Goal: Task Accomplishment & Management: Manage account settings

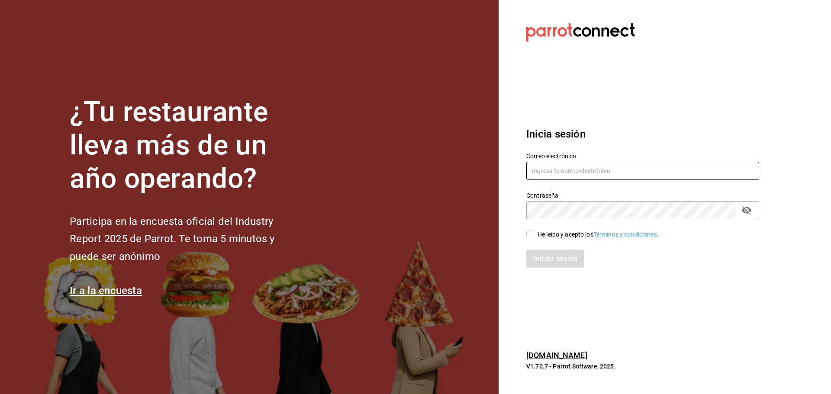
type input "[EMAIL_ADDRESS][DOMAIN_NAME]"
click at [521, 231] on div "He leído y acepto los Términos y condiciones." at bounding box center [637, 229] width 243 height 20
click at [527, 233] on input "He leído y acepto los Términos y condiciones." at bounding box center [530, 235] width 8 height 8
checkbox input "true"
click at [542, 255] on button "Iniciar sesión" at bounding box center [555, 259] width 59 height 18
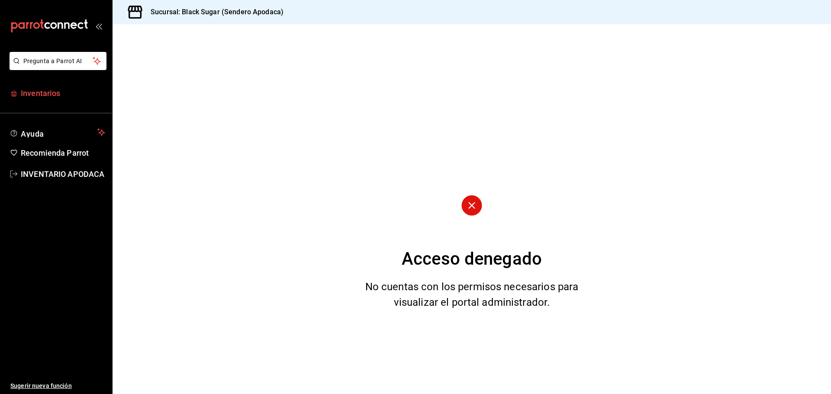
click at [47, 100] on link "Inventarios" at bounding box center [56, 93] width 112 height 19
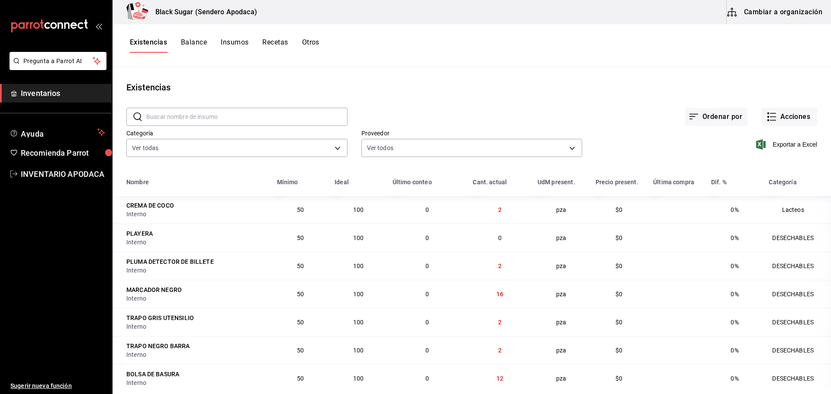
click at [742, 13] on button "Cambiar a organización" at bounding box center [774, 12] width 97 height 24
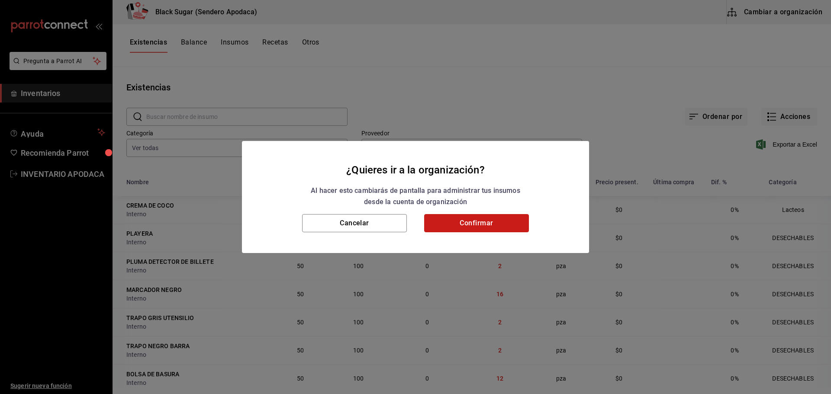
click at [473, 225] on button "Confirmar" at bounding box center [476, 223] width 105 height 18
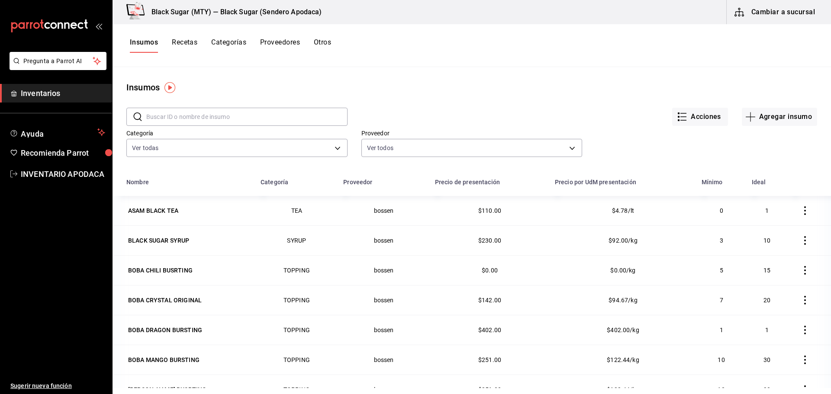
click at [321, 40] on button "Otros" at bounding box center [322, 45] width 17 height 15
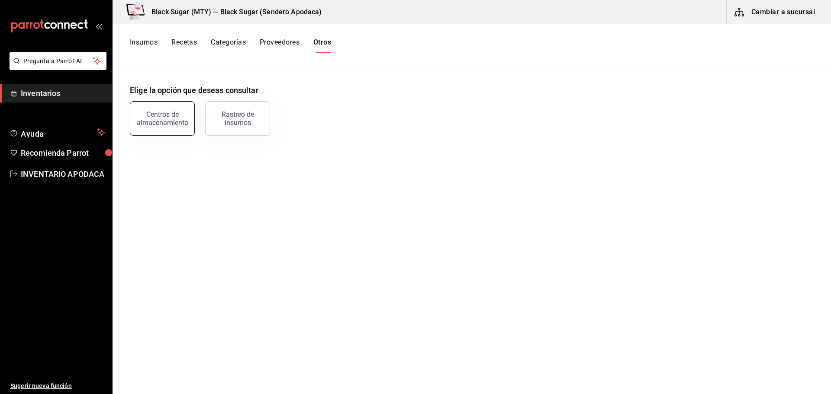
click at [138, 132] on button "Centros de almacenamiento" at bounding box center [162, 118] width 65 height 35
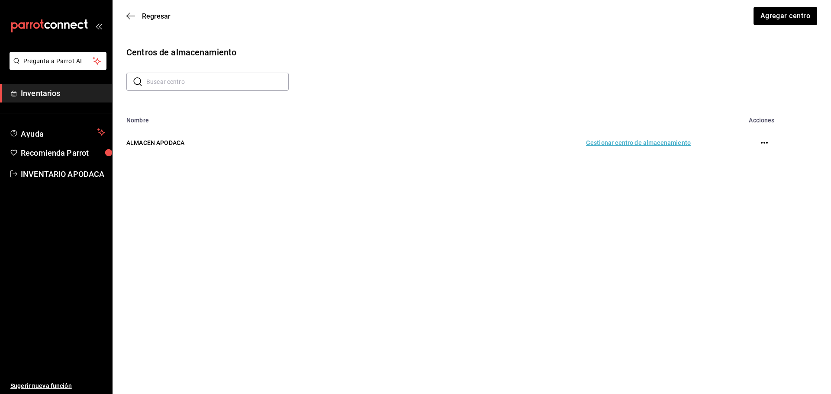
click at [629, 144] on td "Gestionar centro de almacenamiento" at bounding box center [523, 143] width 355 height 38
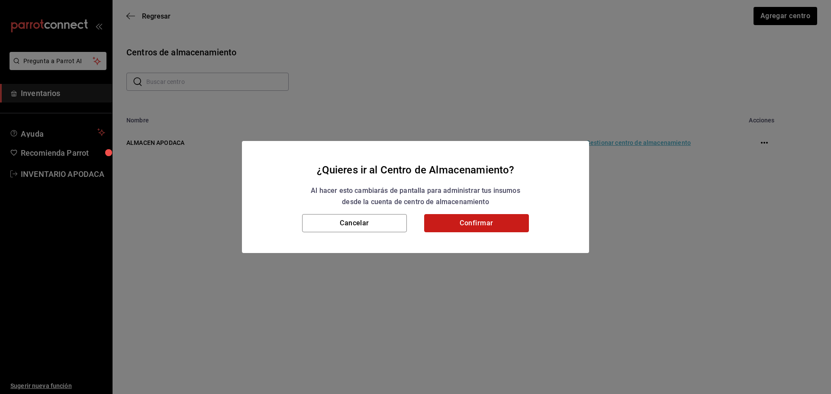
click at [500, 221] on button "Confirmar" at bounding box center [476, 223] width 105 height 18
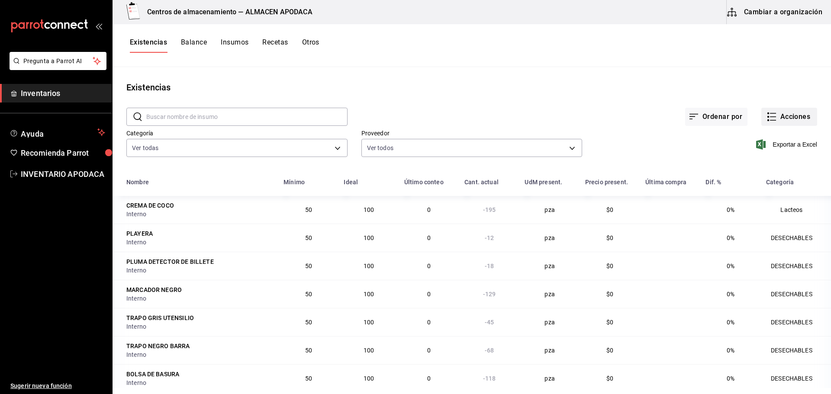
click at [787, 120] on button "Acciones" at bounding box center [789, 117] width 56 height 18
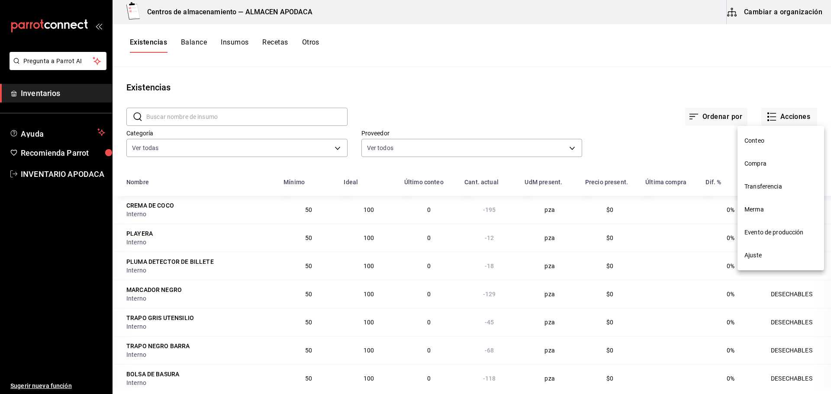
click at [752, 188] on span "Transferencia" at bounding box center [780, 186] width 73 height 9
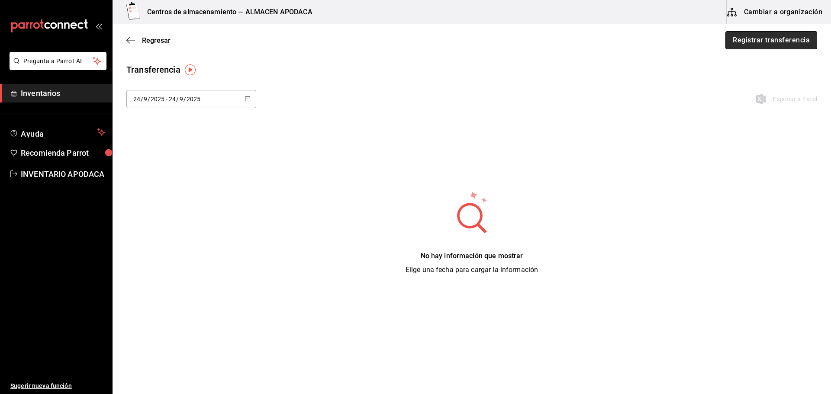
click at [740, 41] on button "Registrar transferencia" at bounding box center [771, 40] width 92 height 18
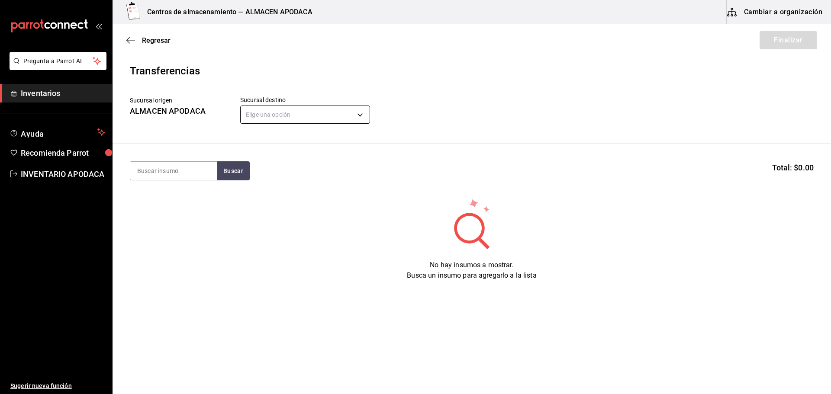
click at [307, 122] on body "Pregunta a Parrot AI Inventarios Ayuda Recomienda Parrot INVENTARIO APODACA Sug…" at bounding box center [415, 172] width 831 height 345
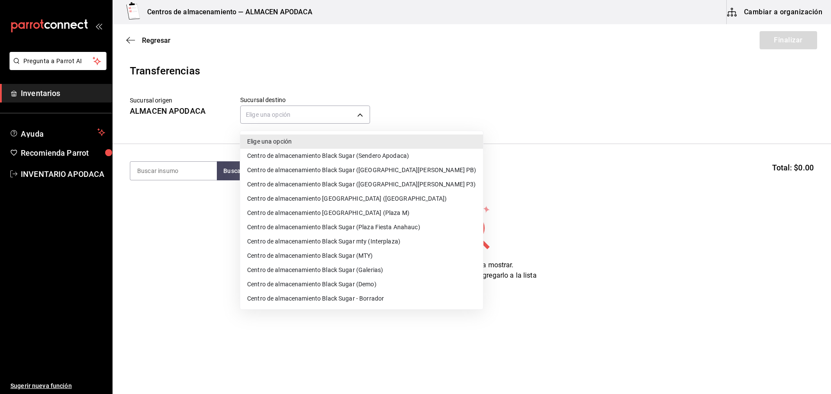
click at [357, 230] on li "Centro de almacenamiento Black Sugar (Plaza Fiesta Anahauc)" at bounding box center [361, 227] width 243 height 14
type input "044f21b9-8170-48c6-ae16-698e98ad7daf"
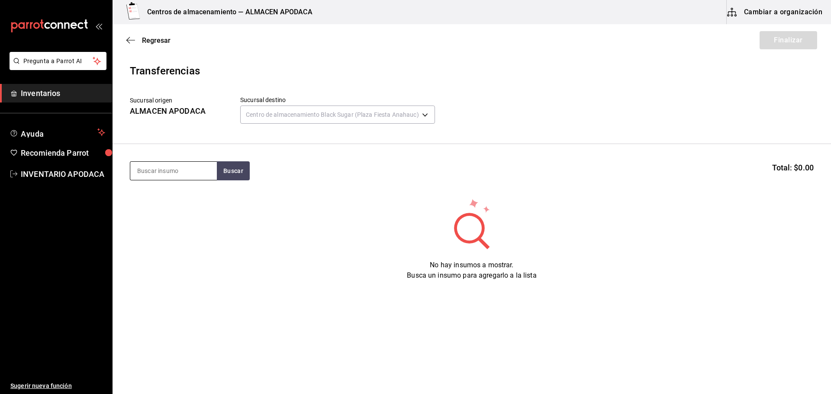
click at [184, 170] on input at bounding box center [173, 171] width 87 height 18
type input "BOBA"
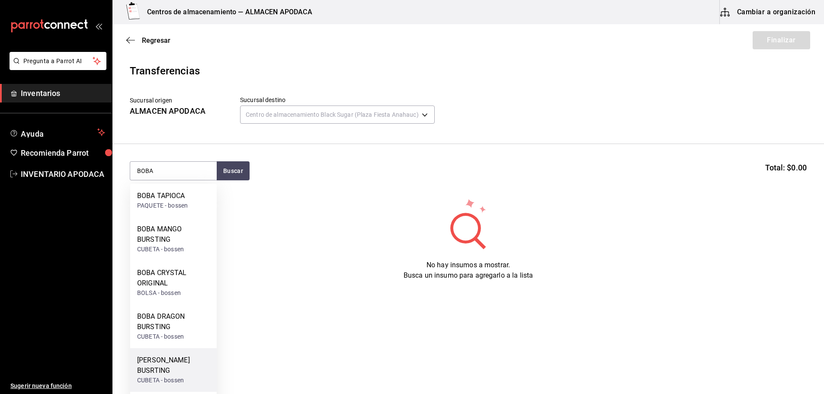
click at [193, 363] on div "BOBA STRAWBERRY BUSRTING" at bounding box center [173, 365] width 73 height 21
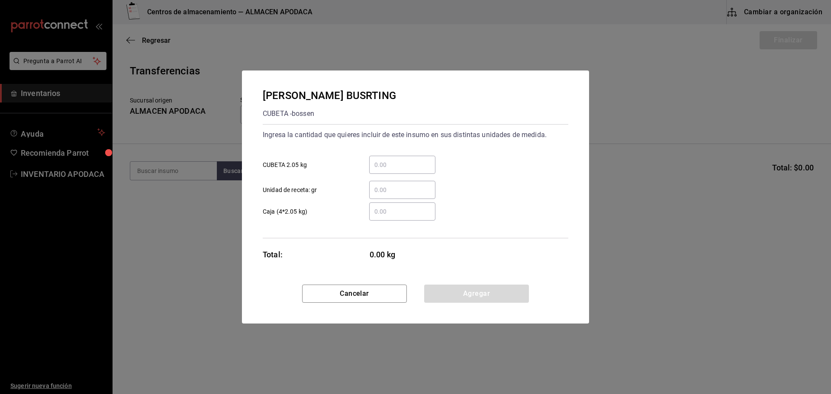
click at [392, 172] on div "​" at bounding box center [402, 165] width 66 height 18
click at [392, 170] on input "​ CUBETA 2.05 kg" at bounding box center [402, 165] width 66 height 10
type input "1"
click at [443, 292] on button "Agregar" at bounding box center [476, 294] width 105 height 18
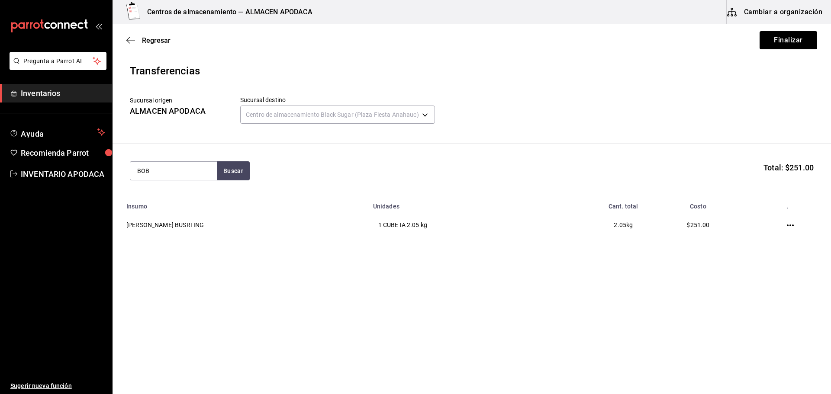
type input "BOBA"
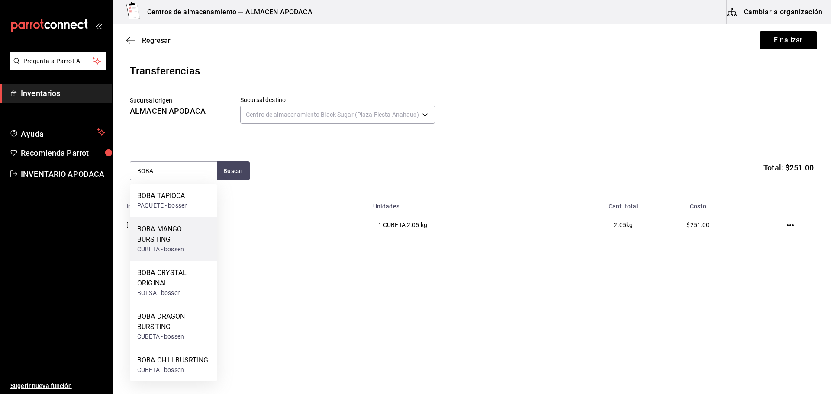
click at [149, 231] on div "BOBA MANGO BURSTING" at bounding box center [173, 234] width 73 height 21
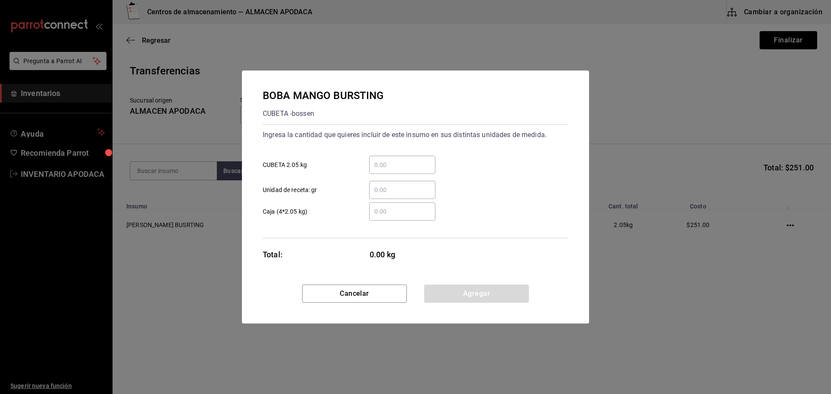
click at [402, 169] on input "​ CUBETA 2.05 kg" at bounding box center [402, 165] width 66 height 10
type input "1"
click at [459, 289] on button "Agregar" at bounding box center [476, 294] width 105 height 18
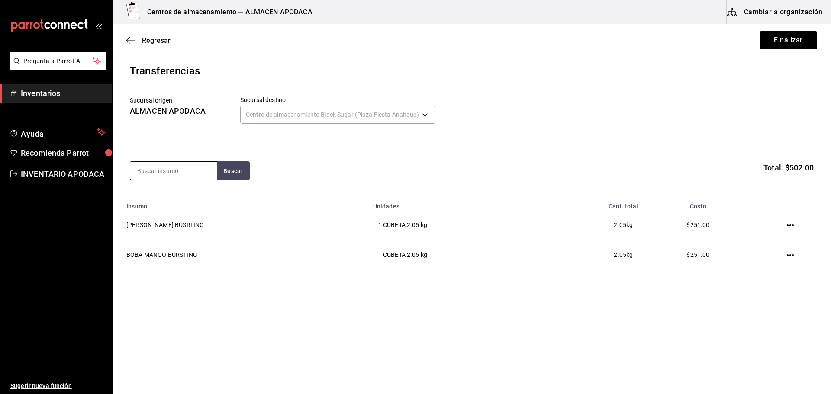
click at [185, 173] on input at bounding box center [173, 171] width 87 height 18
type input "JELLY"
click at [184, 225] on div "LYCHEE JELLY" at bounding box center [160, 229] width 47 height 10
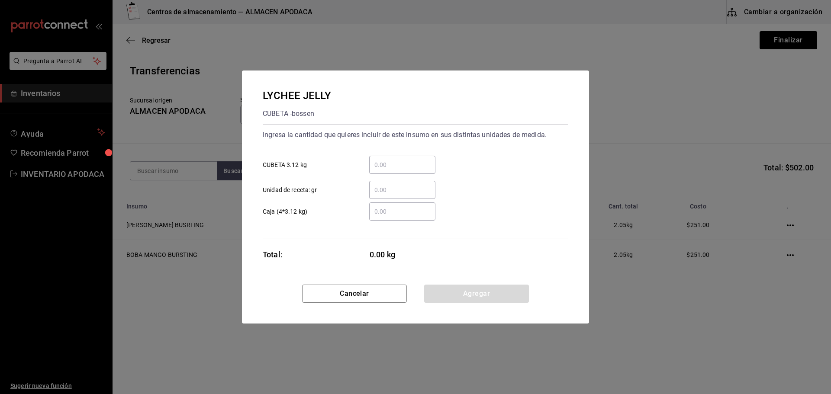
click at [400, 164] on input "​ CUBETA 3.12 kg" at bounding box center [402, 165] width 66 height 10
type input "1"
click at [447, 289] on button "Agregar" at bounding box center [476, 294] width 105 height 18
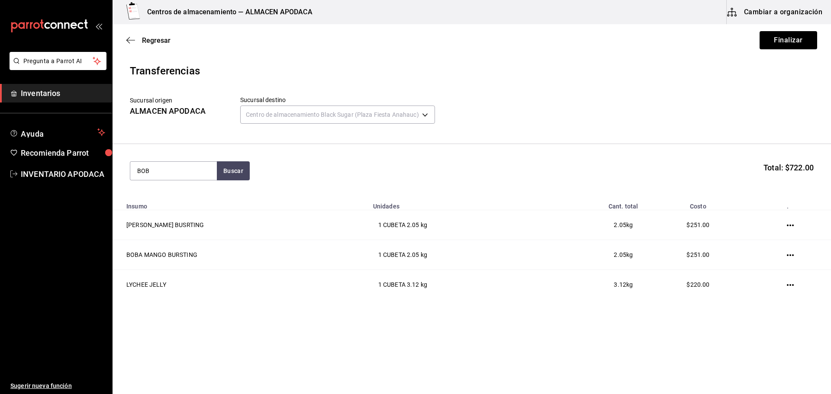
type input "BOBA"
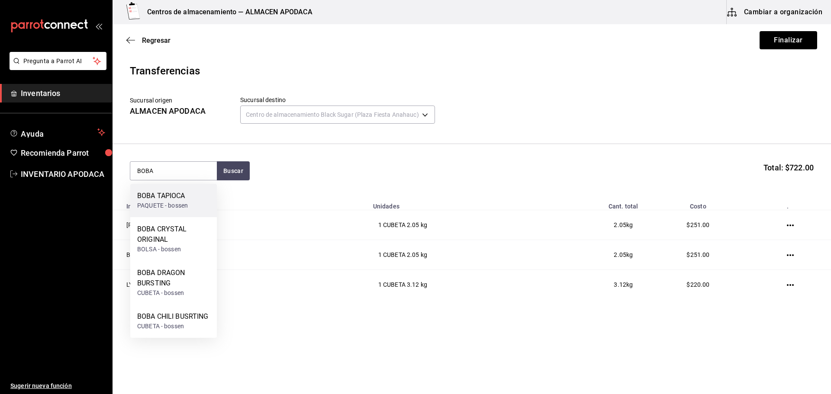
click at [167, 197] on div "BOBA TAPIOCA" at bounding box center [162, 196] width 51 height 10
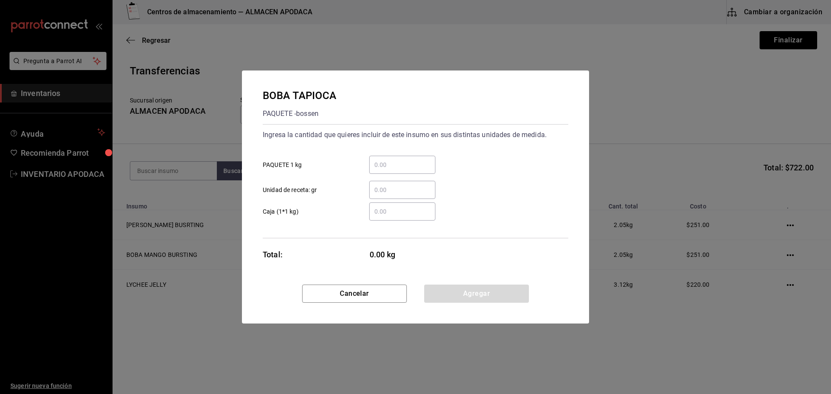
click at [405, 160] on input "​ PAQUETE 1 kg" at bounding box center [402, 165] width 66 height 10
type input "12"
click at [469, 293] on button "Agregar" at bounding box center [476, 294] width 105 height 18
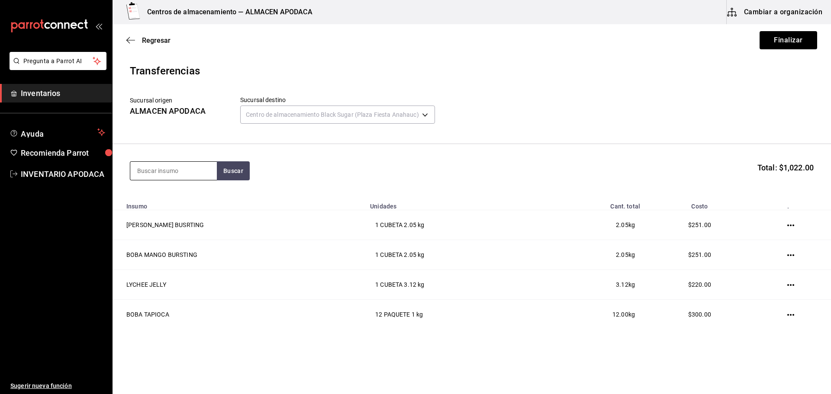
click at [176, 165] on input at bounding box center [173, 171] width 87 height 18
type input "OREO"
click at [175, 207] on div "Paquete - Mercado Libre" at bounding box center [170, 205] width 67 height 9
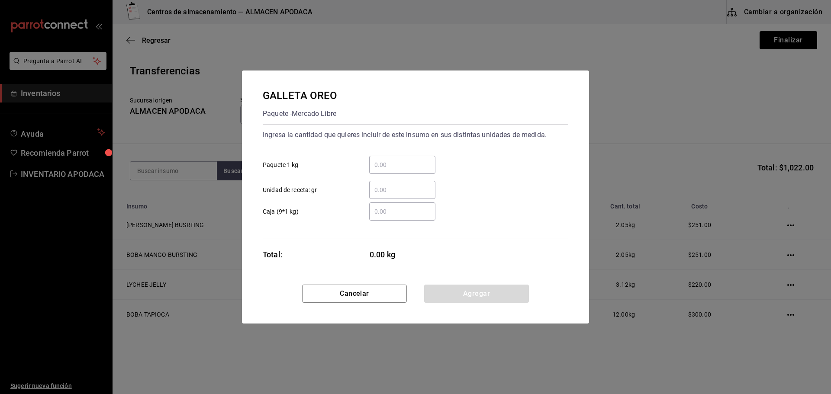
click at [413, 165] on input "​ Paquete 1 kg" at bounding box center [402, 165] width 66 height 10
type input "1"
click at [461, 296] on button "Agregar" at bounding box center [476, 294] width 105 height 18
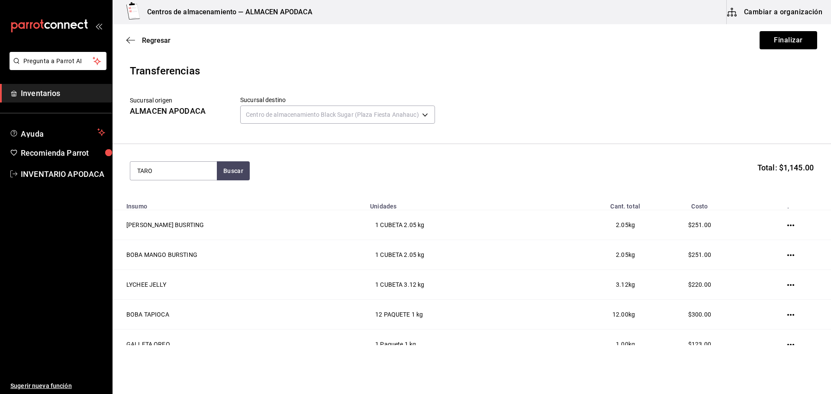
type input "TARO"
click at [179, 207] on div "TARO PREMIUM POWDER" at bounding box center [173, 201] width 73 height 21
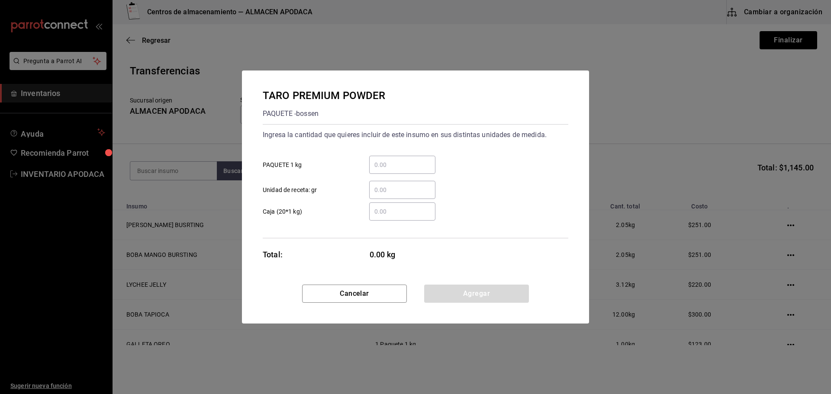
click at [388, 156] on div "​" at bounding box center [402, 165] width 66 height 18
click at [388, 160] on input "​ PAQUETE 1 kg" at bounding box center [402, 165] width 66 height 10
type input "3"
click at [458, 293] on button "Agregar" at bounding box center [476, 294] width 105 height 18
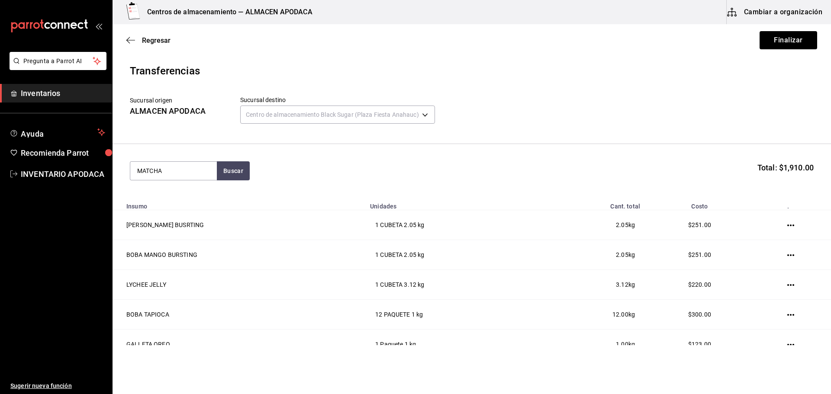
type input "MATCHA"
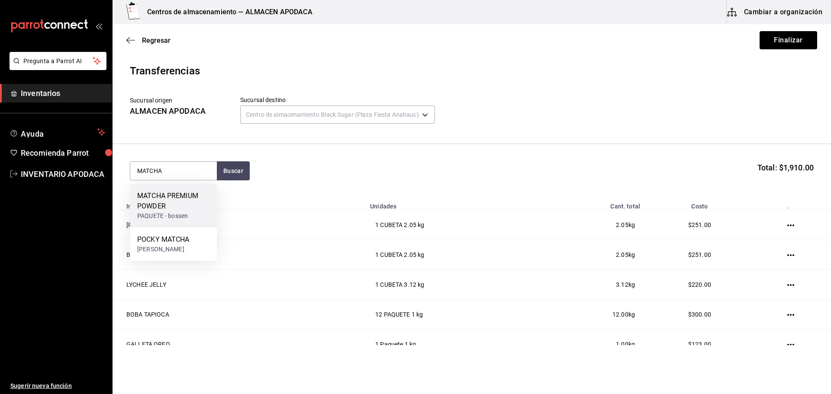
click at [207, 209] on div "MATCHA PREMIUM POWDER" at bounding box center [173, 201] width 73 height 21
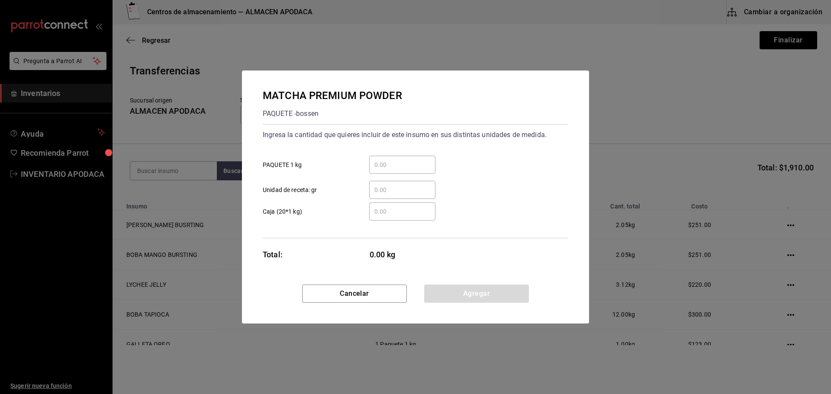
click at [401, 164] on input "​ PAQUETE 1 kg" at bounding box center [402, 165] width 66 height 10
type input "1"
drag, startPoint x: 450, startPoint y: 279, endPoint x: 451, endPoint y: 285, distance: 5.7
click at [451, 283] on div "MATCHA PREMIUM POWDER PAQUETE - bossen Ingresa la cantidad que quieres incluir …" at bounding box center [415, 178] width 347 height 214
click at [451, 285] on button "Agregar" at bounding box center [476, 294] width 105 height 18
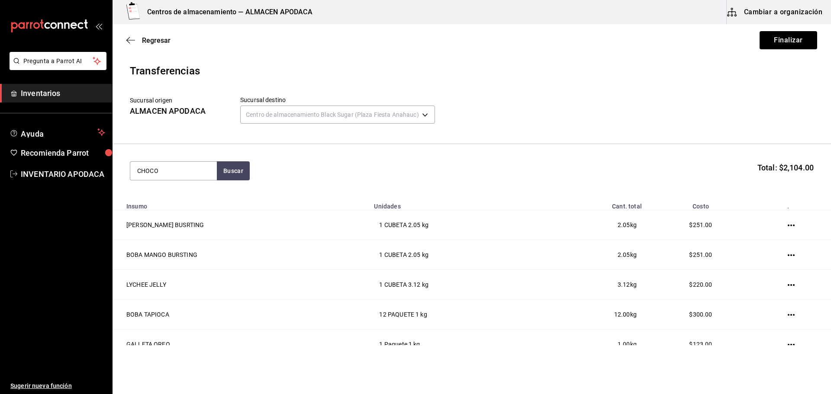
type input "CHOCO"
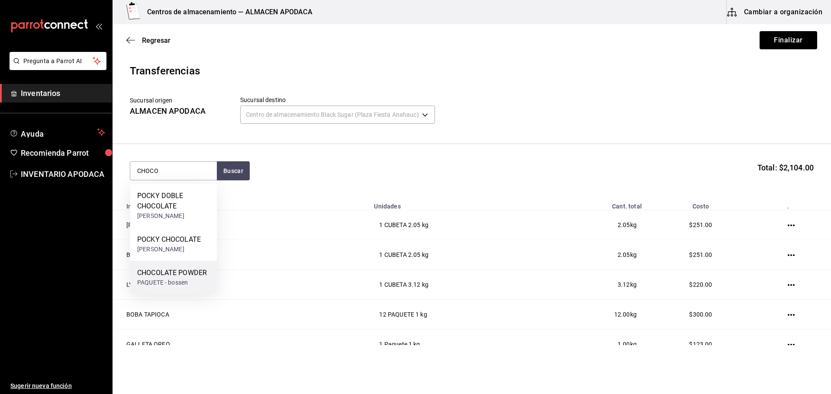
click at [186, 286] on div "PAQUETE - bossen" at bounding box center [172, 282] width 70 height 9
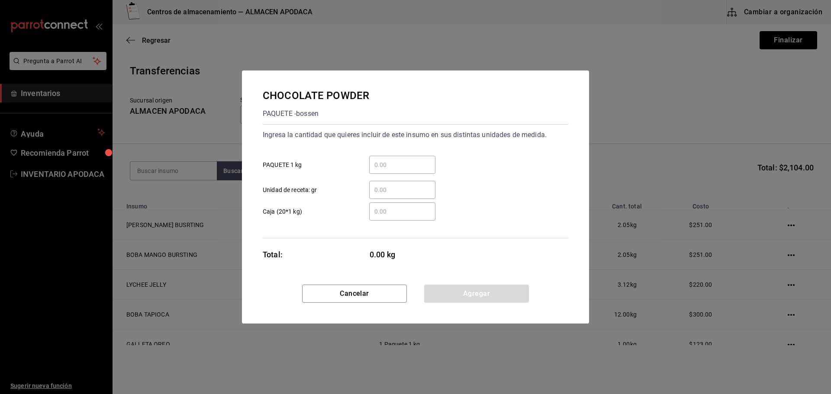
click at [414, 165] on input "​ PAQUETE 1 kg" at bounding box center [402, 165] width 66 height 10
type input "4"
click at [473, 300] on button "Agregar" at bounding box center [476, 294] width 105 height 18
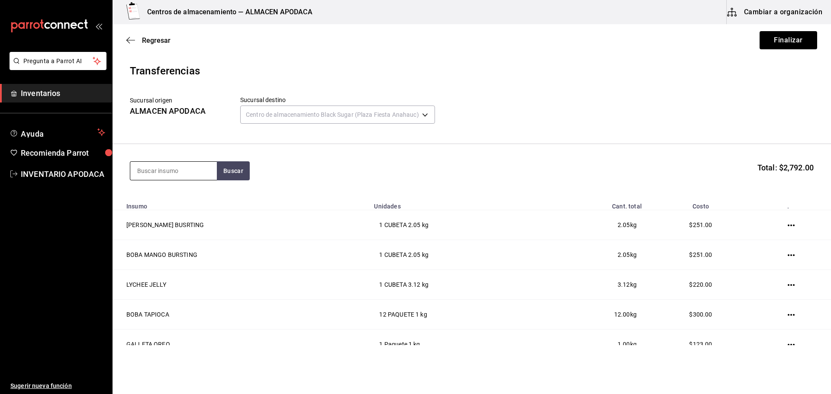
click at [171, 171] on input at bounding box center [173, 171] width 87 height 18
type input "STABI"
click at [184, 197] on div "STABILIZER POWDER" at bounding box center [170, 196] width 67 height 10
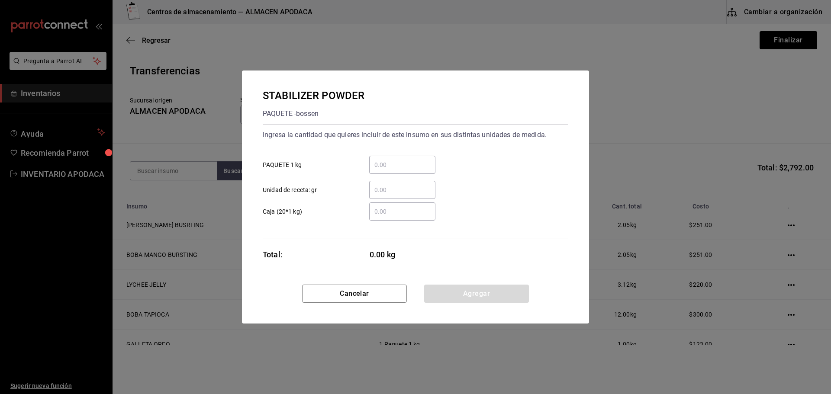
click at [420, 168] on input "​ PAQUETE 1 kg" at bounding box center [402, 165] width 66 height 10
type input "1"
click at [466, 292] on button "Agregar" at bounding box center [476, 294] width 105 height 18
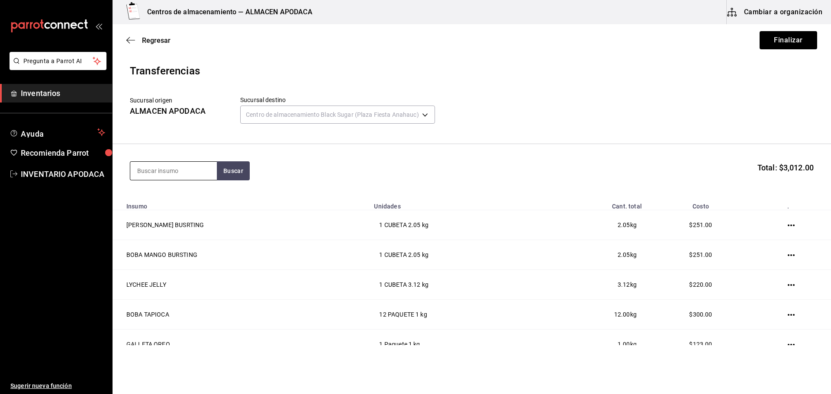
click at [165, 162] on input at bounding box center [173, 171] width 87 height 18
click at [165, 164] on input at bounding box center [173, 171] width 87 height 18
type input "CHAI"
click at [170, 216] on div "TE CHAI POWDER PAQUETE - CAFÉ BOATO" at bounding box center [173, 200] width 87 height 33
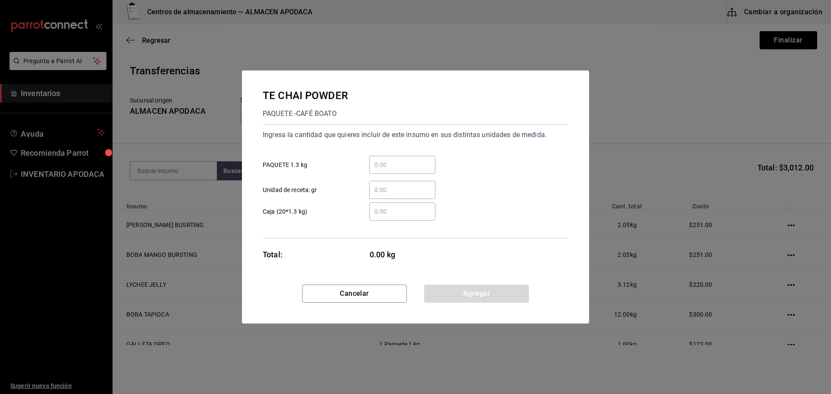
click at [382, 165] on input "​ PAQUETE 1.3 kg" at bounding box center [402, 165] width 66 height 10
type input "1"
click at [467, 292] on button "Agregar" at bounding box center [476, 294] width 105 height 18
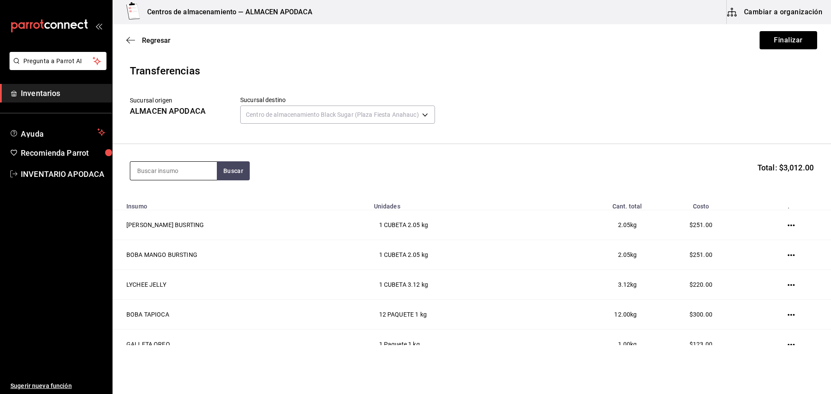
click at [179, 180] on input at bounding box center [173, 171] width 87 height 18
click at [180, 171] on input at bounding box center [173, 171] width 87 height 18
type input "ICE"
click at [177, 195] on div "ICE MOCA POWDER" at bounding box center [168, 196] width 62 height 10
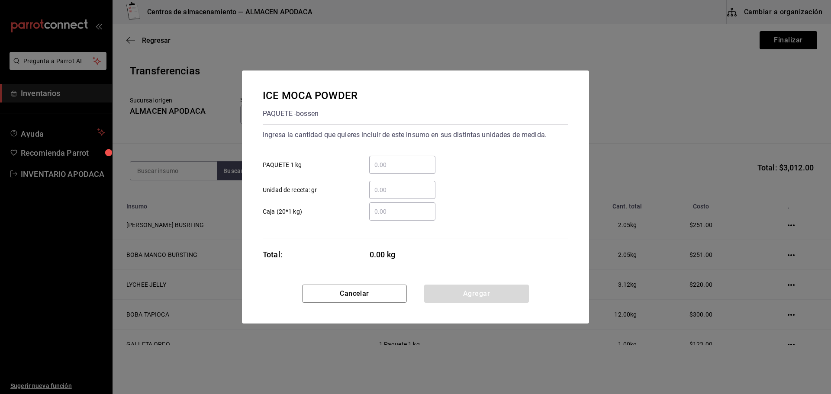
click at [390, 177] on div "​ Unidad de receta: gr" at bounding box center [412, 186] width 312 height 25
click at [392, 170] on div "​" at bounding box center [402, 165] width 66 height 18
click at [392, 170] on input "​ PAQUETE 1 kg" at bounding box center [402, 165] width 66 height 10
type input "1"
drag, startPoint x: 440, startPoint y: 298, endPoint x: 430, endPoint y: 290, distance: 13.6
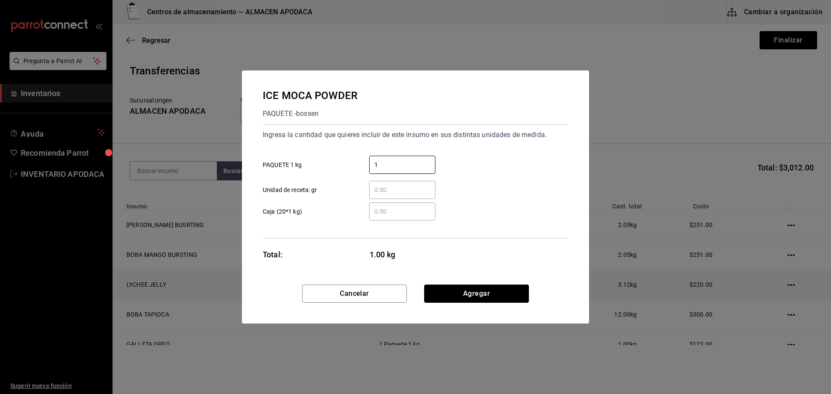
click at [437, 299] on button "Agregar" at bounding box center [476, 294] width 105 height 18
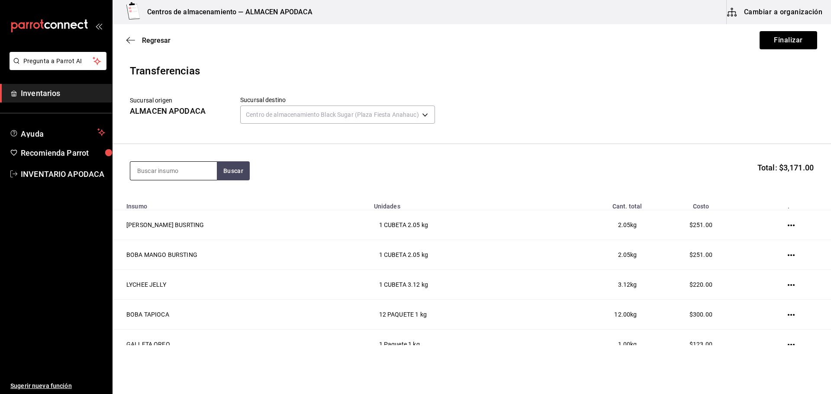
click at [167, 163] on input at bounding box center [173, 171] width 87 height 18
type input "HOKKA"
click at [172, 200] on div "HOKKAIDO POWDER" at bounding box center [169, 196] width 64 height 10
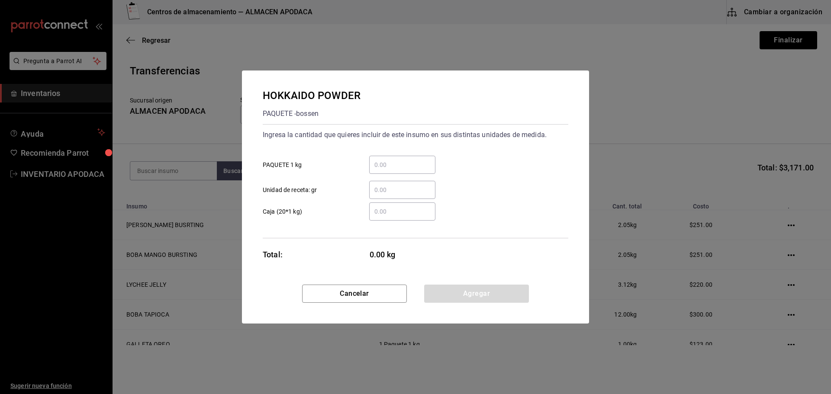
click at [406, 157] on div "​" at bounding box center [402, 165] width 66 height 18
click at [406, 160] on input "​ PAQUETE 1 kg" at bounding box center [402, 165] width 66 height 10
type input "2"
click at [437, 295] on button "Agregar" at bounding box center [476, 294] width 105 height 18
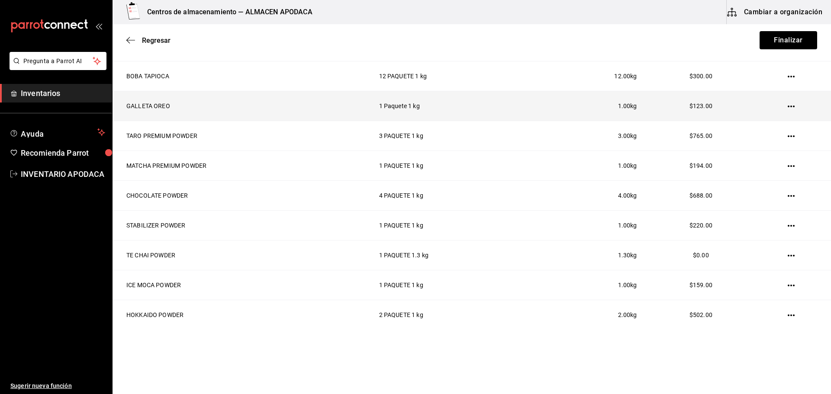
scroll to position [251, 0]
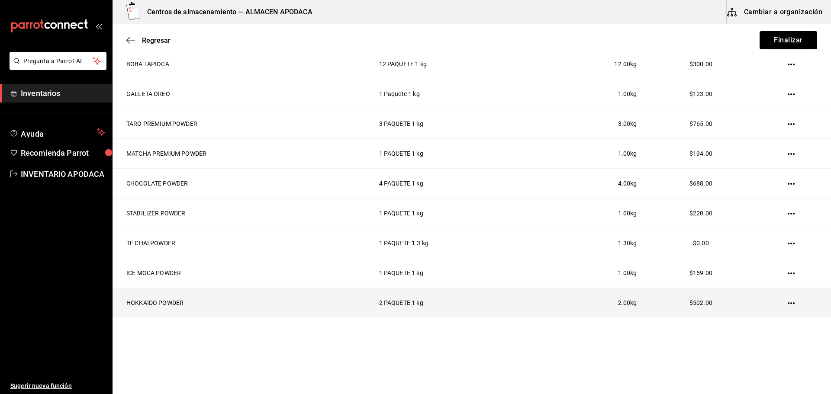
click at [788, 300] on td at bounding box center [792, 303] width 77 height 30
click at [787, 300] on icon "button" at bounding box center [790, 303] width 7 height 7
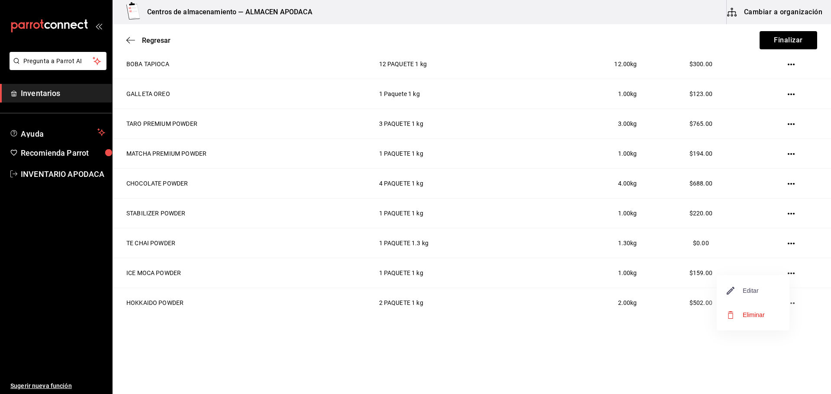
click at [748, 292] on span "Editar" at bounding box center [743, 291] width 32 height 10
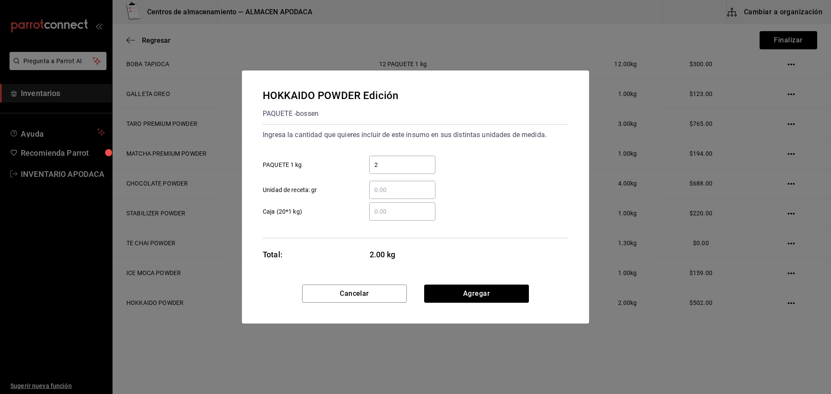
click at [385, 160] on input "2" at bounding box center [402, 165] width 66 height 10
type input "1"
click at [455, 296] on button "Agregar" at bounding box center [476, 294] width 105 height 18
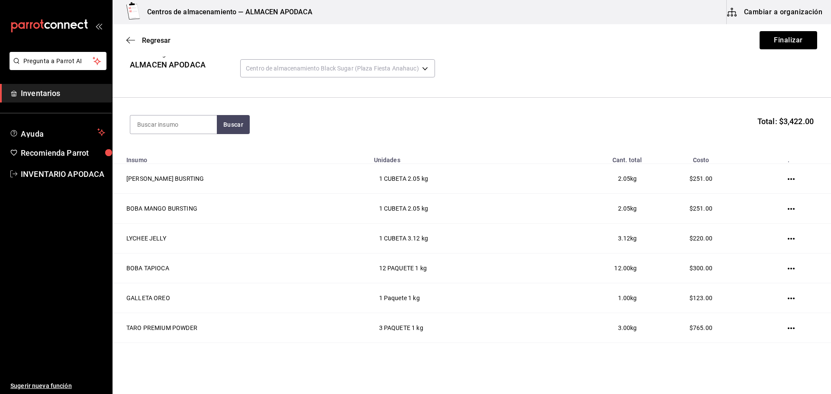
scroll to position [0, 0]
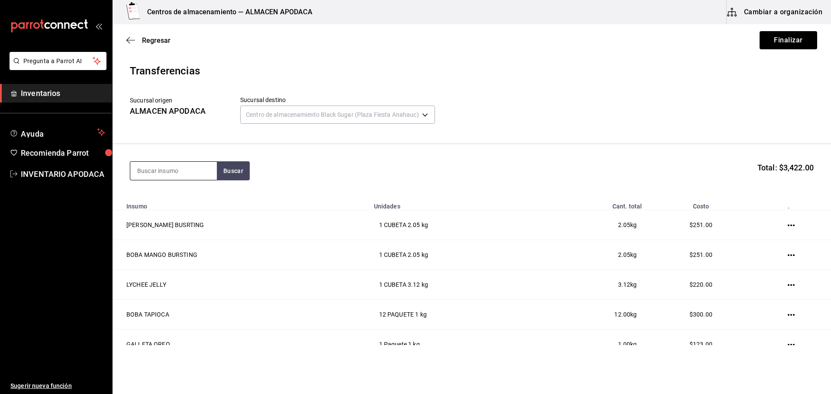
click at [159, 168] on input at bounding box center [173, 171] width 87 height 18
type input "COFF"
click at [164, 232] on div "COFFEE POWDER" at bounding box center [164, 229] width 55 height 10
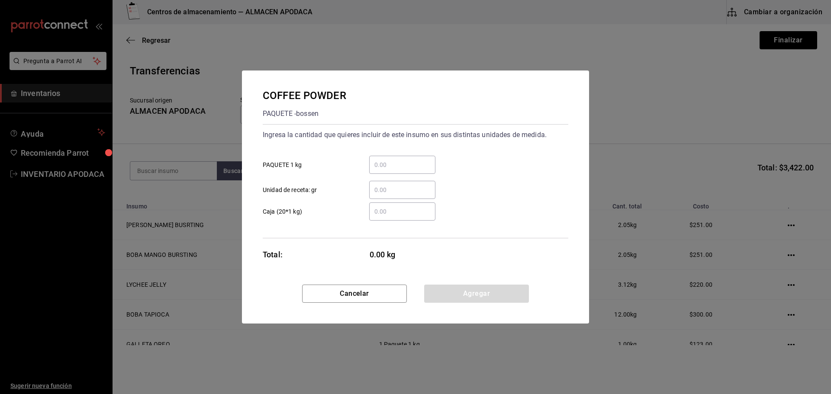
click at [385, 168] on input "​ PAQUETE 1 kg" at bounding box center [402, 165] width 66 height 10
type input "2"
drag, startPoint x: 490, startPoint y: 291, endPoint x: 356, endPoint y: 257, distance: 138.3
click at [490, 291] on button "Agregar" at bounding box center [476, 294] width 105 height 18
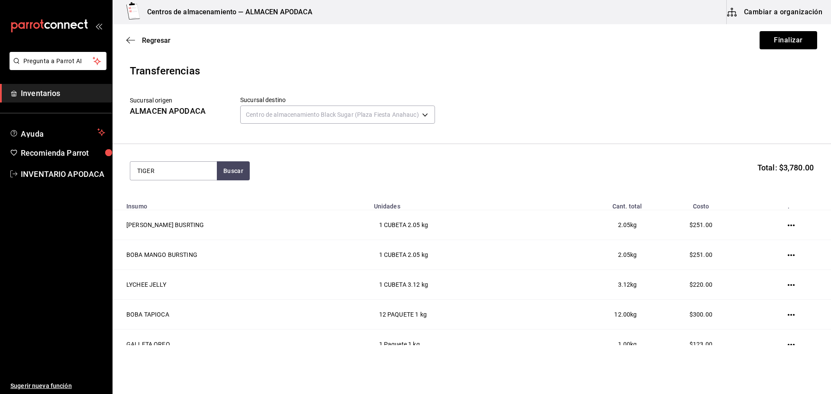
type input "TIGER"
click at [187, 212] on div "BOTELLA - bossen" at bounding box center [173, 216] width 73 height 9
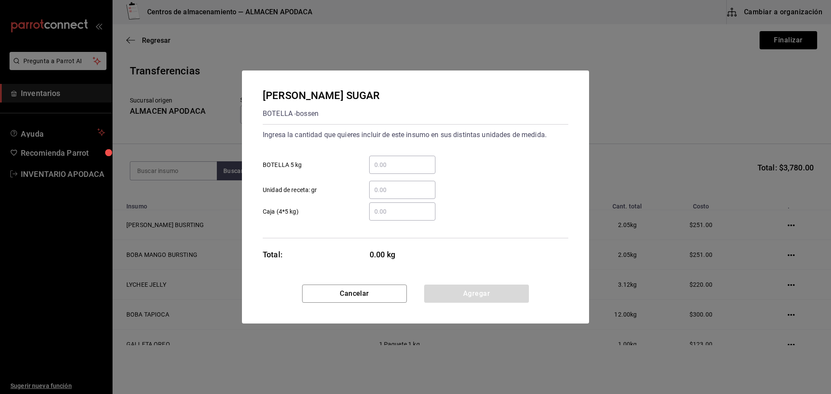
click at [409, 154] on div "​ BOTELLA 5 kg" at bounding box center [412, 161] width 312 height 25
click at [408, 166] on input "​ BOTELLA 5 kg" at bounding box center [402, 165] width 66 height 10
type input "1"
click at [471, 296] on button "Agregar" at bounding box center [476, 294] width 105 height 18
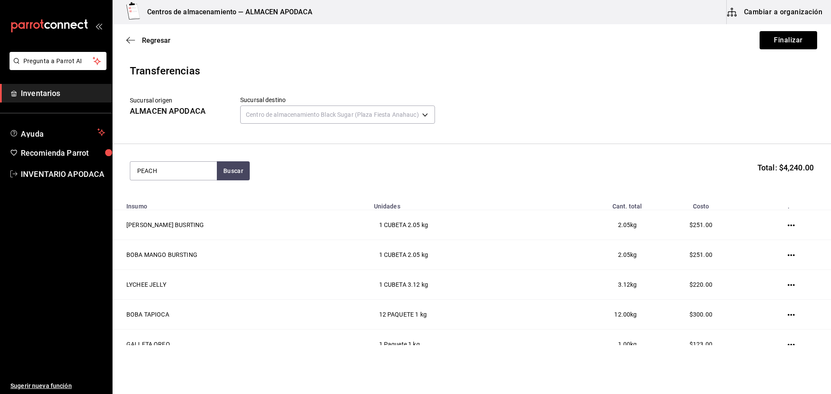
type input "PEACH"
click at [193, 206] on div "PEACH SYRUP BOTELLA - bossen" at bounding box center [173, 200] width 87 height 33
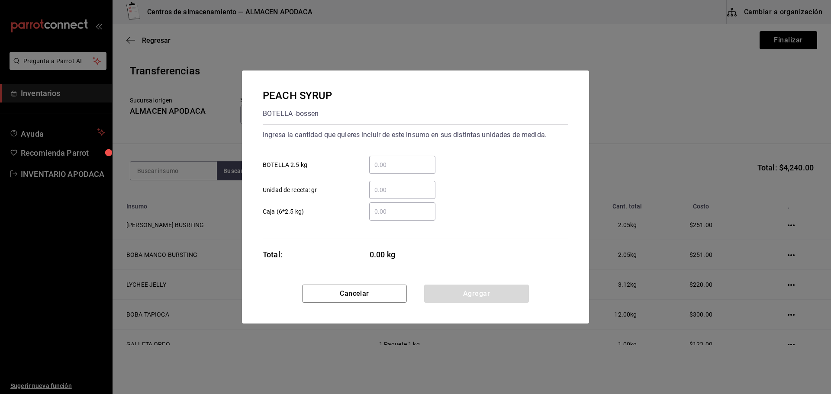
click at [389, 173] on div "​" at bounding box center [402, 165] width 66 height 18
click at [389, 170] on input "​ BOTELLA 2.5 kg" at bounding box center [402, 165] width 66 height 10
type input "1"
click at [451, 290] on button "Agregar" at bounding box center [476, 294] width 105 height 18
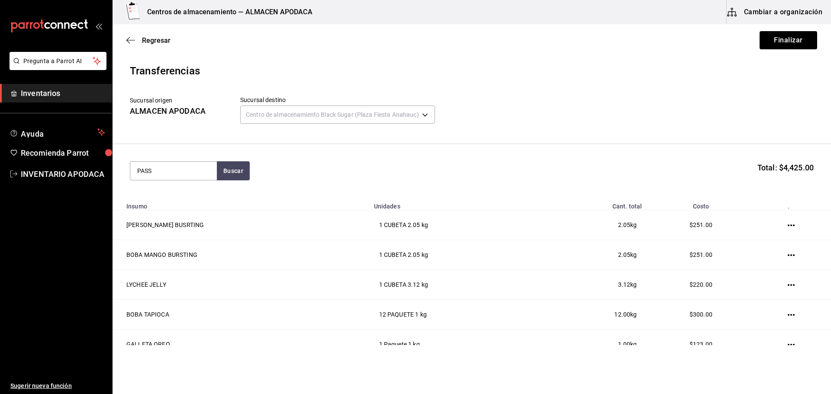
type input "PASS"
click at [173, 212] on div "BOTELLA - bossen" at bounding box center [173, 216] width 73 height 9
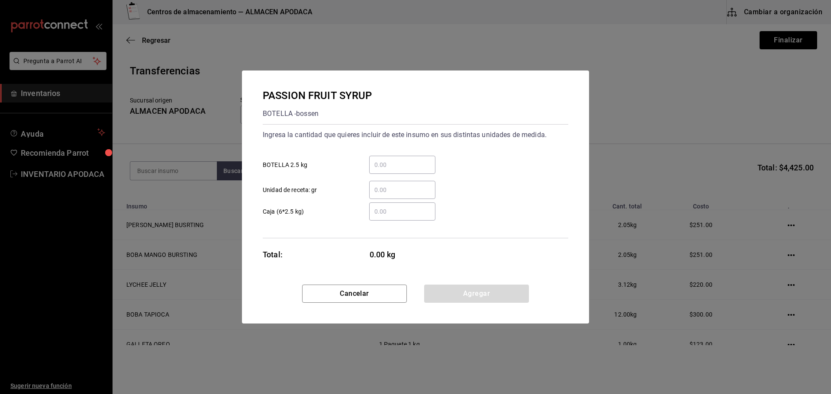
click at [417, 171] on div "​" at bounding box center [402, 165] width 66 height 18
click at [417, 170] on input "​ BOTELLA 2.5 kg" at bounding box center [402, 165] width 66 height 10
type input "1"
click at [464, 288] on button "Agregar" at bounding box center [476, 294] width 105 height 18
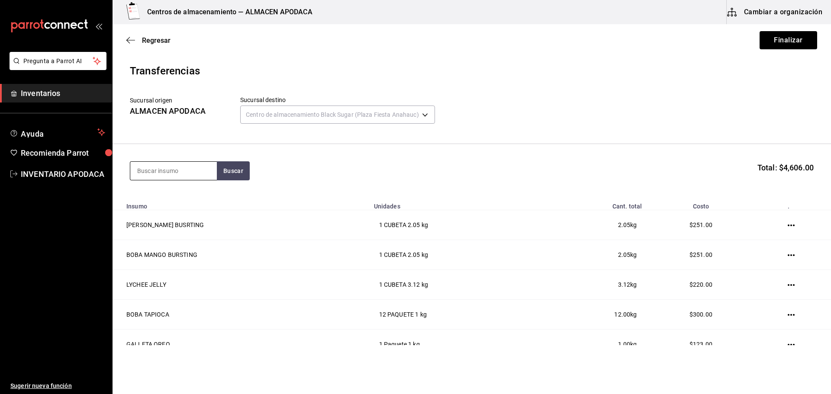
click at [198, 178] on input at bounding box center [173, 171] width 87 height 18
type input "LYCH"
click at [232, 179] on button "Buscar" at bounding box center [233, 170] width 33 height 19
click at [182, 197] on div "LYCHEE SYRUP" at bounding box center [162, 196] width 51 height 10
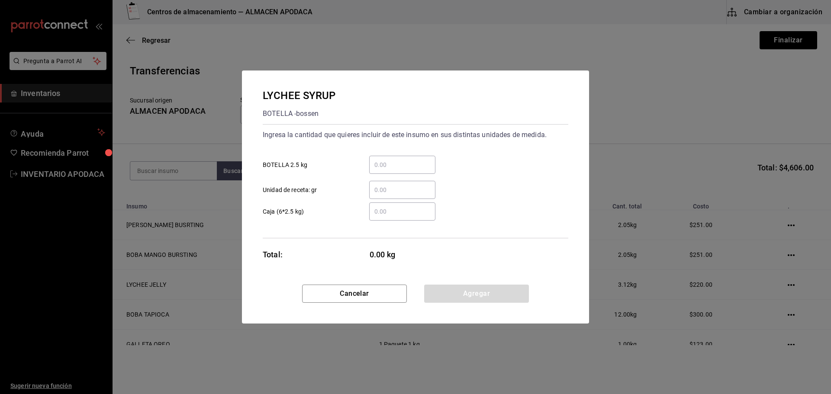
click at [400, 170] on input "​ BOTELLA 2.5 kg" at bounding box center [402, 165] width 66 height 10
type input "1"
click at [484, 297] on button "Agregar" at bounding box center [476, 294] width 105 height 18
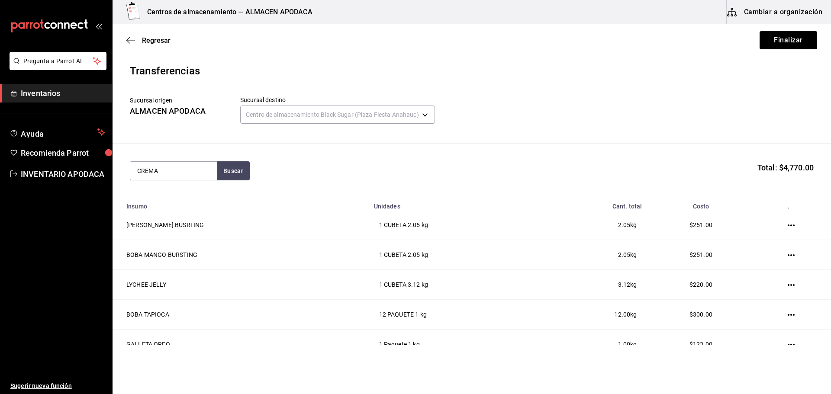
type input "CREMA"
click at [179, 190] on div "CREMA DE COCO BOTE - Interno" at bounding box center [173, 200] width 87 height 33
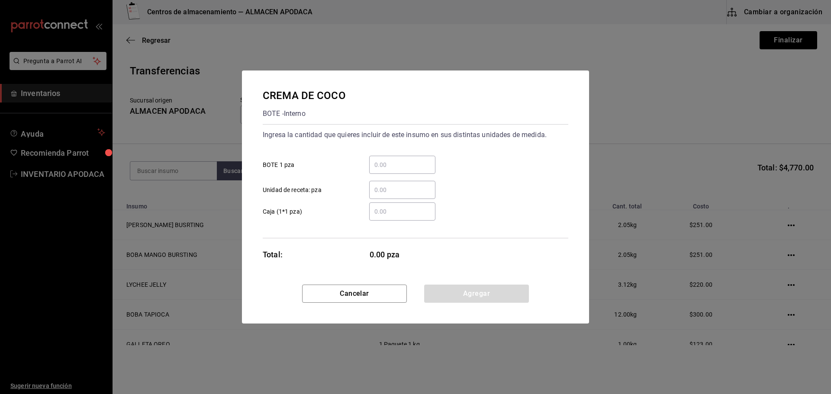
click at [424, 161] on input "​ BOTE 1 pza" at bounding box center [402, 165] width 66 height 10
type input "1"
click at [475, 292] on button "Agregar" at bounding box center [476, 294] width 105 height 18
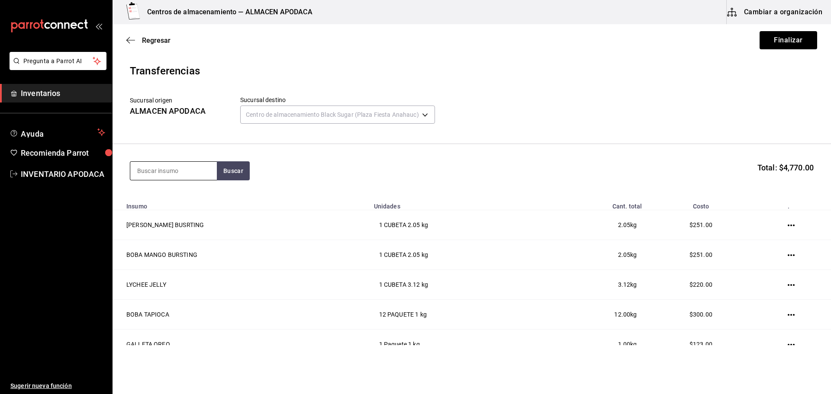
click at [185, 173] on input at bounding box center [173, 171] width 87 height 18
type input "LEMO"
click at [181, 201] on div "BOTELLA - bossen" at bounding box center [162, 205] width 51 height 9
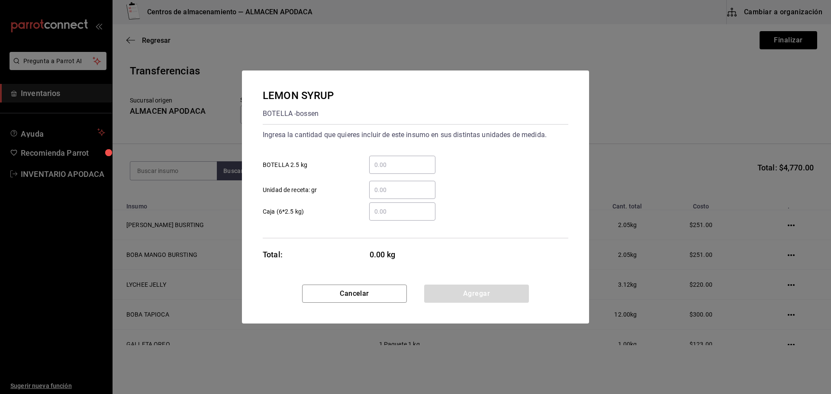
drag, startPoint x: 368, startPoint y: 164, endPoint x: 379, endPoint y: 165, distance: 10.9
click at [371, 164] on div "​" at bounding box center [395, 165] width 80 height 18
click at [408, 166] on input "​ BOTELLA 2.5 kg" at bounding box center [402, 165] width 66 height 10
type input "1"
drag, startPoint x: 463, startPoint y: 316, endPoint x: 462, endPoint y: 304, distance: 12.2
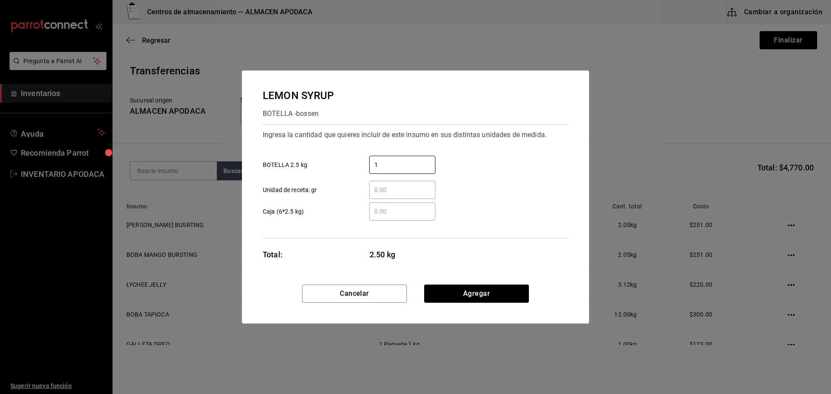
click at [463, 316] on div "Cancelar Agregar" at bounding box center [415, 304] width 347 height 39
click at [460, 295] on button "Agregar" at bounding box center [476, 294] width 105 height 18
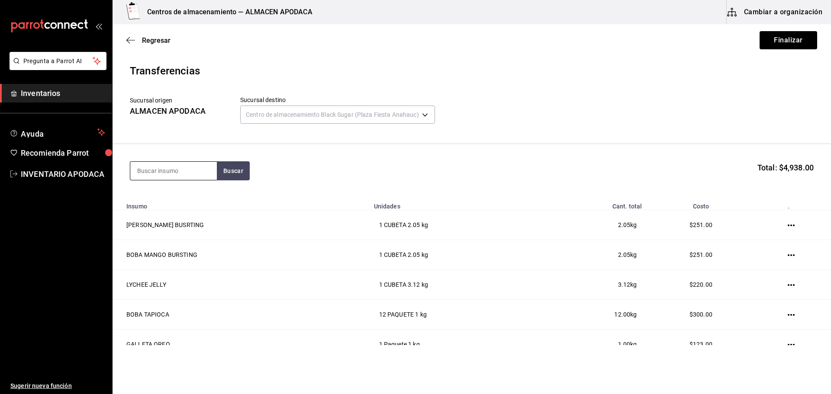
click at [183, 166] on input at bounding box center [173, 171] width 87 height 18
type input "FRUC"
click at [188, 203] on div "BOTE - bossen" at bounding box center [168, 205] width 62 height 9
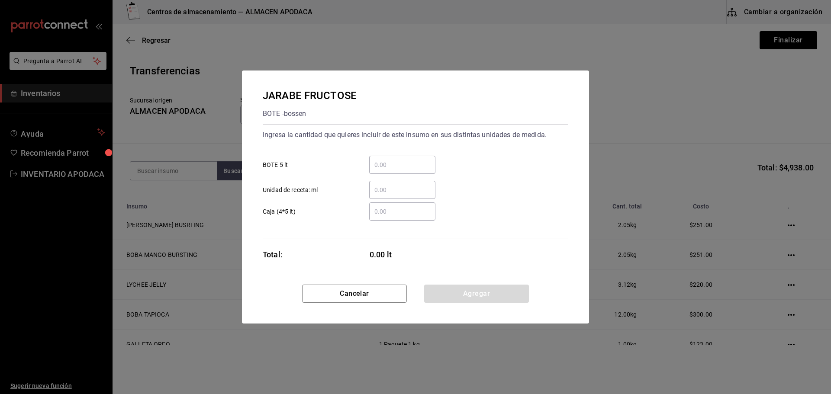
click at [408, 164] on input "​ BOTE 5 lt" at bounding box center [402, 165] width 66 height 10
type input "2"
click at [469, 295] on button "Agregar" at bounding box center [476, 294] width 105 height 18
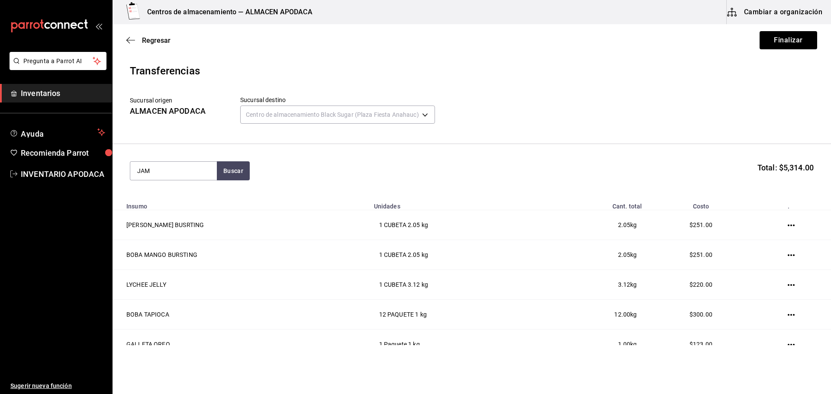
type input "JAM"
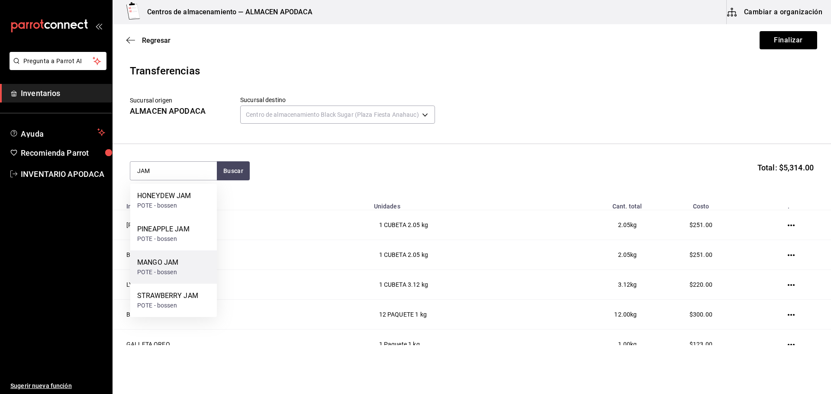
click at [190, 264] on div "MANGO JAM POTE - bossen" at bounding box center [173, 266] width 87 height 33
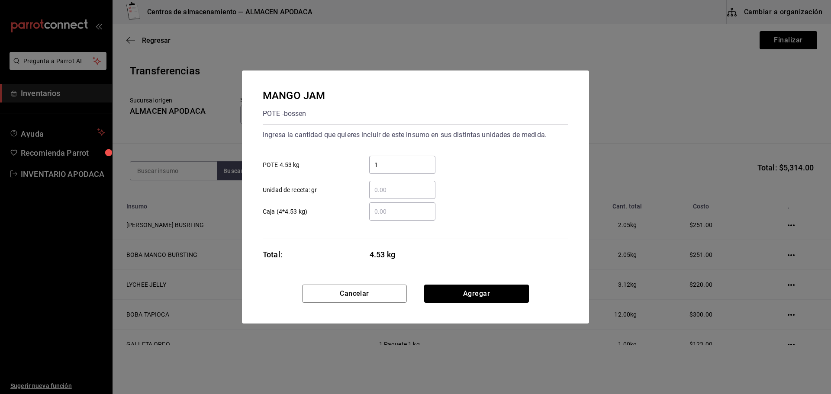
click at [398, 166] on input "1" at bounding box center [402, 165] width 66 height 10
type input "1"
drag, startPoint x: 460, startPoint y: 283, endPoint x: 459, endPoint y: 295, distance: 12.7
click at [460, 284] on div "MANGO JAM POTE - bossen Ingresa la cantidad que quieres incluir de este insumo …" at bounding box center [415, 178] width 347 height 214
click at [461, 295] on button "Agregar" at bounding box center [476, 294] width 105 height 18
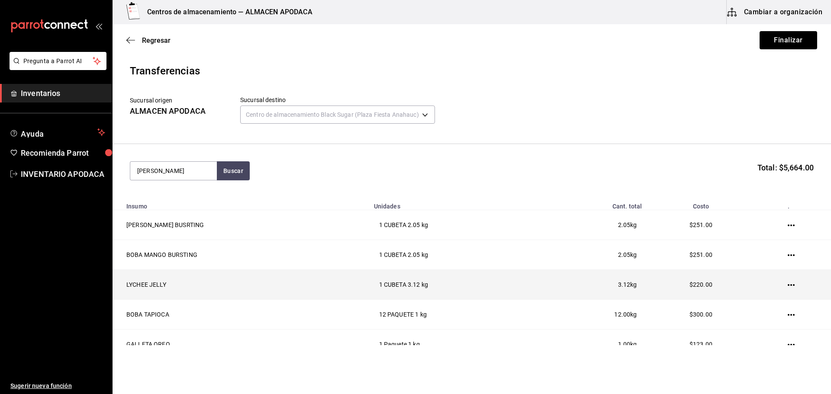
type input "JAM"
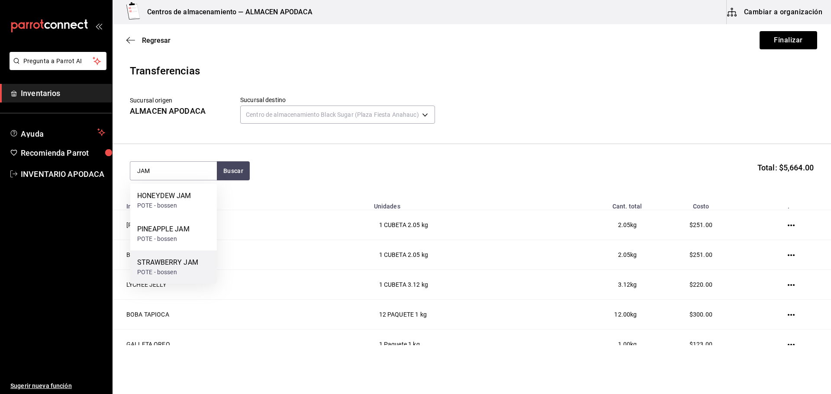
click at [162, 267] on div "STRAWBERRY JAM" at bounding box center [167, 262] width 61 height 10
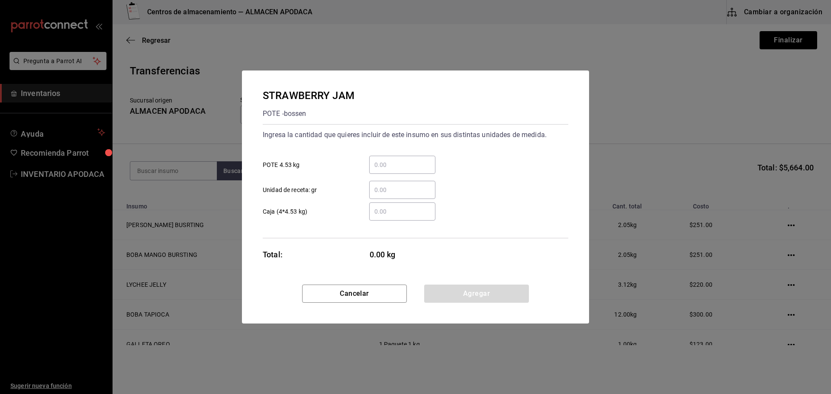
click at [394, 171] on div "​" at bounding box center [402, 165] width 66 height 18
click at [394, 170] on input "​ POTE 4.53 kg" at bounding box center [402, 165] width 66 height 10
type input "1"
click at [459, 290] on button "Agregar" at bounding box center [476, 294] width 105 height 18
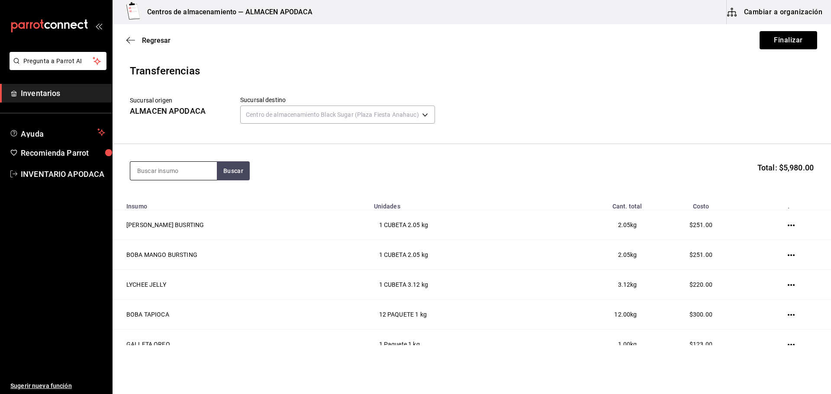
click at [176, 170] on input at bounding box center [173, 171] width 87 height 18
type input "POPO"
click at [177, 196] on div "POPOTE BLACK" at bounding box center [173, 196] width 73 height 10
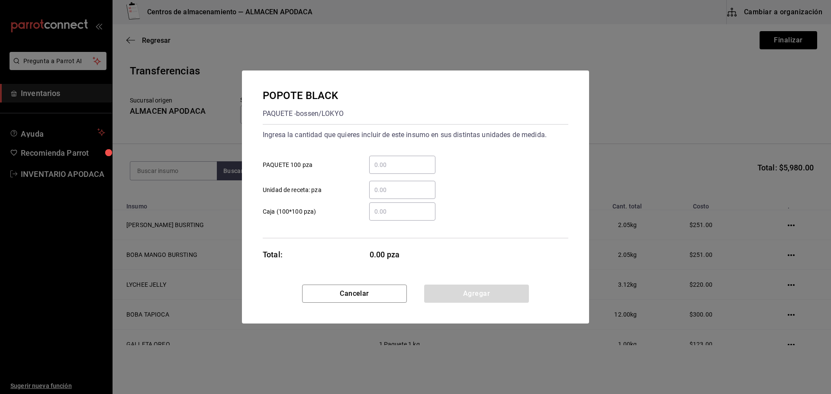
click at [386, 158] on div "​" at bounding box center [402, 165] width 66 height 18
click at [386, 160] on input "​ PAQUETE 100 pza" at bounding box center [402, 165] width 66 height 10
type input "4"
click at [443, 291] on button "Agregar" at bounding box center [476, 294] width 105 height 18
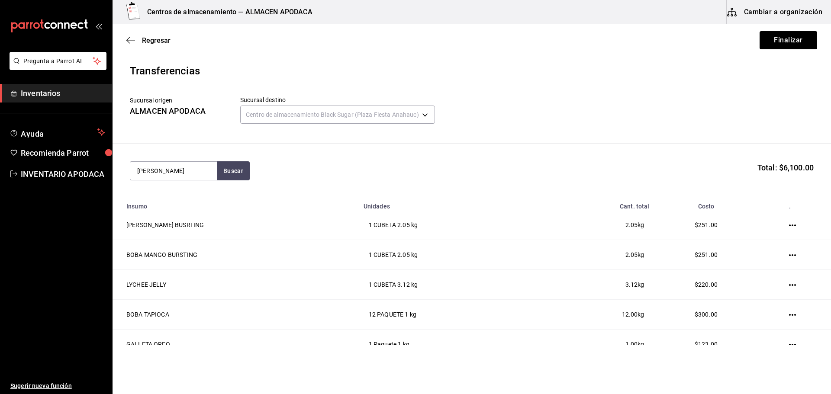
type input "SERVILLE"
click at [176, 203] on div "Paquete - bossen/LOKYO" at bounding box center [172, 205] width 70 height 9
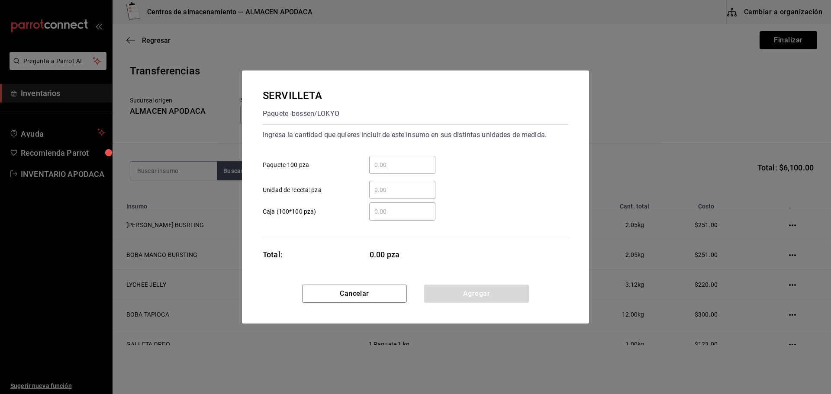
click at [396, 162] on input "​ Paquete 100 pza" at bounding box center [402, 165] width 66 height 10
type input "5"
click at [441, 304] on div "Cancelar Agregar" at bounding box center [415, 304] width 347 height 39
click at [444, 283] on div "SERVILLETA Paquete - bossen/LOKYO Ingresa la cantidad que quieres incluir de es…" at bounding box center [415, 178] width 347 height 214
click at [441, 284] on div "SERVILLETA Paquete - bossen/LOKYO Ingresa la cantidad que quieres incluir de es…" at bounding box center [415, 178] width 347 height 214
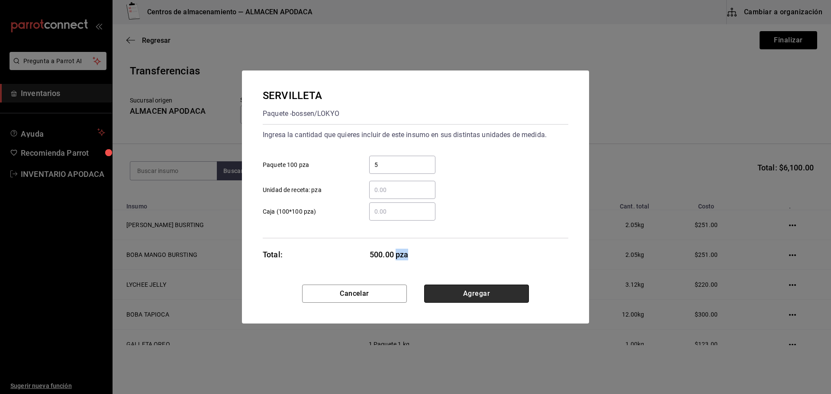
click at [441, 298] on button "Agregar" at bounding box center [476, 294] width 105 height 18
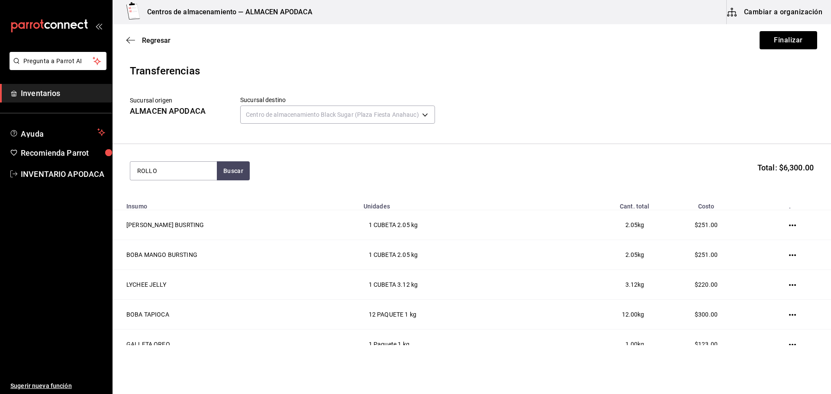
type input "ROLLO"
click at [167, 193] on div "ROLLO POS" at bounding box center [157, 196] width 41 height 10
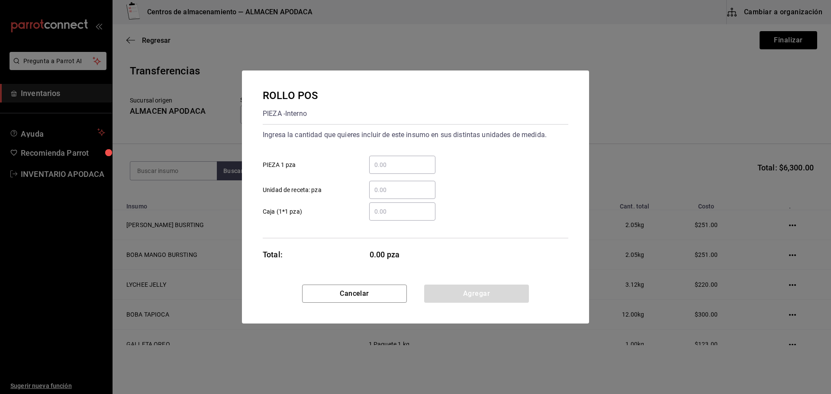
click at [414, 161] on input "​ PIEZA 1 pza" at bounding box center [402, 165] width 66 height 10
type input "2"
click at [461, 302] on button "Agregar" at bounding box center [476, 294] width 105 height 18
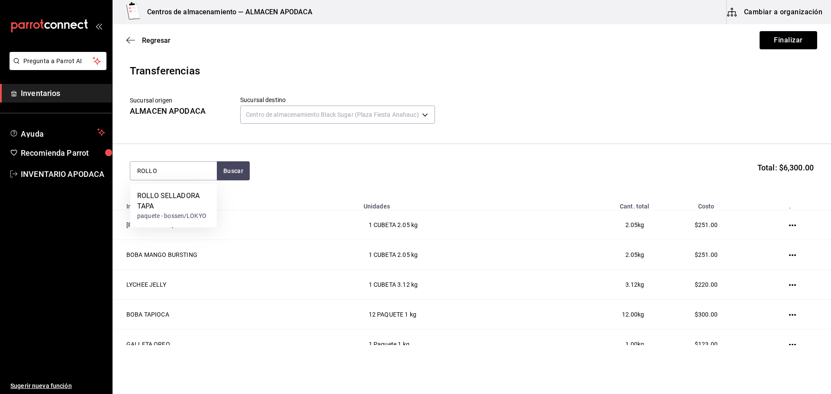
type input "ROLLO"
click at [173, 186] on div "ROLLO SELLADORA TAPA paquete - bossen/LOKYO" at bounding box center [173, 206] width 87 height 44
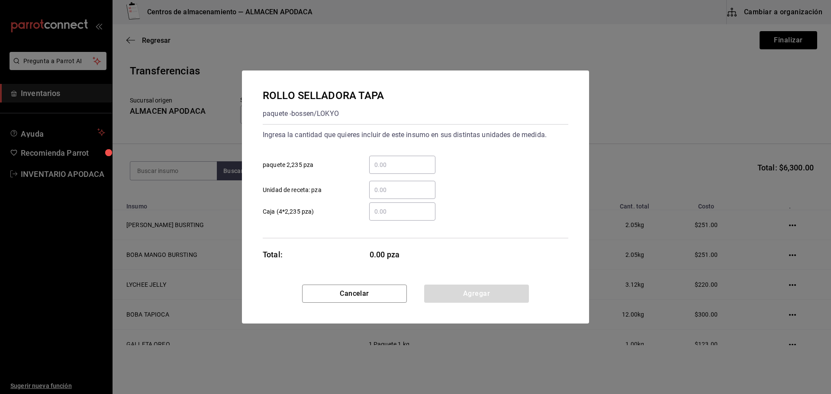
click at [402, 167] on input "​ paquete 2,235 pza" at bounding box center [402, 165] width 66 height 10
type input "1"
click at [463, 296] on button "Agregar" at bounding box center [476, 294] width 105 height 18
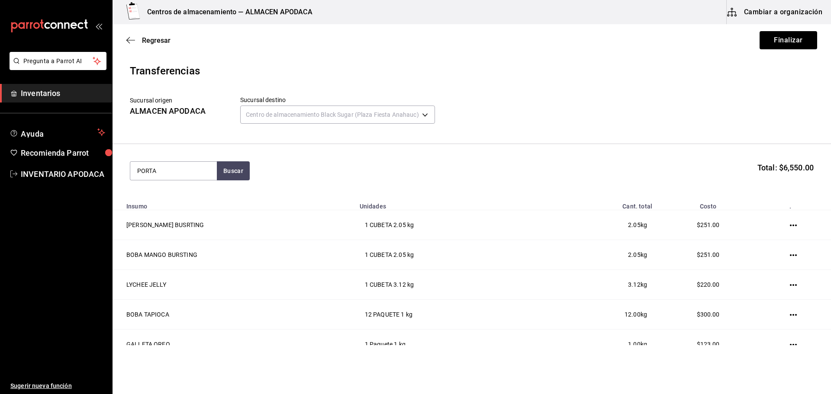
type input "PORTA"
click at [196, 203] on div "PAQUETE - Interno" at bounding box center [169, 205] width 64 height 9
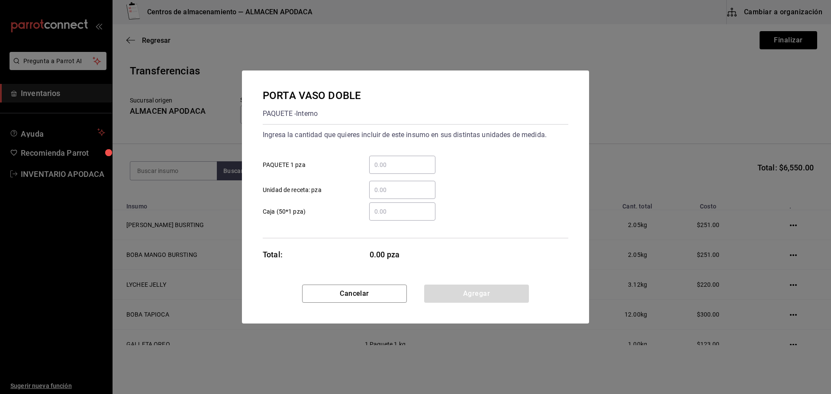
click at [411, 159] on div "​" at bounding box center [402, 165] width 66 height 18
click at [411, 160] on input "​ PAQUETE 1 pza" at bounding box center [402, 165] width 66 height 10
type input "60"
click at [453, 282] on div "PORTA VASO DOBLE PAQUETE - Interno Ingresa la cantidad que quieres incluir de e…" at bounding box center [415, 178] width 347 height 214
click at [449, 287] on button "Agregar" at bounding box center [476, 294] width 105 height 18
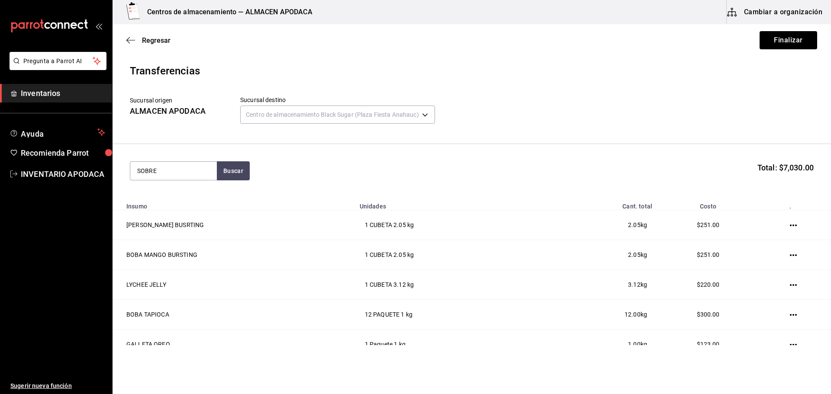
type input "SOBRE"
click at [198, 205] on div "PAQUETE - Interno" at bounding box center [167, 205] width 61 height 9
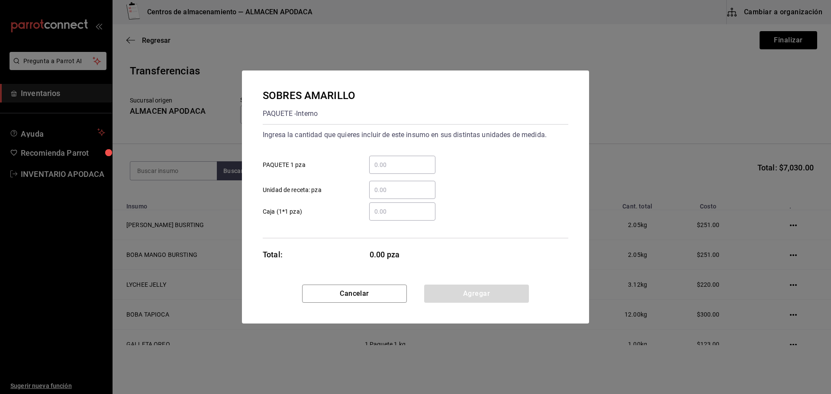
drag, startPoint x: 378, startPoint y: 137, endPoint x: 373, endPoint y: 161, distance: 24.4
click at [374, 157] on div "Ingresa la cantidad que quieres incluir de este insumo en sus distintas unidade…" at bounding box center [415, 163] width 305 height 71
click at [373, 174] on div "​ Unidad de receta: pza" at bounding box center [412, 186] width 312 height 25
click at [381, 167] on input "​ PAQUETE 1 pza" at bounding box center [402, 165] width 66 height 10
type input "10"
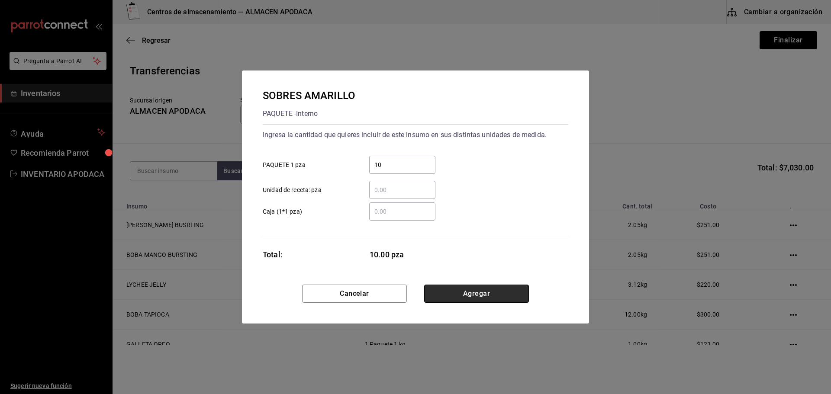
click at [469, 288] on button "Agregar" at bounding box center [476, 294] width 105 height 18
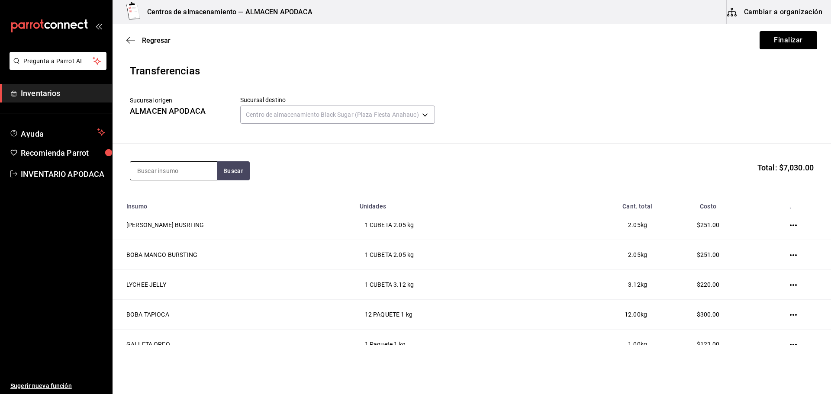
click at [172, 170] on input at bounding box center [173, 171] width 87 height 18
type input "COFI"
click at [171, 192] on div "COFIA" at bounding box center [162, 196] width 51 height 10
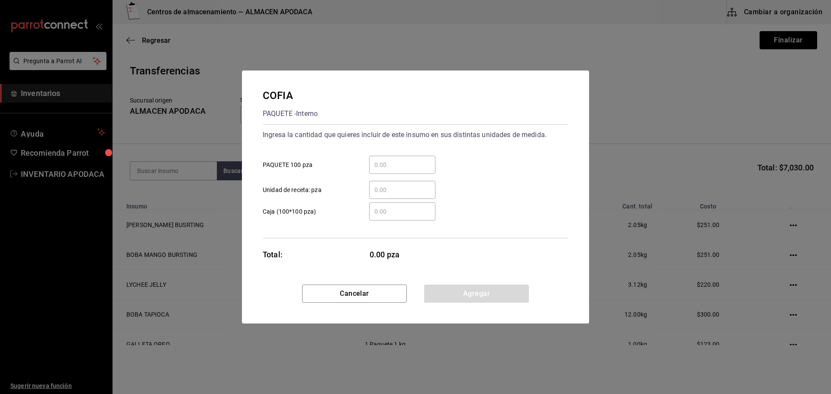
click at [385, 166] on input "​ PAQUETE 100 pza" at bounding box center [402, 165] width 66 height 10
type input "1"
click at [461, 299] on button "Agregar" at bounding box center [476, 294] width 105 height 18
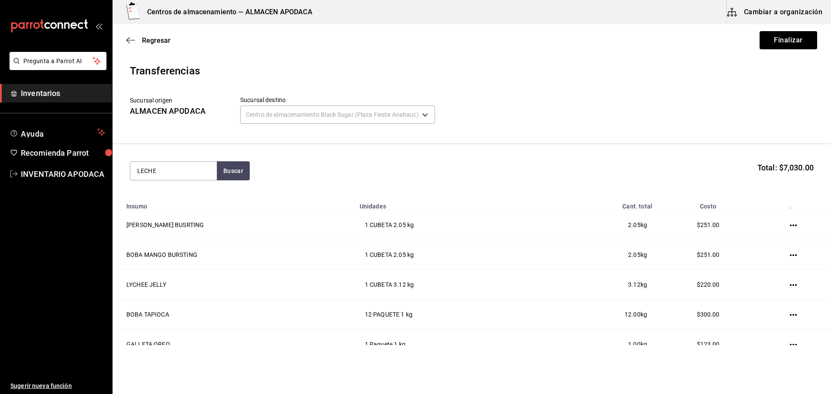
type input "LECHE"
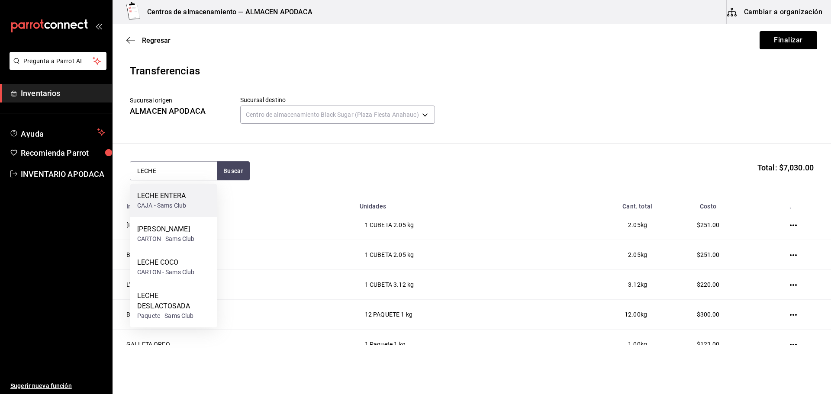
click at [170, 200] on div "LECHE ENTERA" at bounding box center [161, 196] width 49 height 10
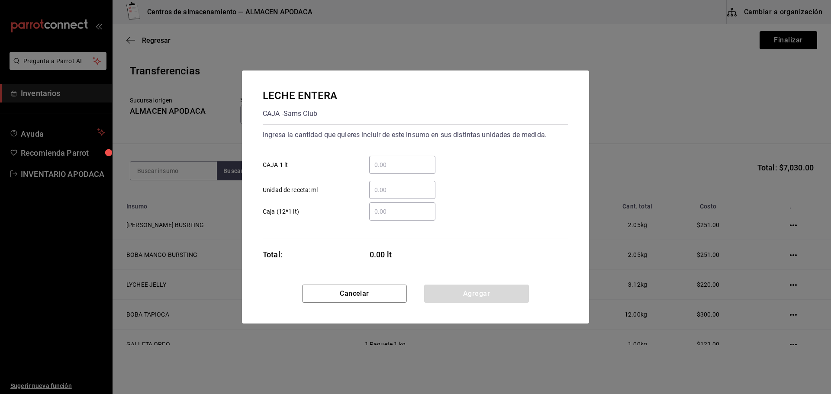
click at [382, 166] on input "​ CAJA 1 lt" at bounding box center [402, 165] width 66 height 10
type input "14"
click at [469, 299] on button "Agregar" at bounding box center [476, 294] width 105 height 18
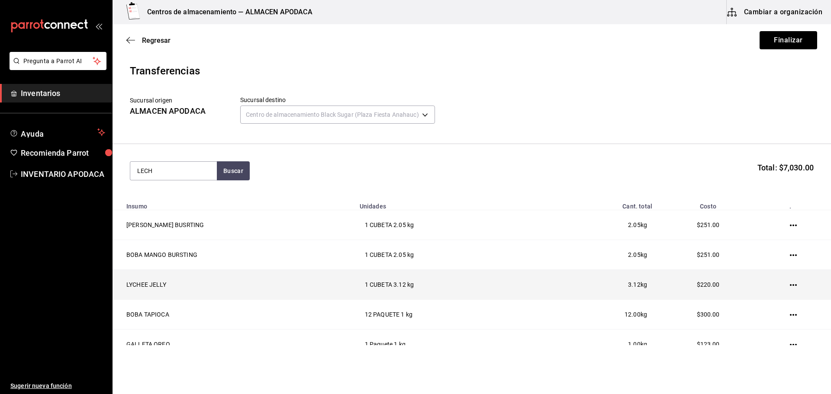
type input "LECHE"
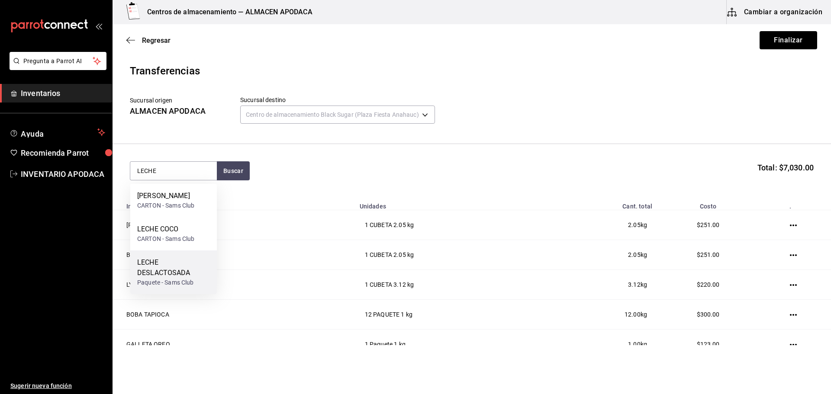
click at [192, 273] on div "LECHE DESLACTOSADA" at bounding box center [173, 267] width 73 height 21
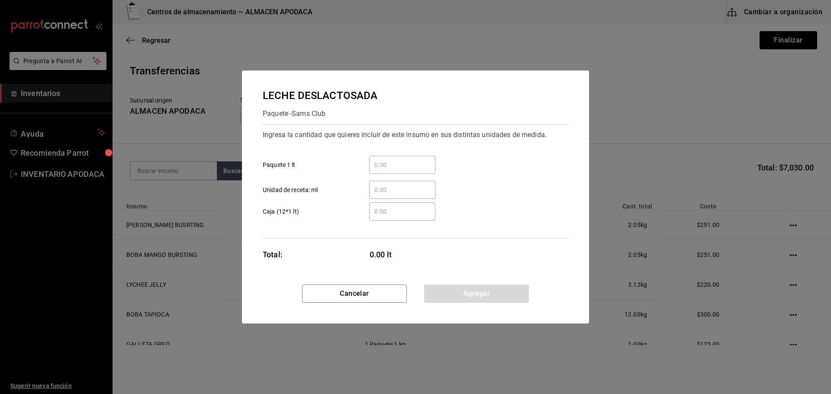
click at [383, 156] on div "​" at bounding box center [402, 165] width 66 height 18
click at [383, 160] on input "​ Paquete 1 lt" at bounding box center [402, 165] width 66 height 10
type input "36"
click at [448, 285] on div "LECHE DESLACTOSADA Paquete - Sams Club Ingresa la cantidad que quieres incluir …" at bounding box center [415, 197] width 347 height 253
click at [448, 289] on button "Agregar" at bounding box center [476, 294] width 105 height 18
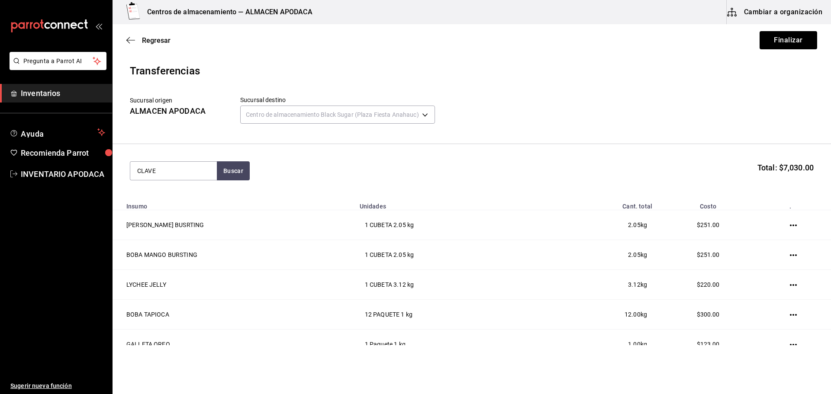
type input "CLAVE"
click at [189, 210] on div "CARNATION CLAVEL Paquete - Sams Club" at bounding box center [173, 200] width 87 height 33
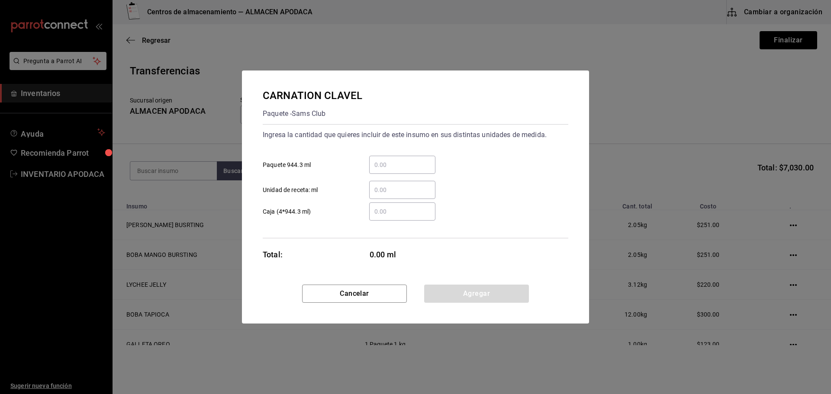
click at [408, 164] on input "​ Paquete 944.3 ml" at bounding box center [402, 165] width 66 height 10
type input "1"
drag, startPoint x: 453, startPoint y: 294, endPoint x: 266, endPoint y: 193, distance: 212.4
click at [453, 295] on button "Agregar" at bounding box center [476, 294] width 105 height 18
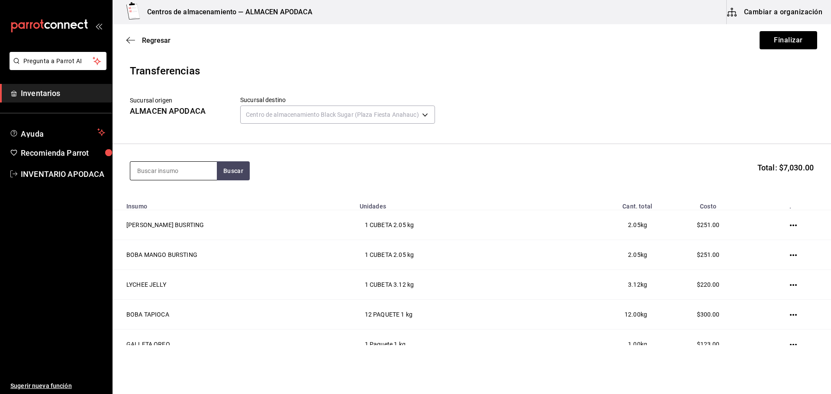
click at [176, 166] on input at bounding box center [173, 171] width 87 height 18
type input "LECHE"
click at [183, 229] on div "LECHE COCO" at bounding box center [165, 229] width 57 height 10
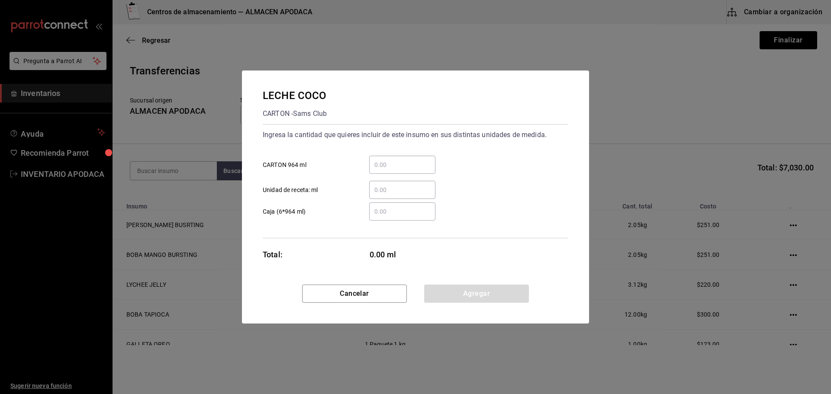
click at [380, 175] on div "​ Unidad de receta: ml" at bounding box center [412, 186] width 312 height 25
click at [380, 166] on input "​ CARTON 964 ml" at bounding box center [402, 165] width 66 height 10
type input "3"
click at [445, 295] on button "Agregar" at bounding box center [476, 294] width 105 height 18
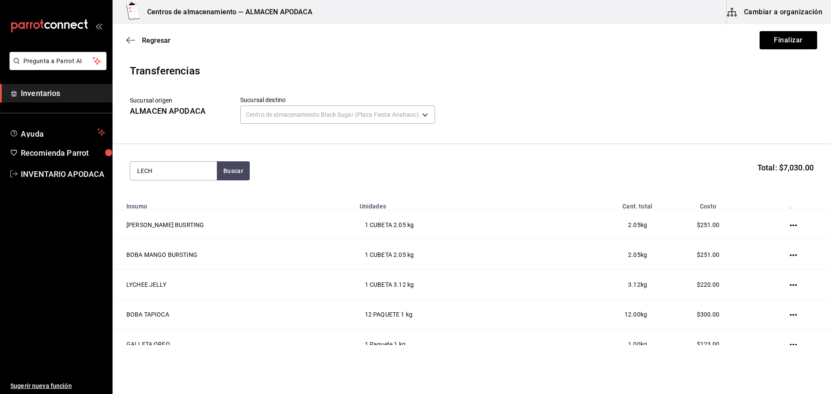
type input "LECHE"
click at [160, 196] on div "LECHE ALMENDRA" at bounding box center [165, 196] width 57 height 10
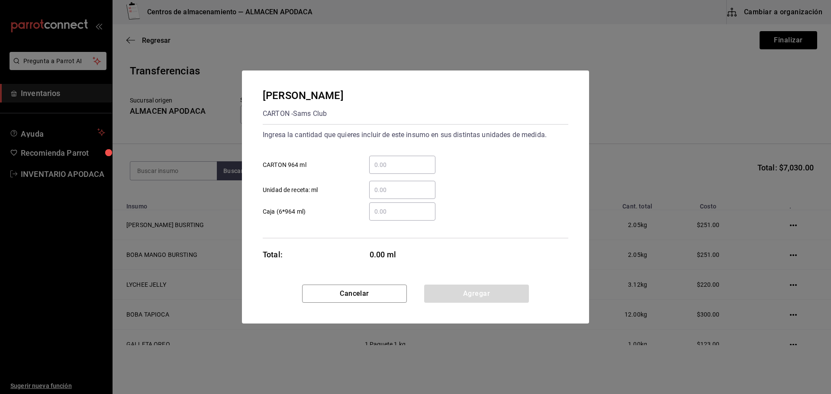
click at [388, 158] on div "​" at bounding box center [402, 165] width 66 height 18
click at [388, 160] on input "​ CARTON 964 ml" at bounding box center [402, 165] width 66 height 10
type input "3"
click at [469, 292] on button "Agregar" at bounding box center [476, 294] width 105 height 18
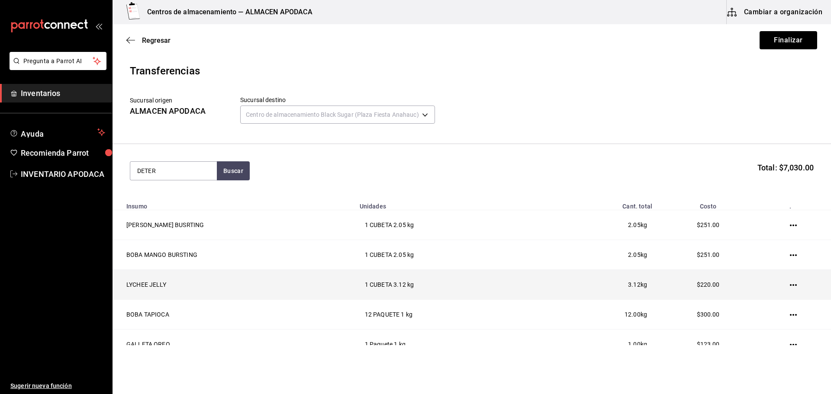
type input "DETER"
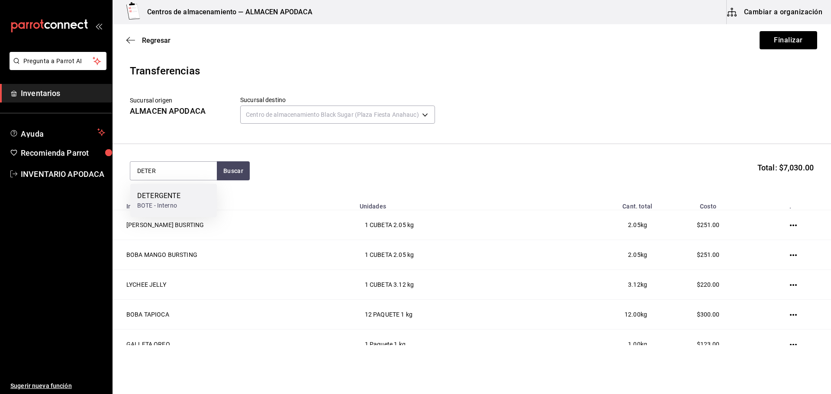
click at [186, 194] on div "DETERGENTE BOTE - Interno" at bounding box center [173, 200] width 87 height 33
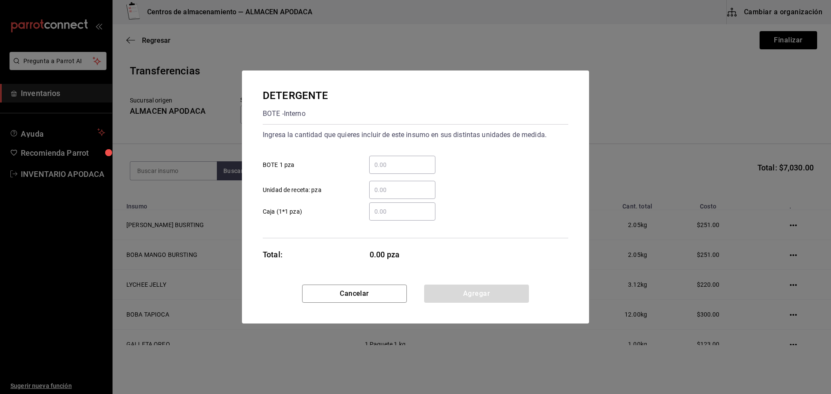
click at [361, 164] on div "​" at bounding box center [395, 165] width 80 height 18
click at [369, 164] on input "​ BOTE 1 pza" at bounding box center [402, 165] width 66 height 10
click at [380, 164] on input "​ BOTE 1 pza" at bounding box center [402, 165] width 66 height 10
type input "1"
click at [503, 285] on button "Agregar" at bounding box center [476, 294] width 105 height 18
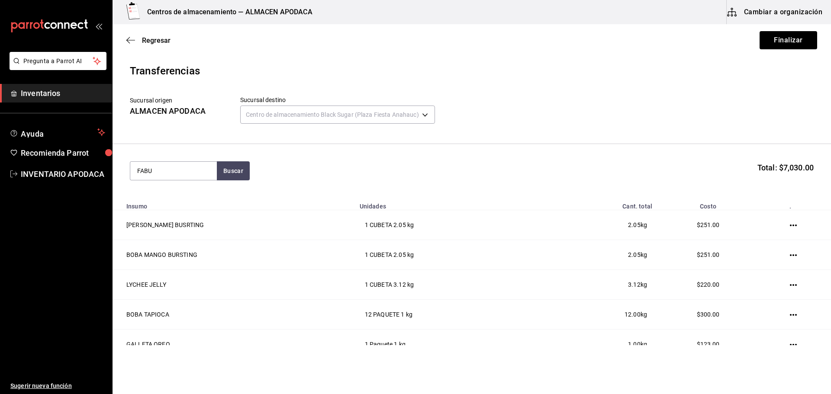
type input "FABU"
click at [166, 197] on div "FABULOSO" at bounding box center [157, 196] width 40 height 10
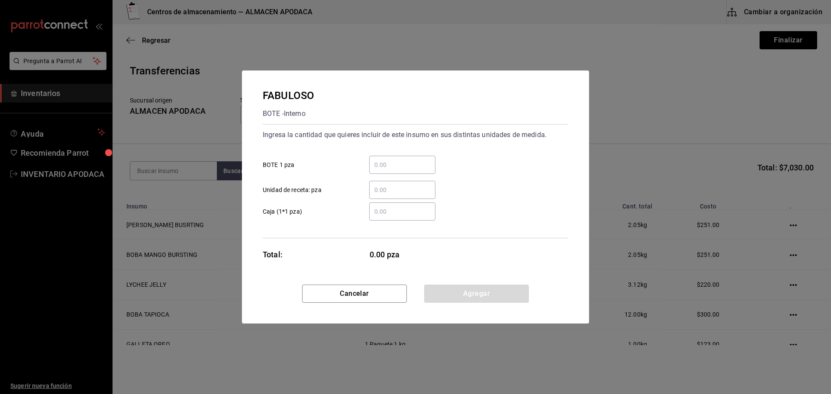
click at [385, 161] on input "​ BOTE 1 pza" at bounding box center [402, 165] width 66 height 10
type input "1"
click at [449, 290] on button "Agregar" at bounding box center [476, 294] width 105 height 18
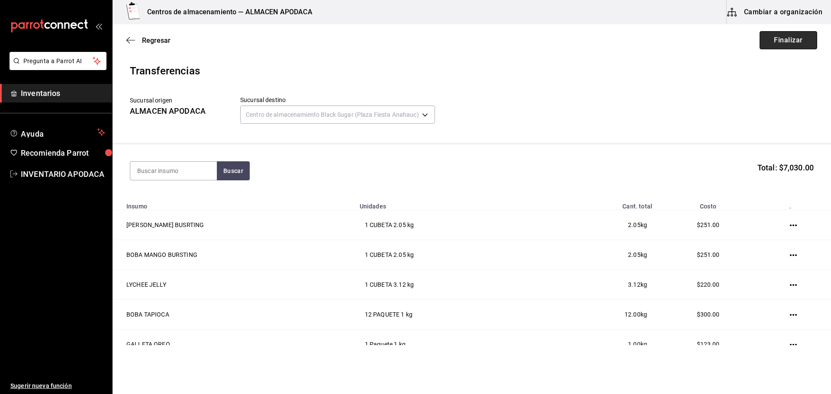
click at [790, 40] on button "Finalizar" at bounding box center [788, 40] width 58 height 18
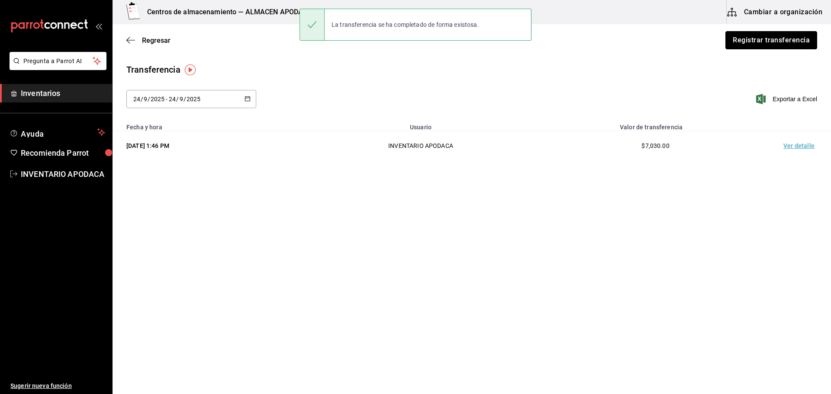
click at [790, 40] on button "Registrar transferencia" at bounding box center [771, 40] width 92 height 18
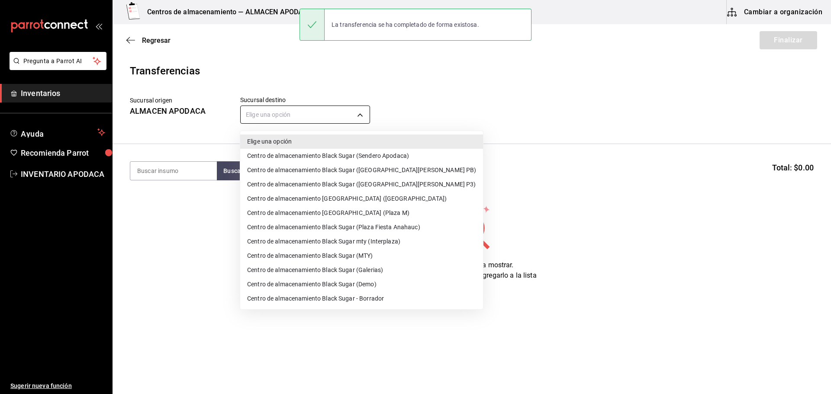
click at [315, 111] on body "Pregunta a Parrot AI Inventarios Ayuda Recomienda Parrot INVENTARIO APODACA Sug…" at bounding box center [415, 172] width 831 height 345
click at [365, 157] on li "Centro de almacenamiento Black Sugar (Sendero Apodaca)" at bounding box center [361, 156] width 243 height 14
type input "43cde48b-8b4b-458a-b27f-b53e7547168b"
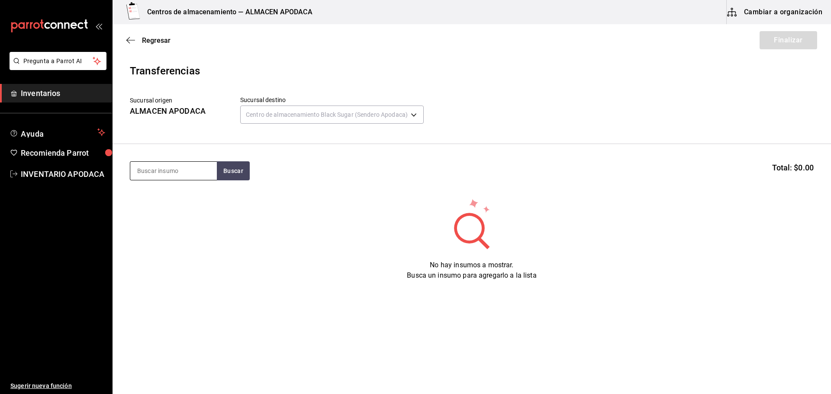
click at [177, 178] on input at bounding box center [173, 171] width 87 height 18
click at [178, 177] on input at bounding box center [173, 171] width 87 height 18
type input "BOBA"
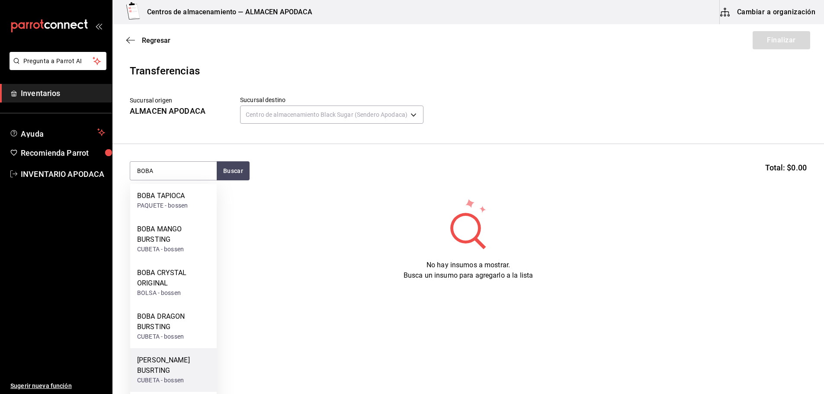
click at [199, 359] on div "BOBA STRAWBERRY BUSRTING" at bounding box center [173, 365] width 73 height 21
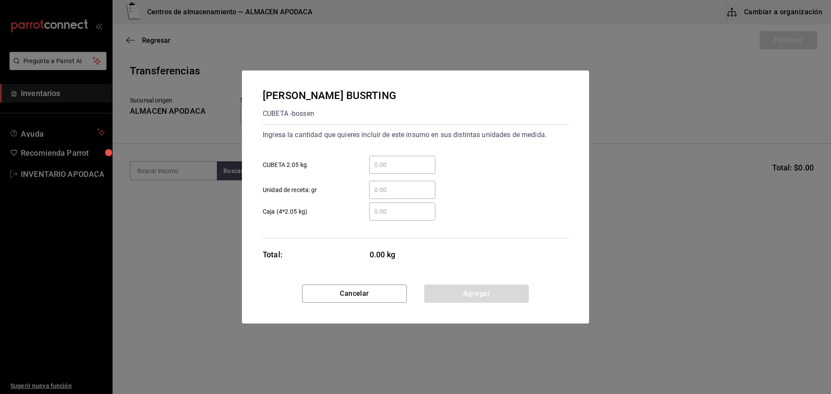
click at [398, 168] on input "​ CUBETA 2.05 kg" at bounding box center [402, 165] width 66 height 10
type input "2"
click at [457, 289] on button "Agregar" at bounding box center [476, 294] width 105 height 18
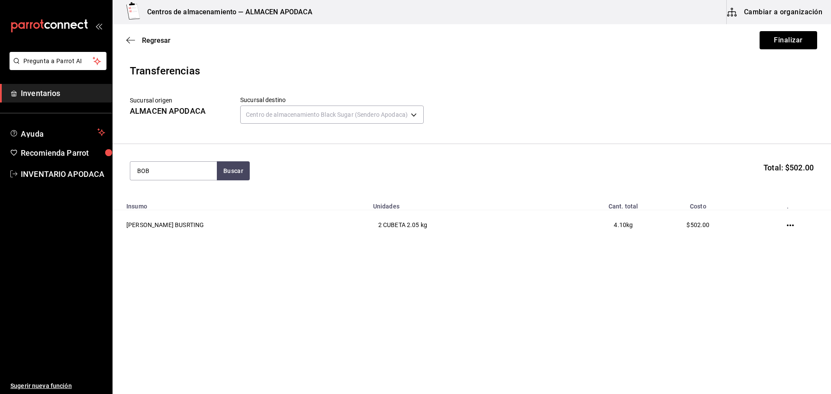
type input "BOBA"
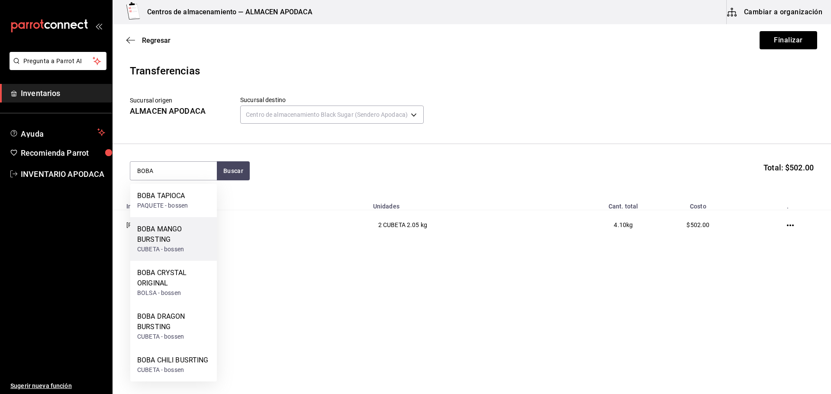
click at [189, 250] on div "CUBETA - bossen" at bounding box center [173, 249] width 73 height 9
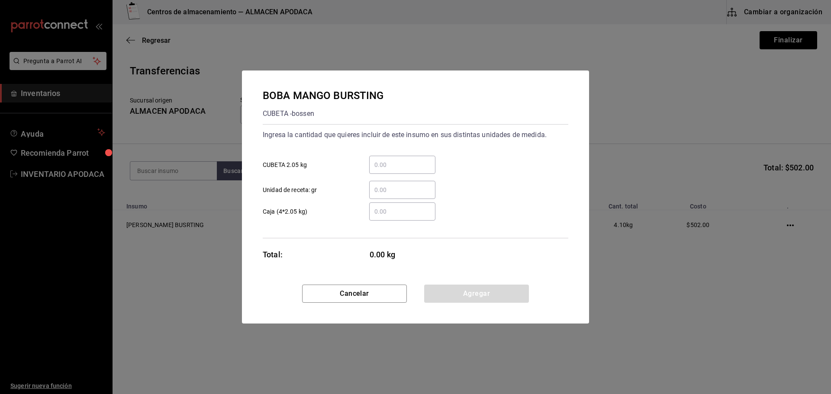
click at [392, 167] on input "​ CUBETA 2.05 kg" at bounding box center [402, 165] width 66 height 10
type input "1"
click at [456, 292] on button "Agregar" at bounding box center [476, 294] width 105 height 18
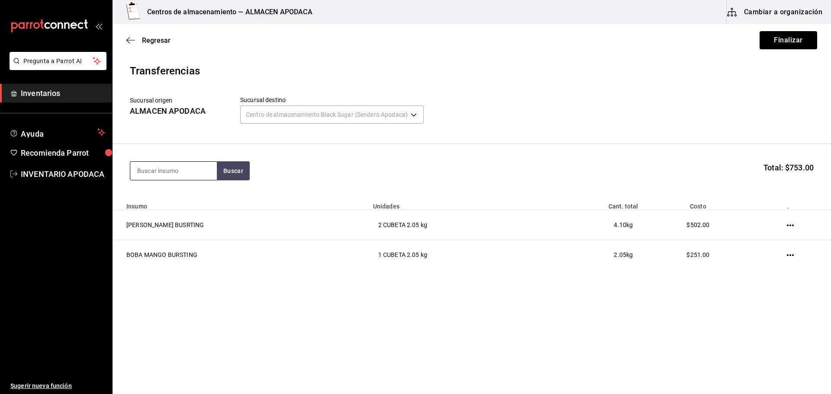
click at [192, 176] on input at bounding box center [173, 171] width 87 height 18
type input "JELLY"
click at [183, 193] on div "COFFEE JELLY" at bounding box center [160, 196] width 47 height 10
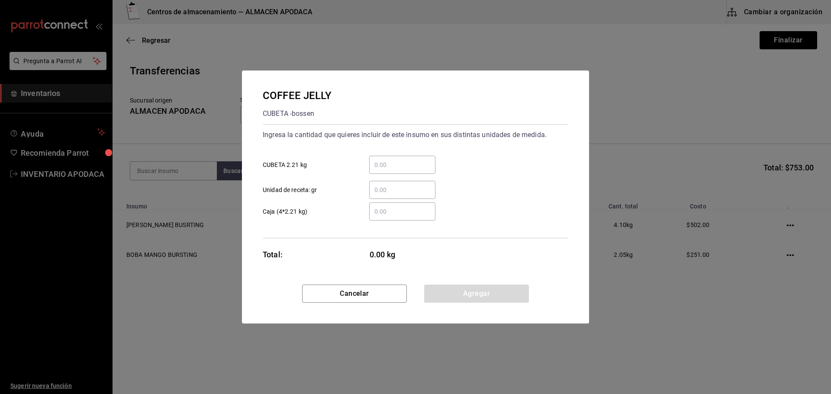
click at [394, 169] on input "​ CUBETA 2.21 kg" at bounding box center [402, 165] width 66 height 10
type input "1"
click at [447, 307] on div "Cancelar Agregar" at bounding box center [415, 304] width 347 height 39
click at [448, 299] on button "Agregar" at bounding box center [476, 294] width 105 height 18
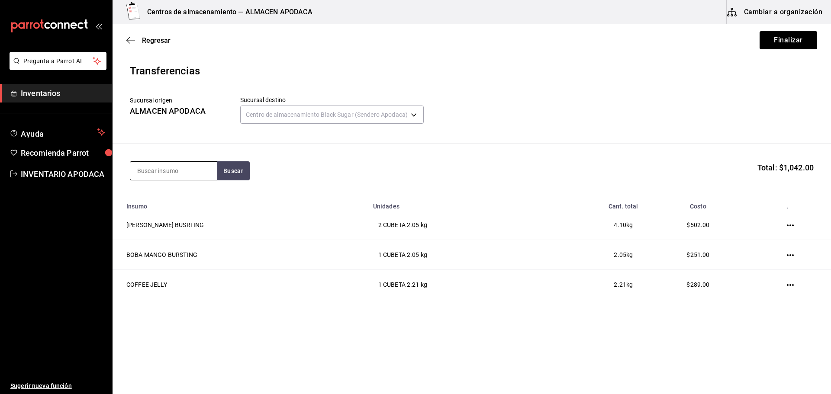
click at [160, 173] on input at bounding box center [173, 171] width 87 height 18
type input "TARO"
click at [174, 198] on div "TARO PREMIUM POWDER" at bounding box center [173, 201] width 73 height 21
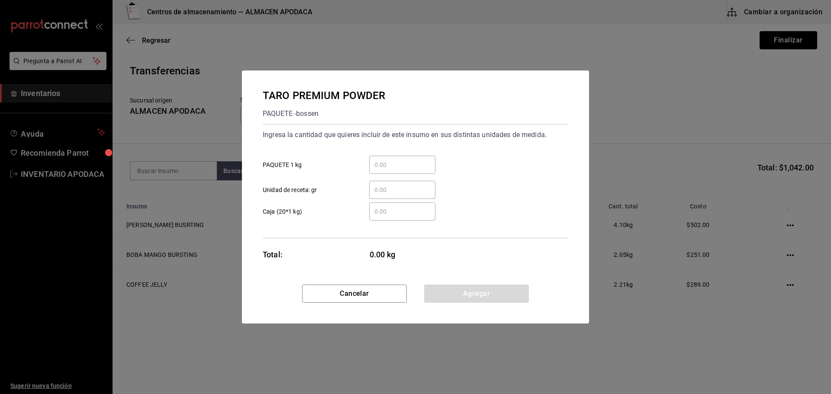
click at [386, 164] on input "​ PAQUETE 1 kg" at bounding box center [402, 165] width 66 height 10
type input "2"
click at [454, 292] on button "Agregar" at bounding box center [476, 294] width 105 height 18
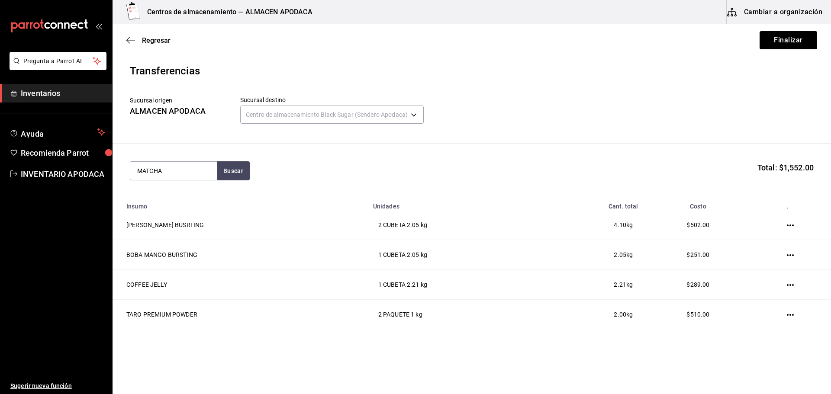
type input "MATCHA"
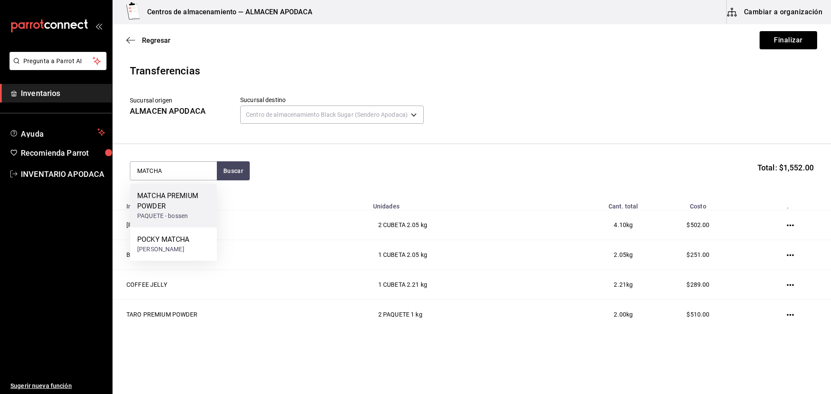
click at [177, 206] on div "MATCHA PREMIUM POWDER" at bounding box center [173, 201] width 73 height 21
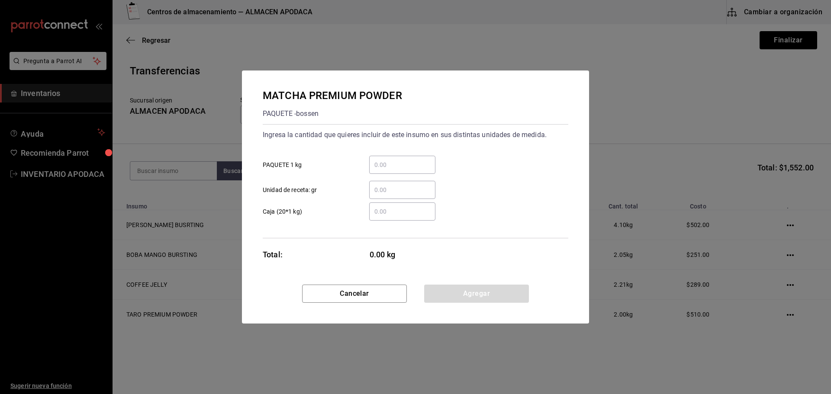
click at [430, 169] on input "​ PAQUETE 1 kg" at bounding box center [402, 165] width 66 height 10
type input "1"
click at [473, 285] on button "Agregar" at bounding box center [476, 294] width 105 height 18
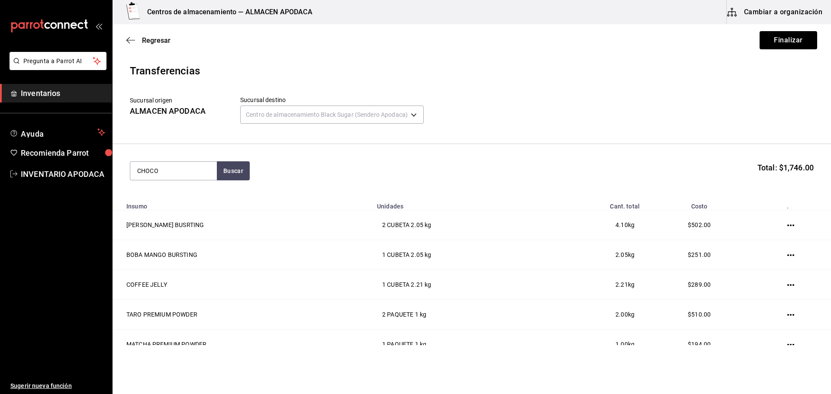
type input "CHOCO"
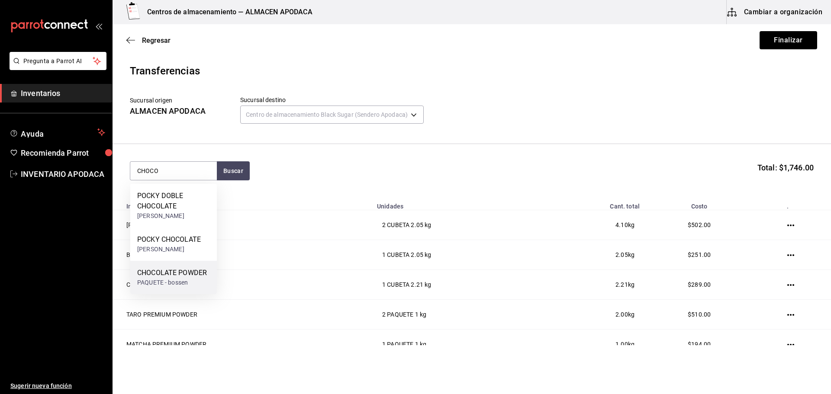
click at [190, 286] on div "PAQUETE - bossen" at bounding box center [172, 282] width 70 height 9
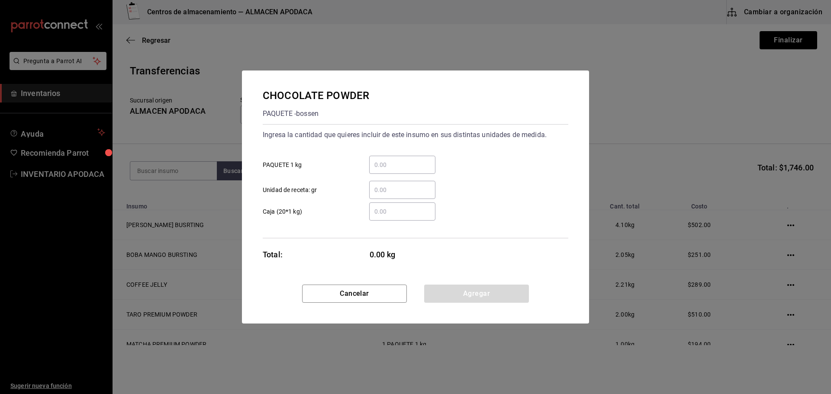
click at [401, 169] on input "​ PAQUETE 1 kg" at bounding box center [402, 165] width 66 height 10
type input "1"
click at [464, 298] on button "Agregar" at bounding box center [476, 294] width 105 height 18
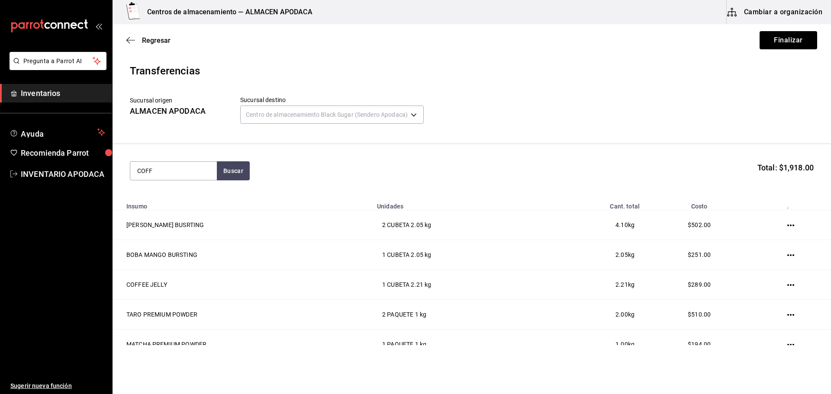
type input "COFF"
drag, startPoint x: 179, startPoint y: 192, endPoint x: 184, endPoint y: 192, distance: 5.2
click at [184, 192] on div "COFFEE POWDER" at bounding box center [164, 196] width 55 height 10
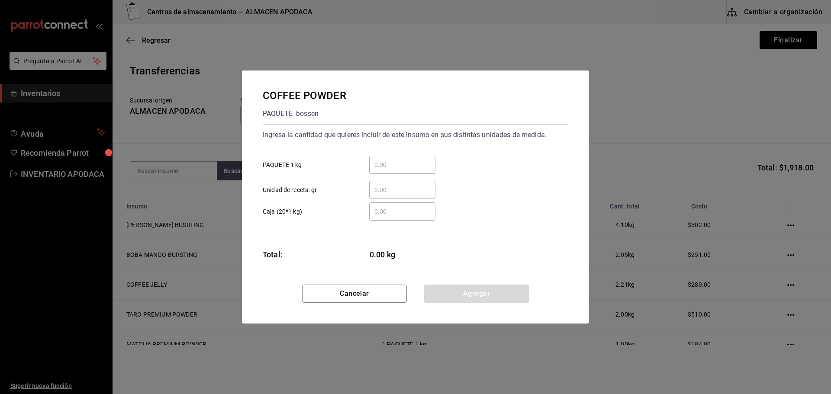
click at [404, 161] on input "​ PAQUETE 1 kg" at bounding box center [402, 165] width 66 height 10
type input "1"
click at [473, 291] on button "Agregar" at bounding box center [476, 294] width 105 height 18
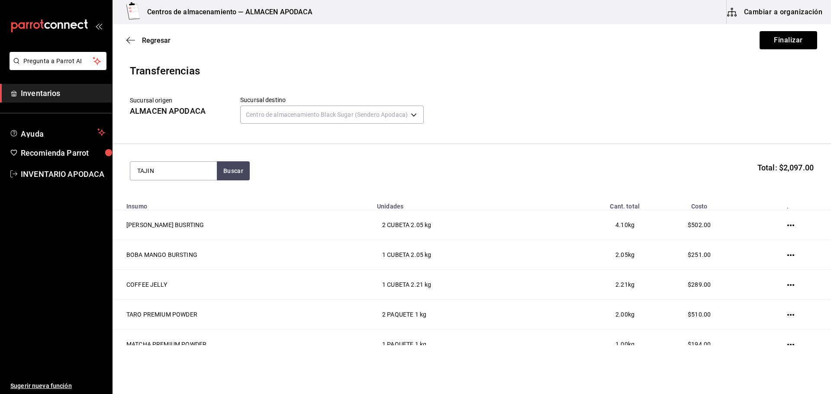
type input "TAJIN"
click at [193, 210] on div "TAJIN POLVO Botella - COTSCO" at bounding box center [173, 200] width 87 height 33
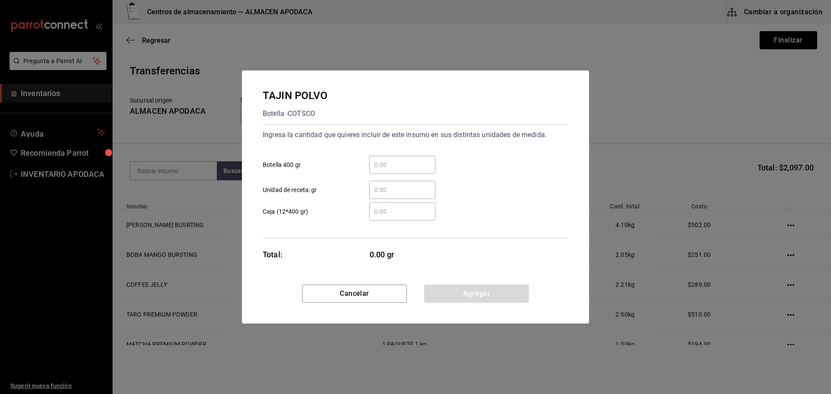
click at [392, 171] on div "​" at bounding box center [402, 165] width 66 height 18
click at [392, 170] on input "​ Botella 400 gr" at bounding box center [402, 165] width 66 height 10
type input "1"
click at [458, 293] on button "Agregar" at bounding box center [476, 294] width 105 height 18
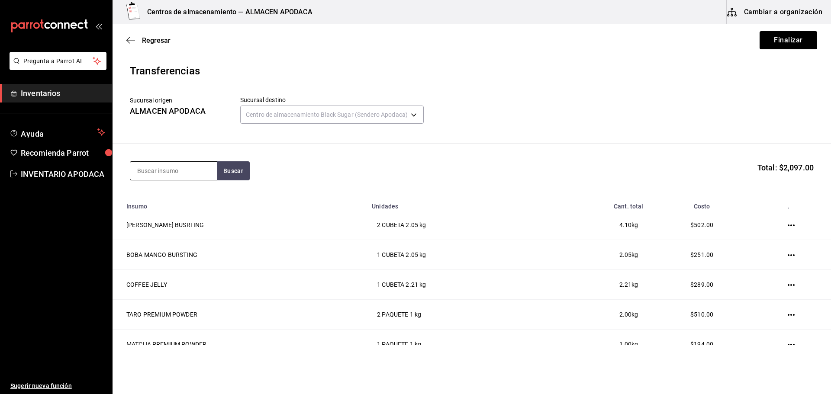
click at [156, 177] on input at bounding box center [173, 171] width 87 height 18
type input "CREMA"
click at [155, 190] on div "CREMA DE COCO BOTE - Interno" at bounding box center [173, 200] width 87 height 33
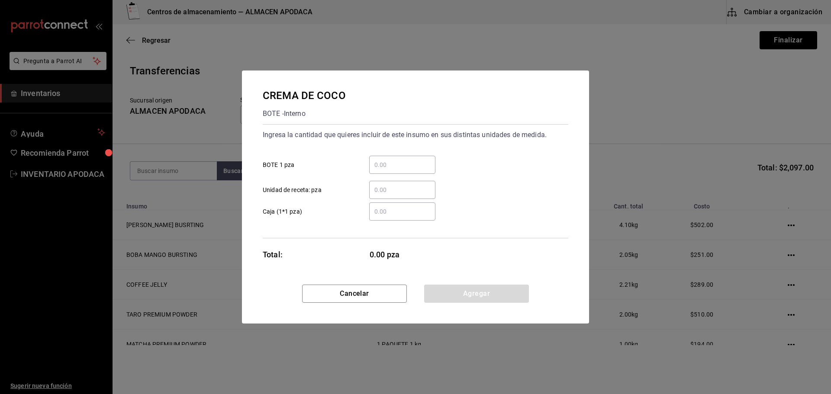
click at [399, 156] on div "​" at bounding box center [402, 165] width 66 height 18
click at [399, 160] on input "​ BOTE 1 pza" at bounding box center [402, 165] width 66 height 10
type input "1"
click at [458, 292] on button "Agregar" at bounding box center [476, 294] width 105 height 18
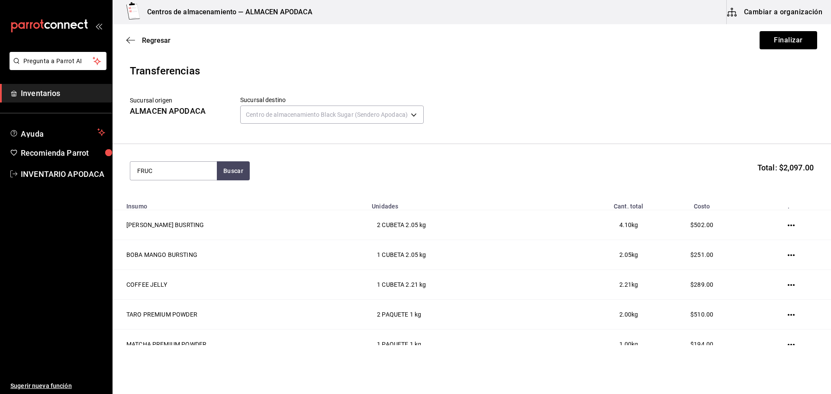
type input "FRUC"
click at [168, 193] on div "JARABE FRUCTOSE" at bounding box center [168, 196] width 62 height 10
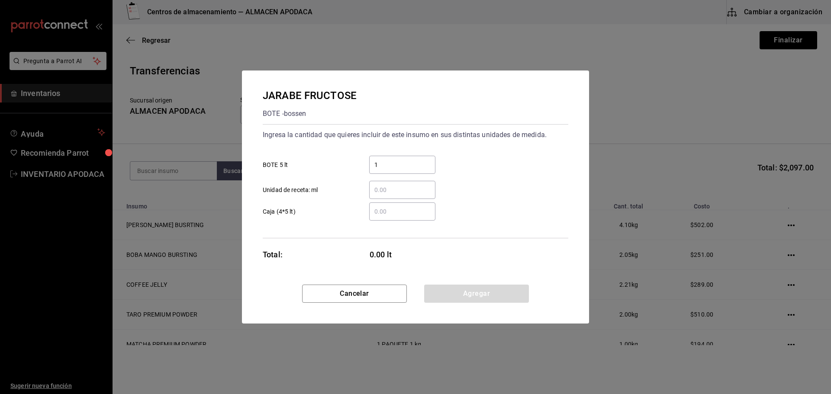
click at [397, 168] on input "1" at bounding box center [402, 165] width 66 height 10
type input "1"
click at [472, 290] on button "Agregar" at bounding box center [476, 294] width 105 height 18
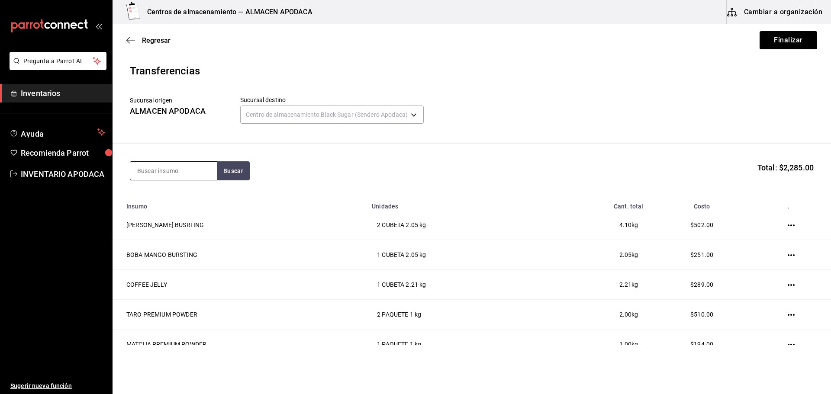
click at [191, 177] on input at bounding box center [173, 171] width 87 height 18
type input "JAM"
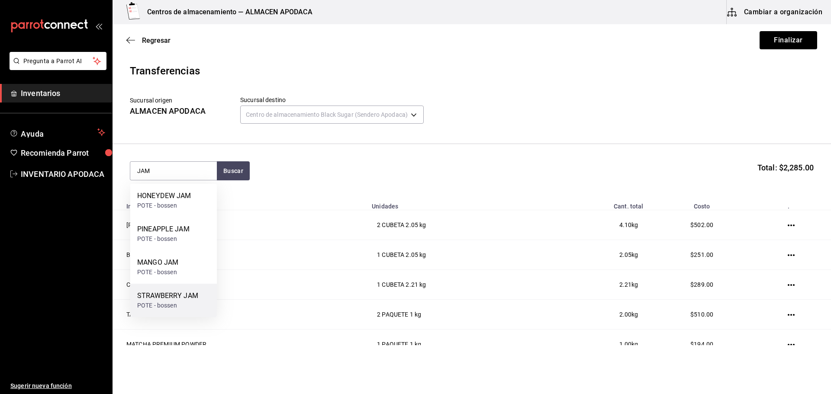
click at [186, 297] on div "STRAWBERRY JAM" at bounding box center [167, 296] width 61 height 10
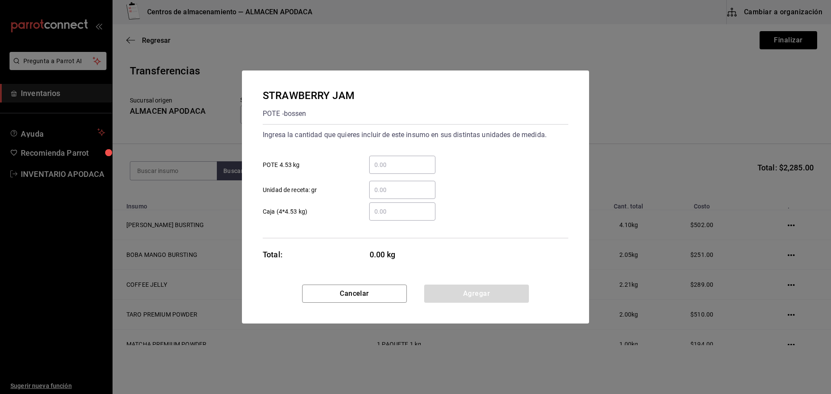
click at [392, 164] on input "​ POTE 4.53 kg" at bounding box center [402, 165] width 66 height 10
type input "1"
click at [431, 291] on button "Agregar" at bounding box center [476, 294] width 105 height 18
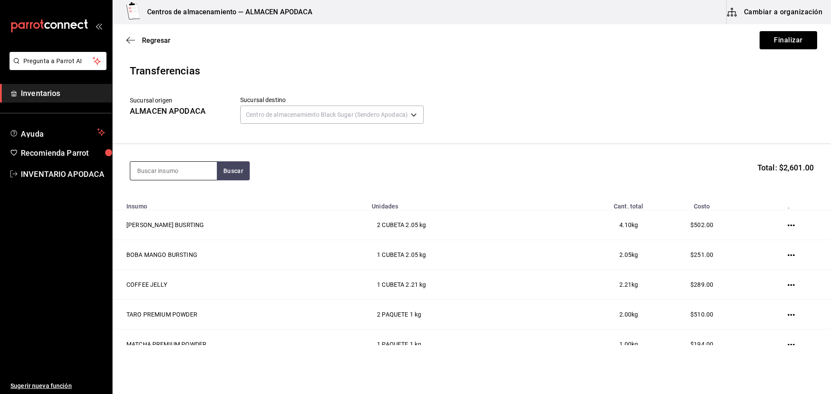
click at [182, 175] on input at bounding box center [173, 171] width 87 height 18
type input "POPO"
click at [175, 212] on div "PAQUETE - bossen/LOKYO" at bounding box center [173, 210] width 73 height 18
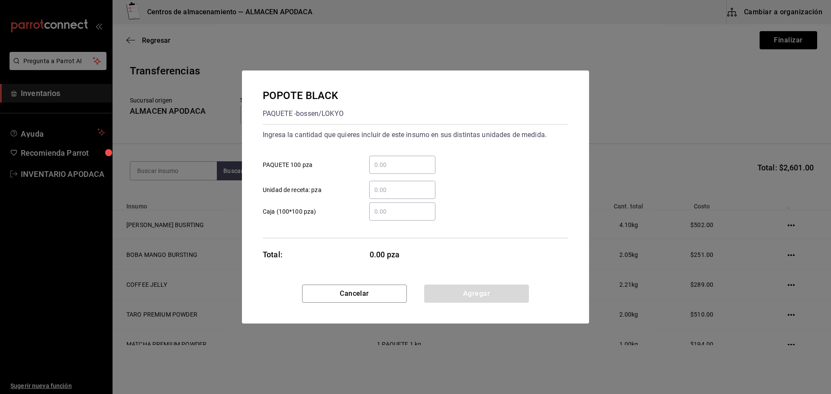
click at [406, 171] on div "​" at bounding box center [402, 165] width 66 height 18
click at [406, 170] on input "​ PAQUETE 100 pza" at bounding box center [402, 165] width 66 height 10
type input "1"
click at [447, 289] on button "Agregar" at bounding box center [476, 294] width 105 height 18
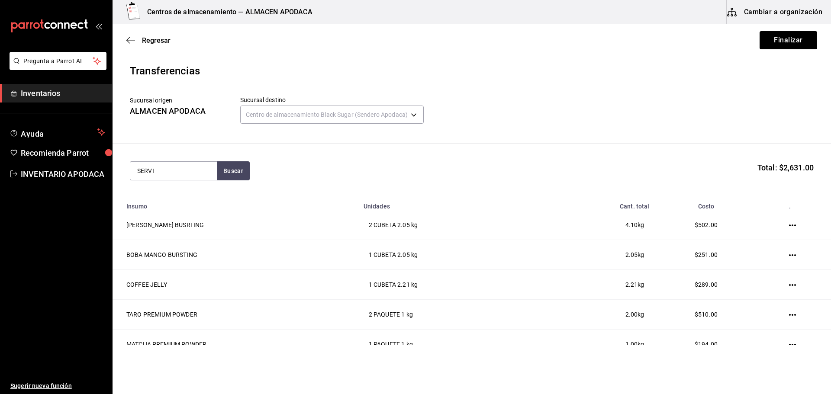
type input "SERVI"
click at [126, 197] on section "SERVI Buscar Total: $2,631.00" at bounding box center [471, 171] width 718 height 54
click at [232, 176] on button "Buscar" at bounding box center [233, 170] width 33 height 19
click at [203, 208] on div "Paquete - bossen/LOKYO" at bounding box center [172, 205] width 70 height 9
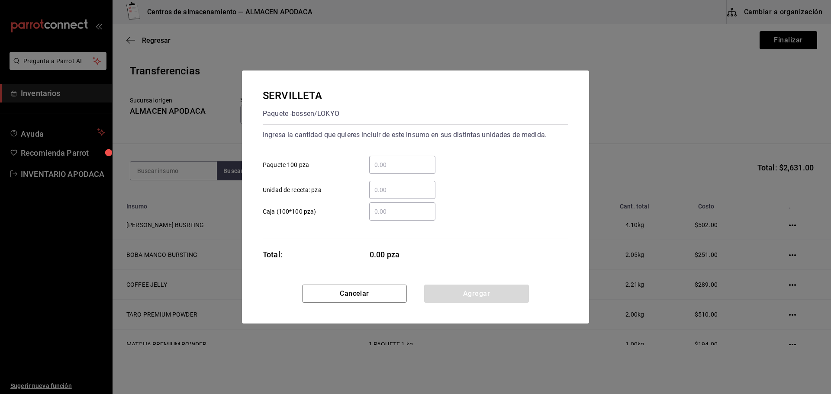
click at [411, 166] on input "​ Paquete 100 pza" at bounding box center [402, 165] width 66 height 10
type input "1"
click at [458, 302] on button "Agregar" at bounding box center [476, 294] width 105 height 18
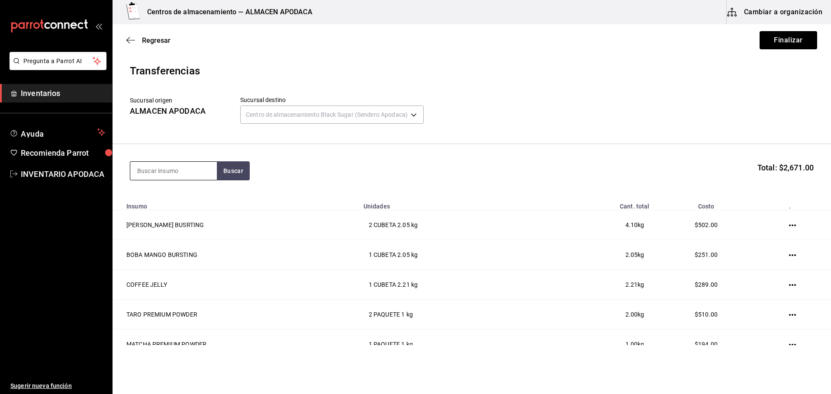
click at [169, 174] on input at bounding box center [173, 171] width 87 height 18
type input "SOBRE"
click at [175, 196] on div "SOBRES AMARILLO" at bounding box center [167, 196] width 61 height 10
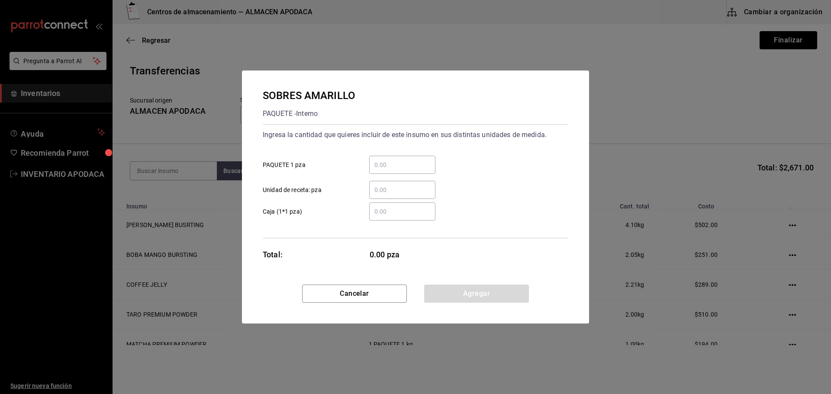
click at [390, 164] on input "​ PAQUETE 1 pza" at bounding box center [402, 165] width 66 height 10
type input "3"
click at [458, 291] on button "Agregar" at bounding box center [476, 294] width 105 height 18
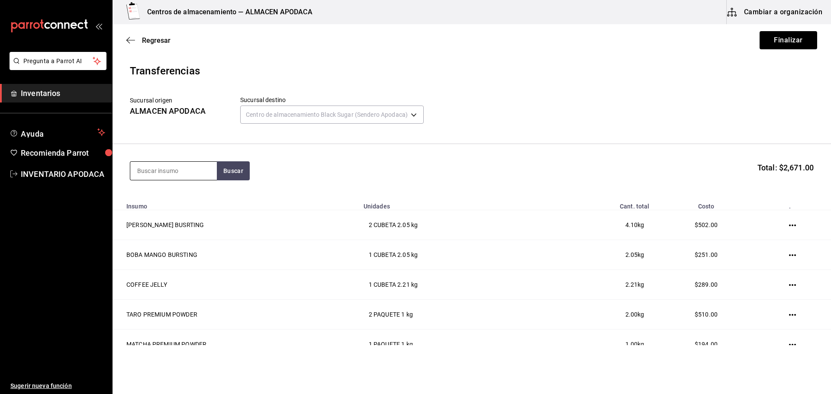
click at [168, 165] on input at bounding box center [173, 171] width 87 height 18
type input "LECHE"
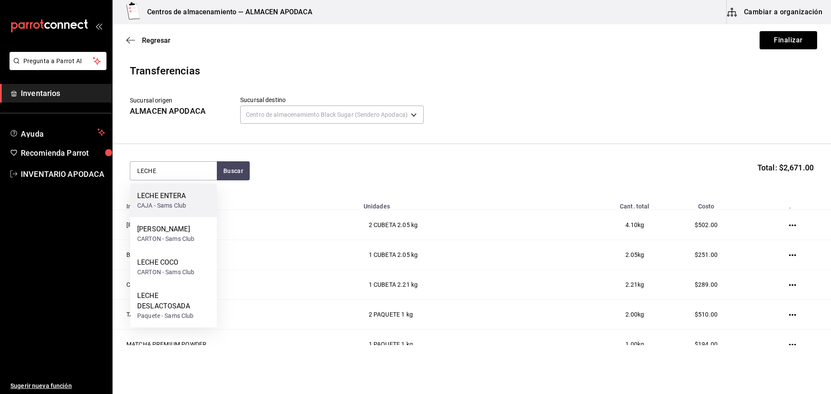
click at [204, 193] on div "LECHE ENTERA CAJA - Sams Club" at bounding box center [173, 200] width 87 height 33
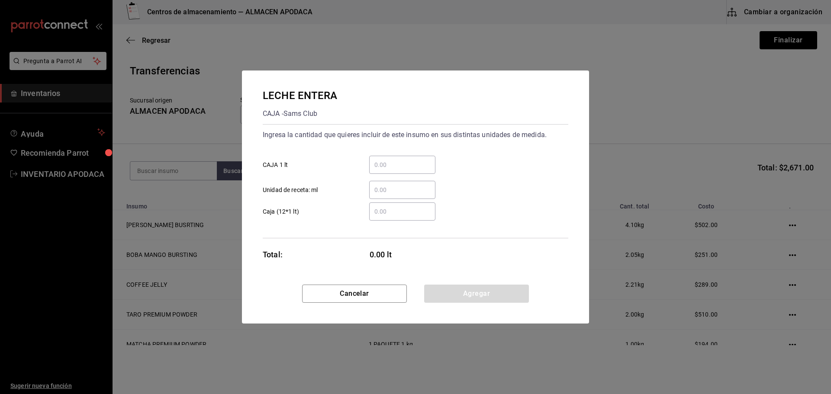
click at [366, 167] on div "​" at bounding box center [395, 165] width 80 height 18
click at [369, 167] on input "​ CAJA 1 lt" at bounding box center [402, 165] width 66 height 10
type input "4"
click at [457, 294] on button "Agregar" at bounding box center [476, 294] width 105 height 18
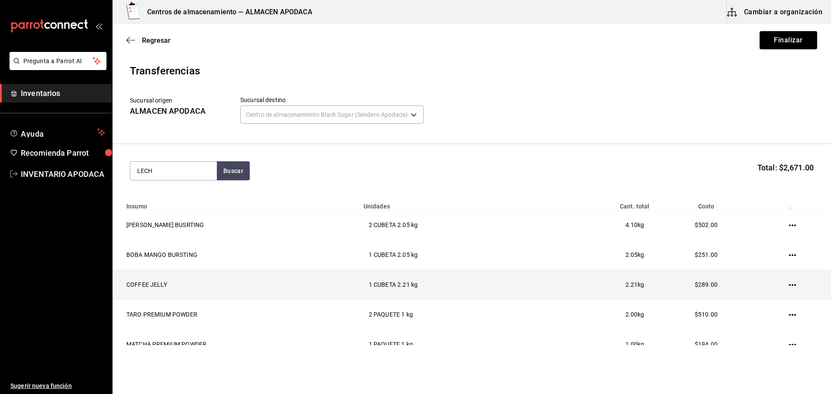
type input "LECHE"
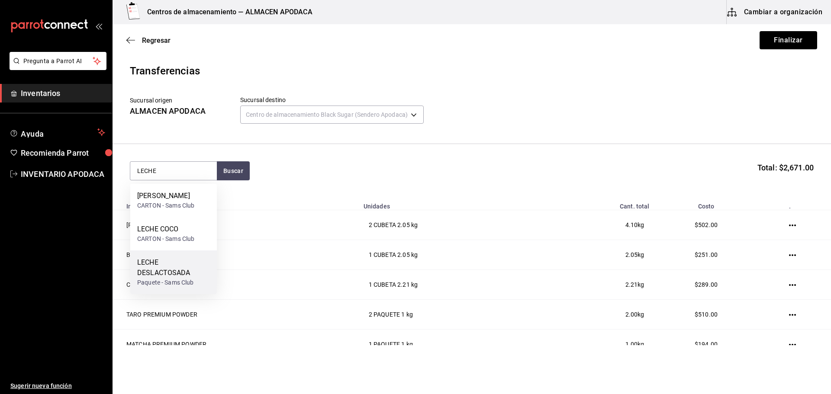
click at [197, 278] on div "LECHE DESLACTOSADA" at bounding box center [173, 267] width 73 height 21
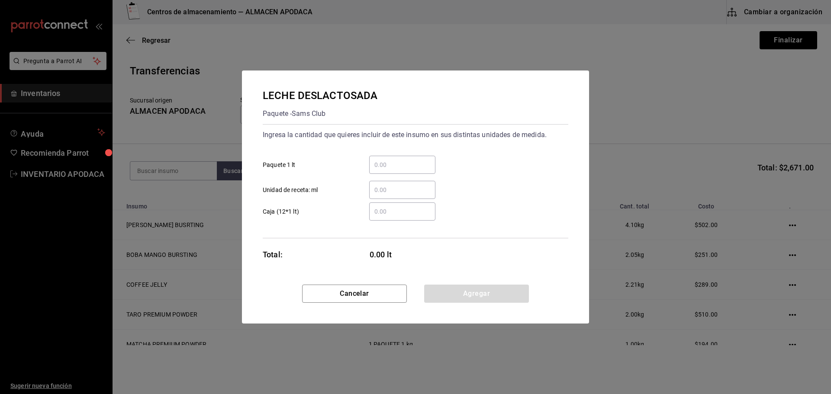
click at [393, 163] on input "​ Paquete 1 lt" at bounding box center [402, 165] width 66 height 10
type input "3"
click at [447, 295] on button "Agregar" at bounding box center [476, 294] width 105 height 18
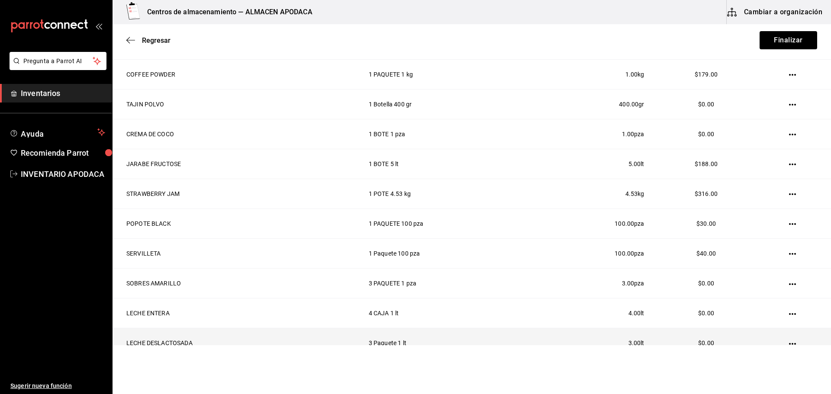
scroll to position [370, 0]
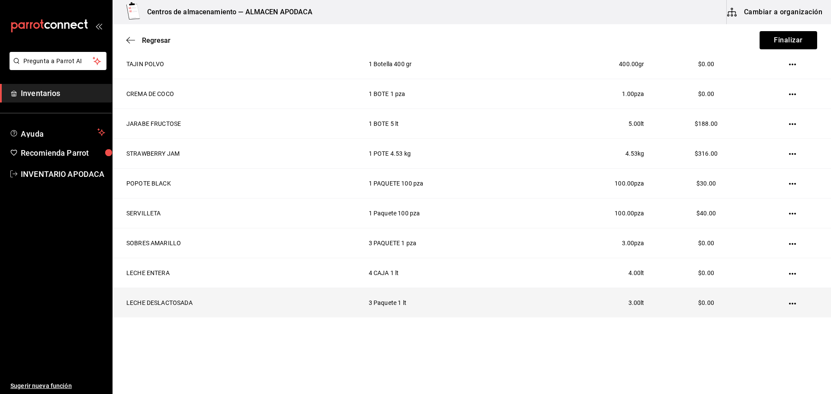
click at [790, 302] on td at bounding box center [794, 303] width 74 height 30
click at [793, 303] on td at bounding box center [794, 303] width 74 height 30
click at [781, 305] on td at bounding box center [794, 303] width 74 height 30
click at [789, 303] on icon "button" at bounding box center [792, 304] width 7 height 2
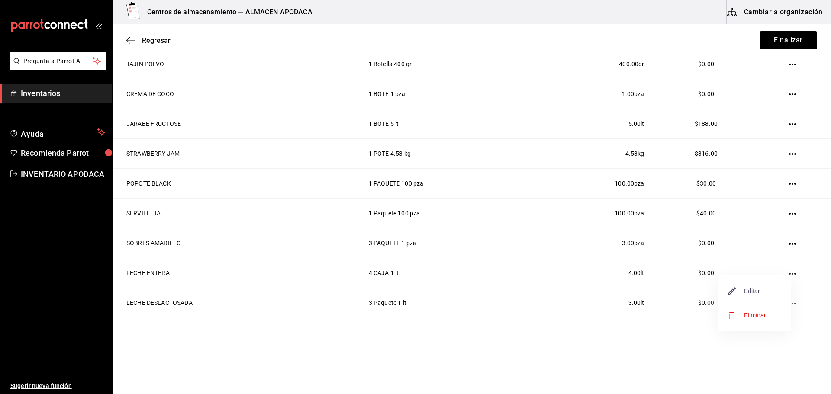
click at [751, 290] on span "Editar" at bounding box center [744, 291] width 32 height 10
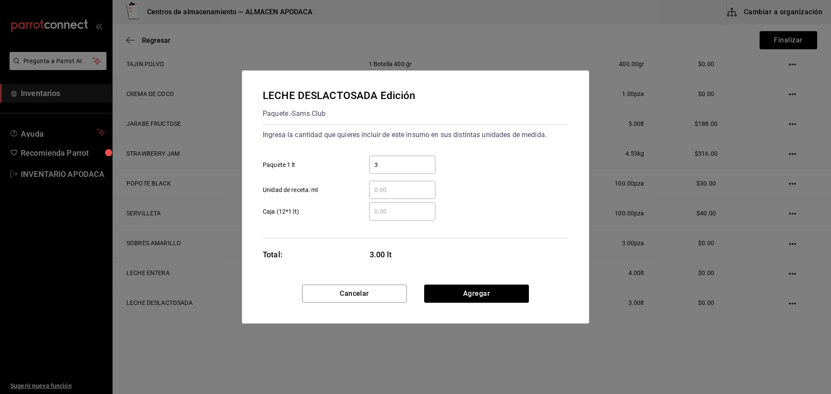
click at [357, 153] on div "3 ​ Paquete 1 lt" at bounding box center [412, 161] width 312 height 25
click at [385, 156] on div "3 ​" at bounding box center [402, 165] width 66 height 18
click at [385, 160] on input "3" at bounding box center [402, 165] width 66 height 10
click at [385, 156] on div "3 ​" at bounding box center [402, 165] width 66 height 18
click at [385, 160] on input "3" at bounding box center [402, 165] width 66 height 10
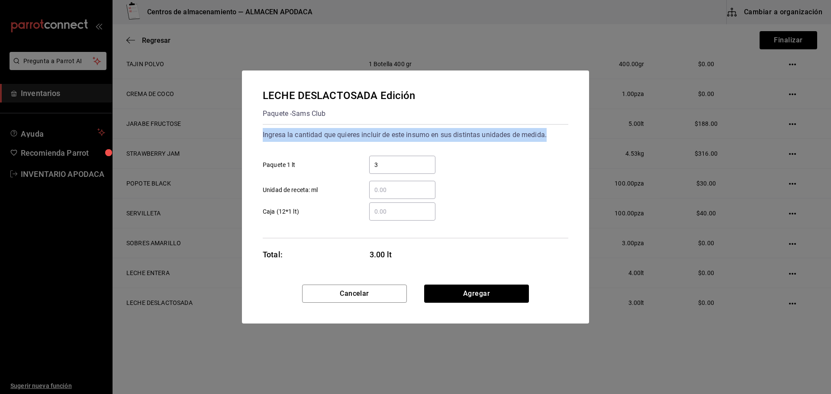
click at [385, 156] on div "3 ​" at bounding box center [402, 165] width 66 height 18
click at [385, 160] on input "3" at bounding box center [402, 165] width 66 height 10
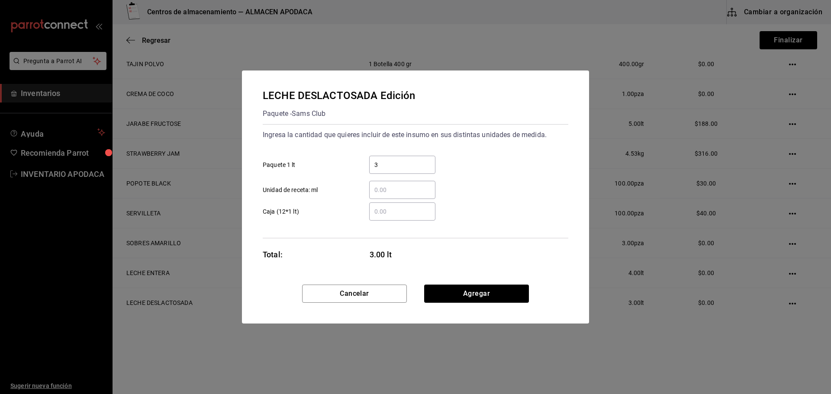
click at [385, 171] on div "3 ​" at bounding box center [402, 165] width 66 height 18
click at [385, 170] on input "3" at bounding box center [402, 165] width 66 height 10
click at [385, 171] on div "3 ​" at bounding box center [402, 165] width 66 height 18
click at [385, 170] on input "3" at bounding box center [402, 165] width 66 height 10
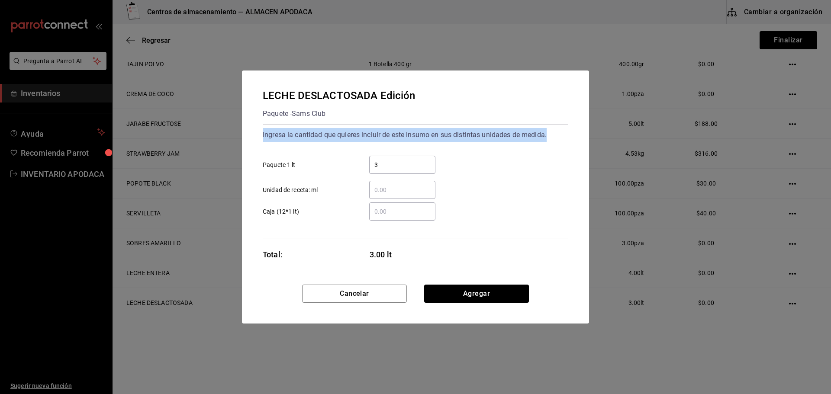
click at [385, 171] on div "3 ​" at bounding box center [402, 165] width 66 height 18
click at [385, 170] on input "3" at bounding box center [402, 165] width 66 height 10
click at [385, 171] on div "3 ​" at bounding box center [402, 165] width 66 height 18
click at [385, 170] on input "3" at bounding box center [402, 165] width 66 height 10
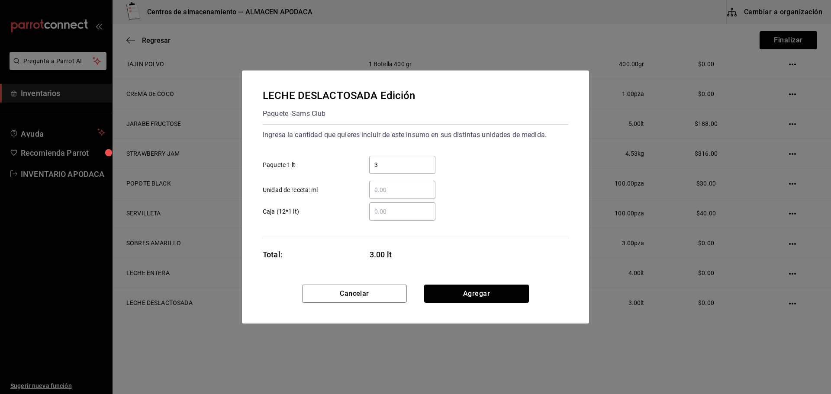
click at [384, 163] on input "3" at bounding box center [402, 165] width 66 height 10
type input "6"
click at [460, 294] on button "Agregar" at bounding box center [476, 294] width 105 height 18
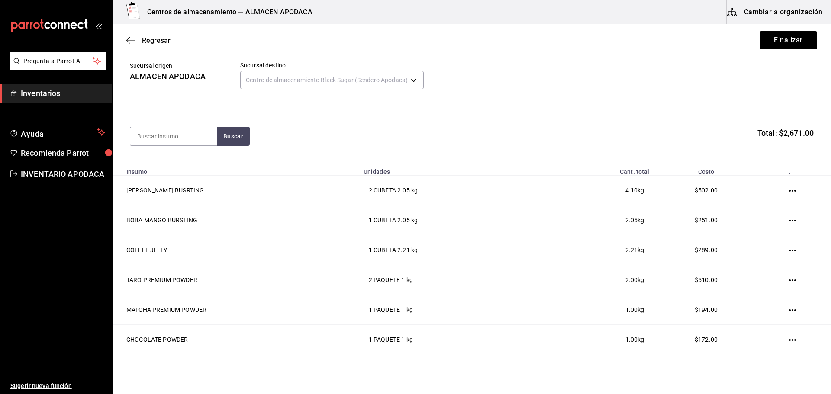
scroll to position [0, 0]
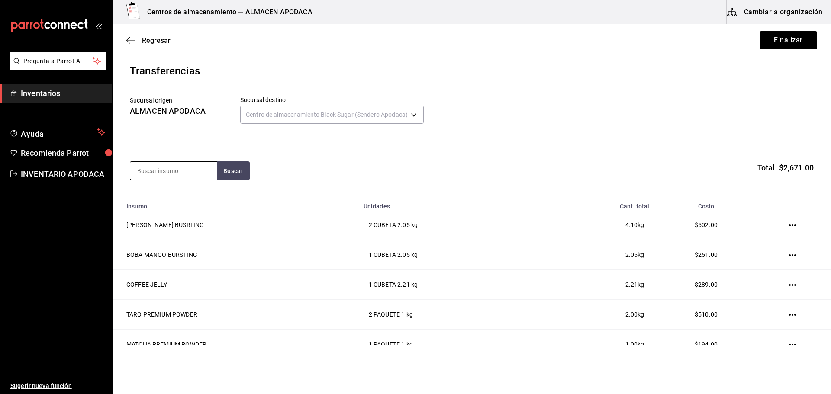
click at [167, 165] on input at bounding box center [173, 171] width 87 height 18
type input "LECHE"
click at [167, 226] on div "LECHE COCO" at bounding box center [165, 229] width 57 height 10
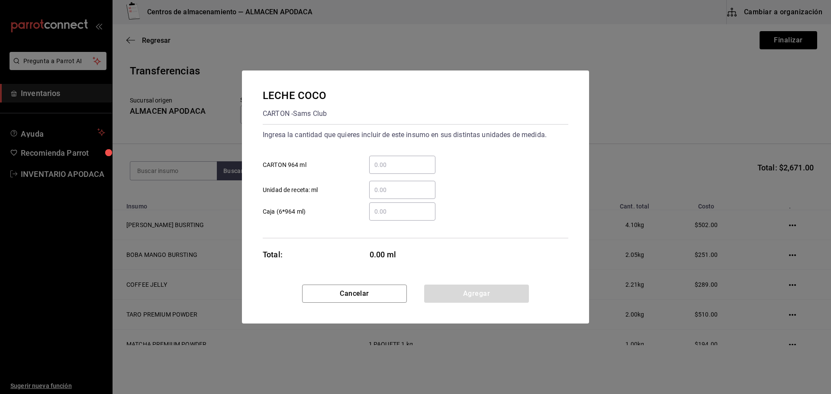
click at [385, 167] on input "​ CARTON 964 ml" at bounding box center [402, 165] width 66 height 10
type input "3"
click at [454, 295] on button "Agregar" at bounding box center [476, 294] width 105 height 18
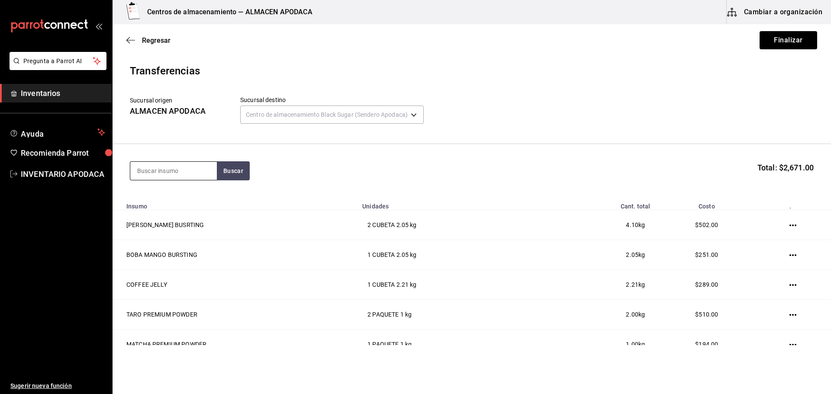
click at [191, 177] on input at bounding box center [173, 171] width 87 height 18
type input "MARCA"
click at [188, 194] on div "MARCADOR NEGRO" at bounding box center [168, 196] width 62 height 10
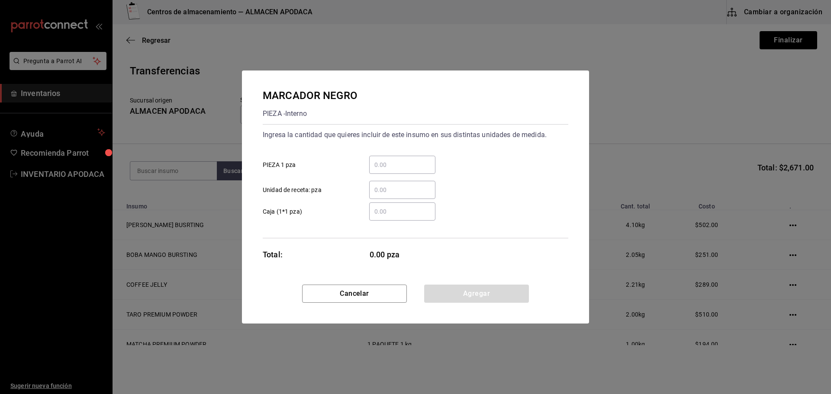
click at [394, 161] on input "​ PIEZA 1 pza" at bounding box center [402, 165] width 66 height 10
type input "1"
click at [490, 291] on button "Agregar" at bounding box center [476, 294] width 105 height 18
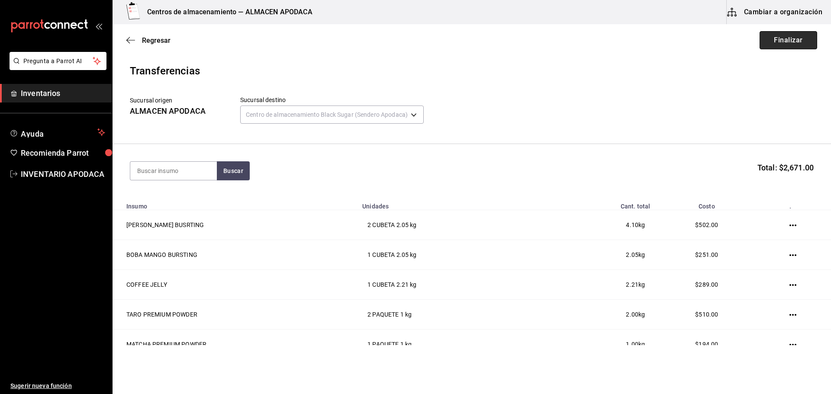
click at [778, 36] on button "Finalizar" at bounding box center [788, 40] width 58 height 18
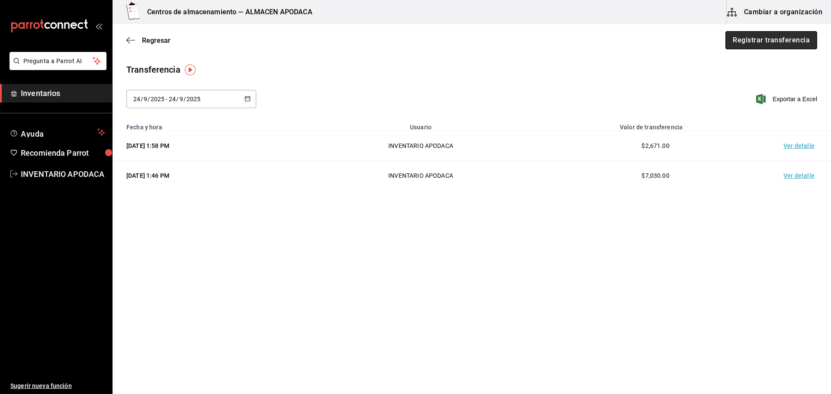
click at [779, 45] on button "Registrar transferencia" at bounding box center [771, 40] width 92 height 18
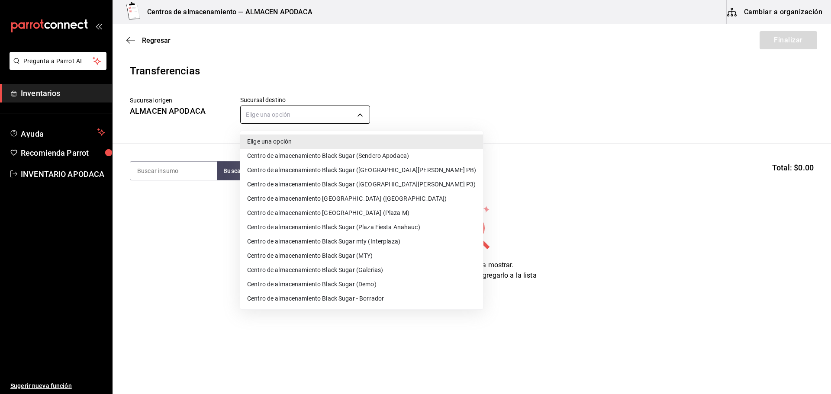
click at [364, 122] on body "Pregunta a Parrot AI Inventarios Ayuda Recomienda Parrot INVENTARIO APODACA Sug…" at bounding box center [415, 172] width 831 height 345
click at [394, 251] on li "Centro de almacenamiento Black Sugar (MTY)" at bounding box center [361, 256] width 243 height 14
type input "a752814e-dfbd-43e5-bdc2-5d0f592e09b1"
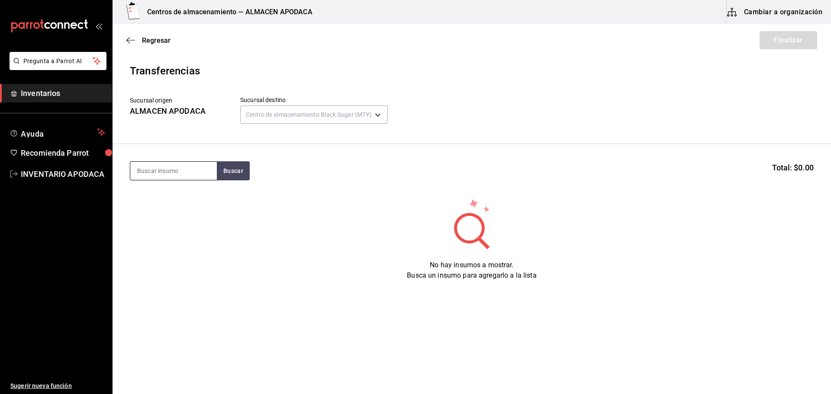
click at [183, 166] on input at bounding box center [173, 171] width 87 height 18
type input "BOBA"
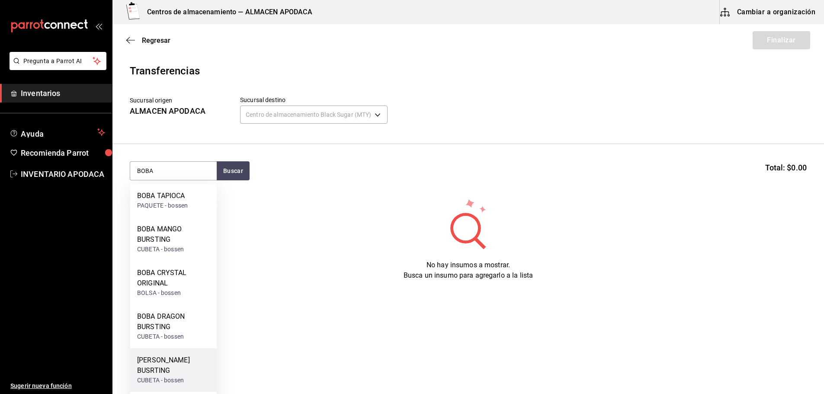
click at [173, 356] on div "BOBA STRAWBERRY BUSRTING" at bounding box center [173, 365] width 73 height 21
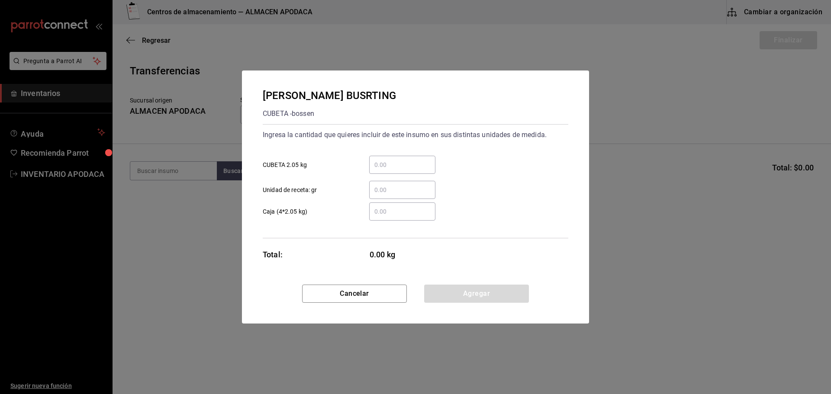
click at [399, 159] on div "​" at bounding box center [402, 165] width 66 height 18
click at [399, 160] on input "​ CUBETA 2.05 kg" at bounding box center [402, 165] width 66 height 10
type input "2"
click at [449, 290] on button "Agregar" at bounding box center [476, 294] width 105 height 18
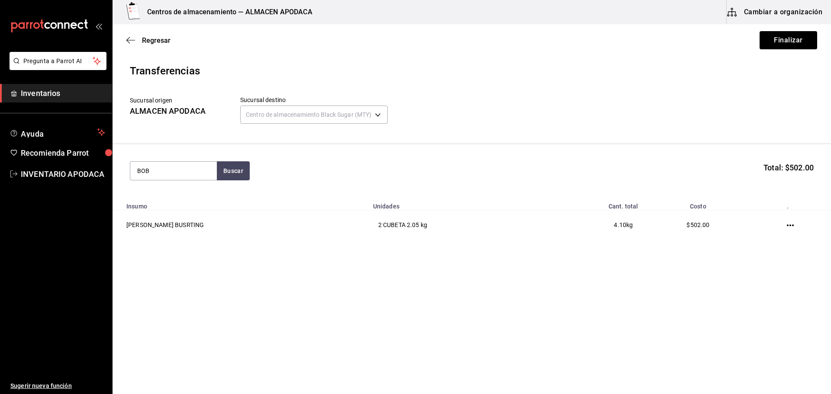
type input "BOBA"
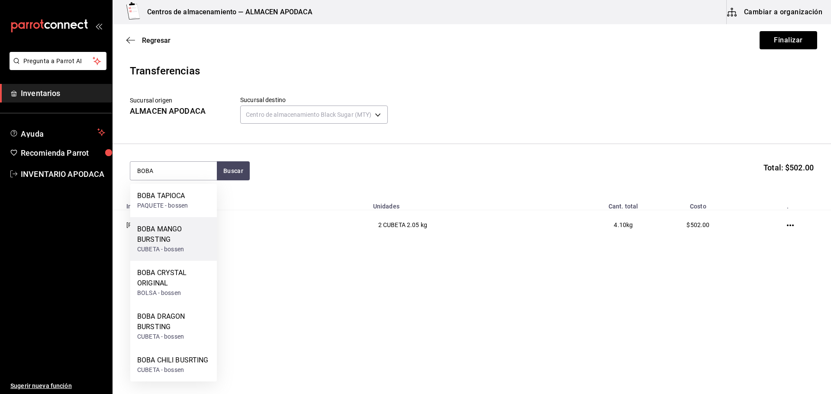
click at [177, 224] on div "BOBA MANGO BURSTING CUBETA - bossen" at bounding box center [173, 239] width 87 height 44
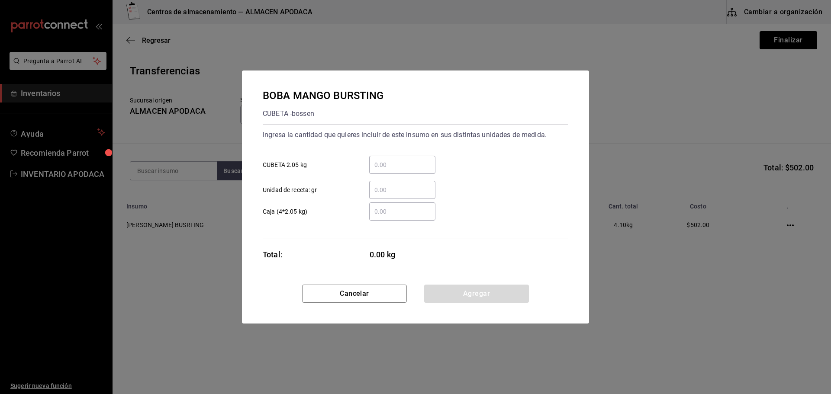
click at [383, 163] on input "​ CUBETA 2.05 kg" at bounding box center [402, 165] width 66 height 10
type input "2"
click at [450, 293] on button "Agregar" at bounding box center [476, 294] width 105 height 18
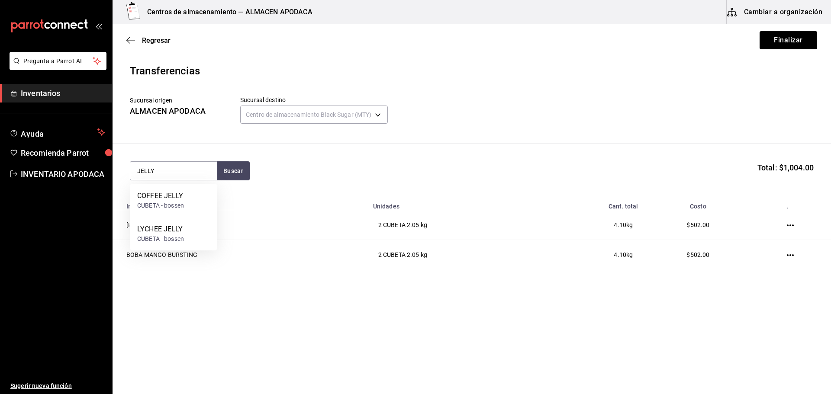
type input "JELLY"
click at [176, 229] on div "LYCHEE JELLY" at bounding box center [160, 229] width 47 height 10
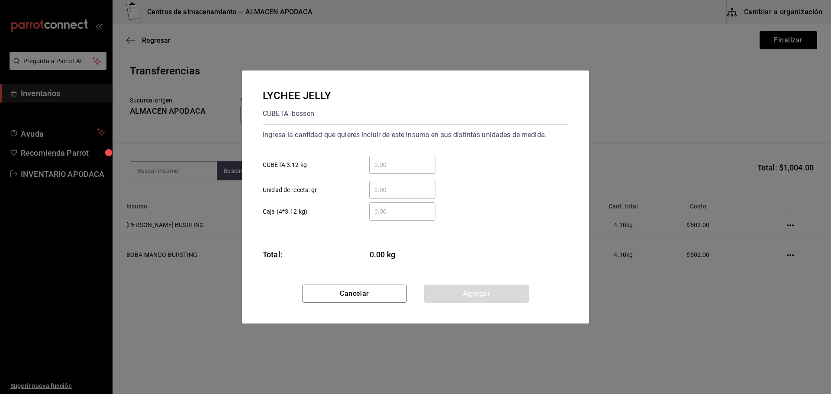
click at [413, 165] on input "​ CUBETA 3.12 kg" at bounding box center [402, 165] width 66 height 10
type input "2"
click at [428, 284] on div "LYCHEE JELLY CUBETA - bossen Ingresa la cantidad que quieres incluir de este in…" at bounding box center [415, 178] width 347 height 214
click at [428, 286] on button "Agregar" at bounding box center [476, 294] width 105 height 18
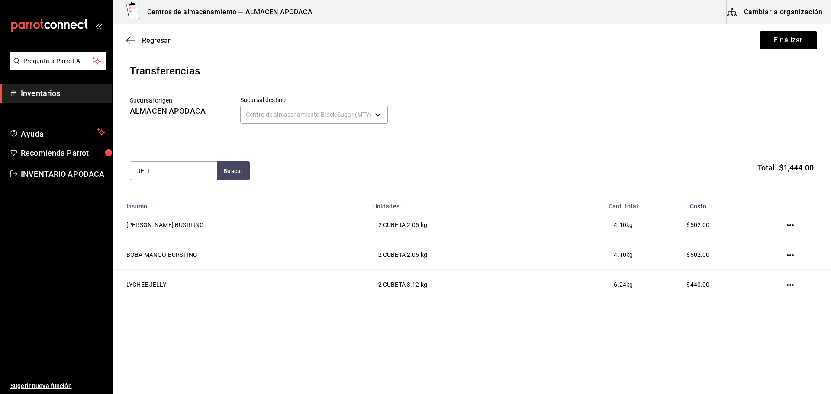
type input "JELLY"
click at [139, 204] on div "CUBETA - bossen" at bounding box center [160, 205] width 47 height 9
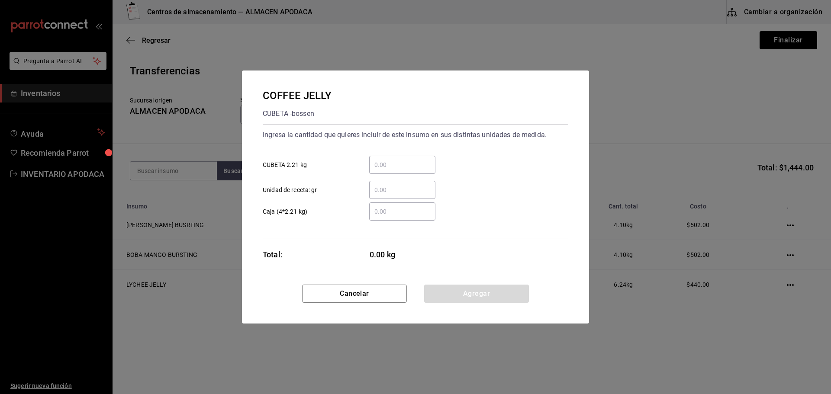
click at [377, 160] on input "​ CUBETA 2.21 kg" at bounding box center [402, 165] width 66 height 10
type input "1"
drag, startPoint x: 464, startPoint y: 291, endPoint x: 448, endPoint y: 286, distance: 17.0
click at [464, 291] on button "Agregar" at bounding box center [476, 294] width 105 height 18
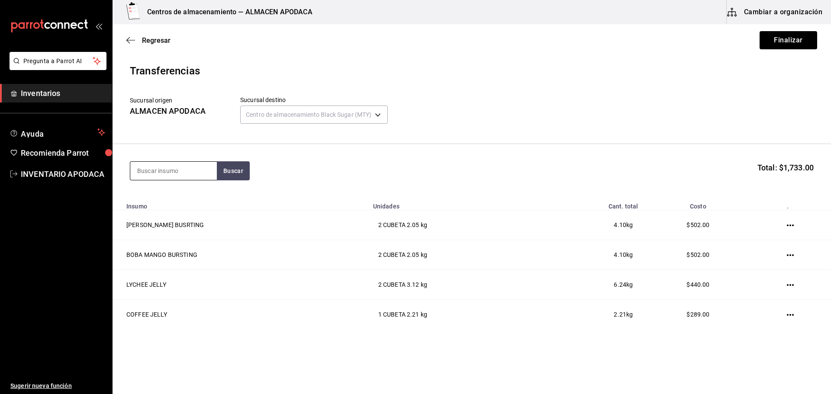
click at [187, 178] on input at bounding box center [173, 171] width 87 height 18
click at [181, 167] on input at bounding box center [173, 171] width 87 height 18
type input "BOBA"
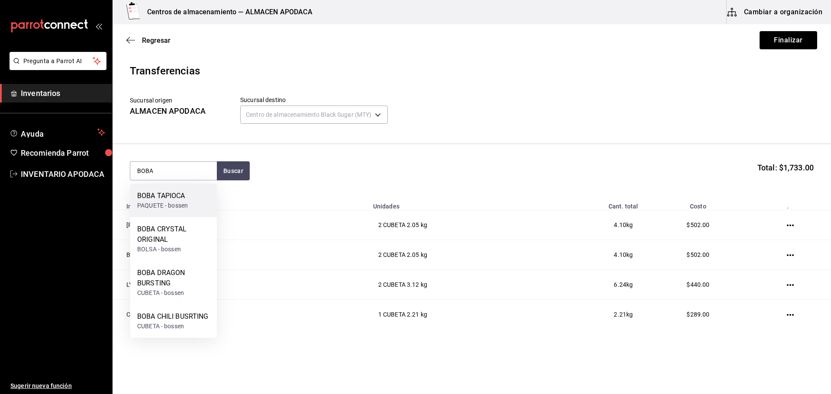
click at [182, 201] on div "BOBA TAPIOCA" at bounding box center [162, 196] width 51 height 10
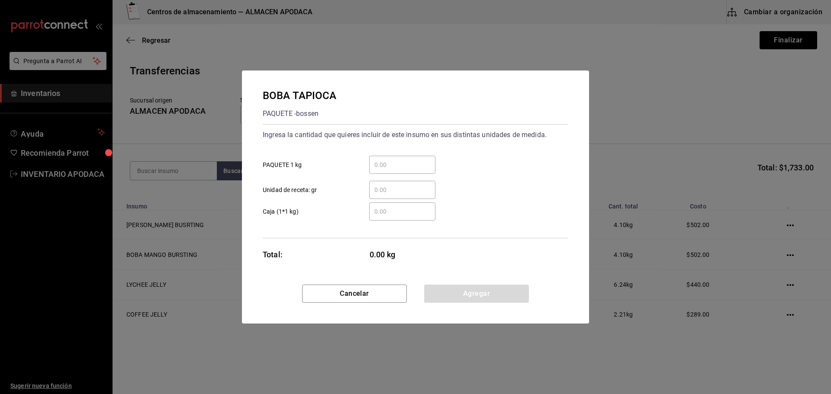
click at [388, 157] on div "​" at bounding box center [402, 165] width 66 height 18
click at [388, 160] on input "​ PAQUETE 1 kg" at bounding box center [402, 165] width 66 height 10
type input "6"
click at [438, 288] on button "Agregar" at bounding box center [476, 294] width 105 height 18
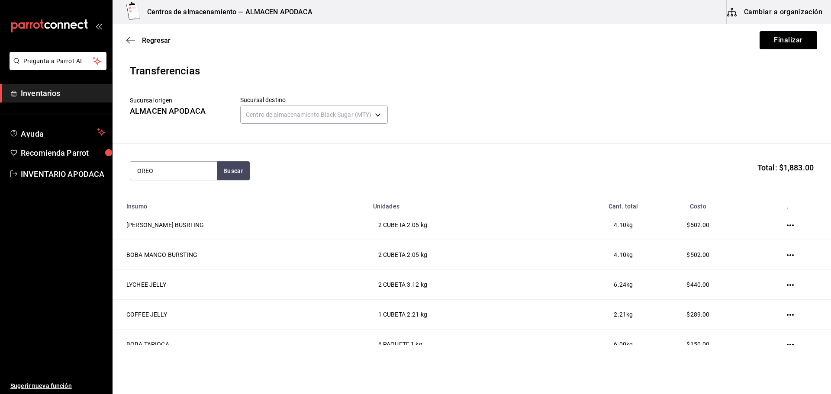
type input "OREO"
click at [213, 190] on div "GALLETA OREO Paquete - Mercado Libre" at bounding box center [173, 200] width 87 height 33
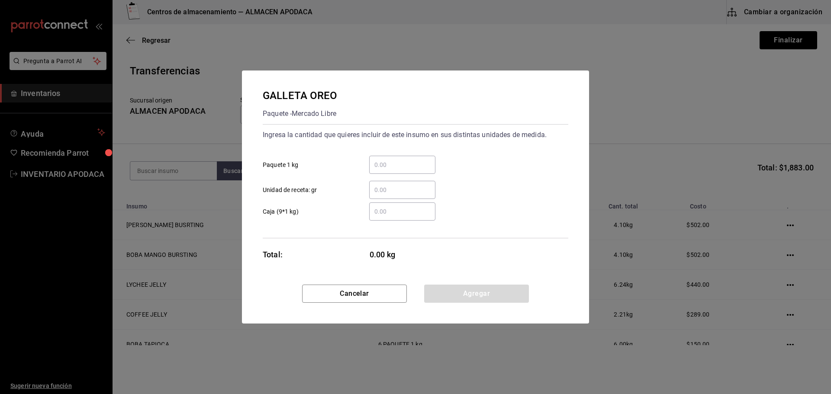
click at [376, 170] on input "​ Paquete 1 kg" at bounding box center [402, 165] width 66 height 10
type input "2"
click at [450, 305] on div "Cancelar Agregar" at bounding box center [415, 304] width 347 height 39
click at [456, 286] on button "Agregar" at bounding box center [476, 294] width 105 height 18
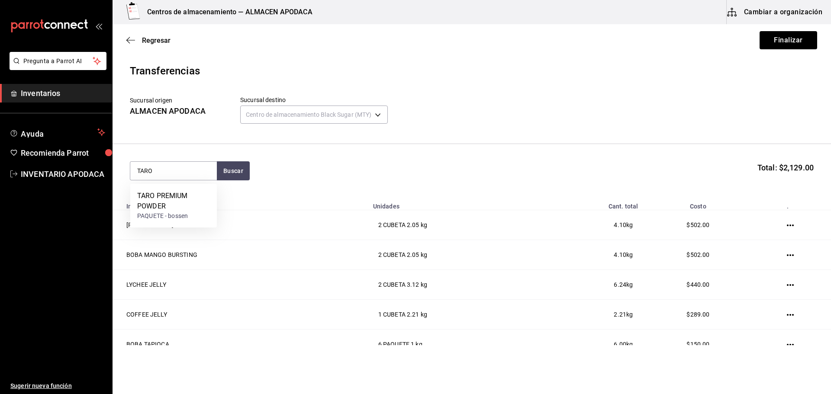
type input "TARO"
click at [166, 189] on div "TARO PREMIUM POWDER PAQUETE - bossen" at bounding box center [173, 206] width 87 height 44
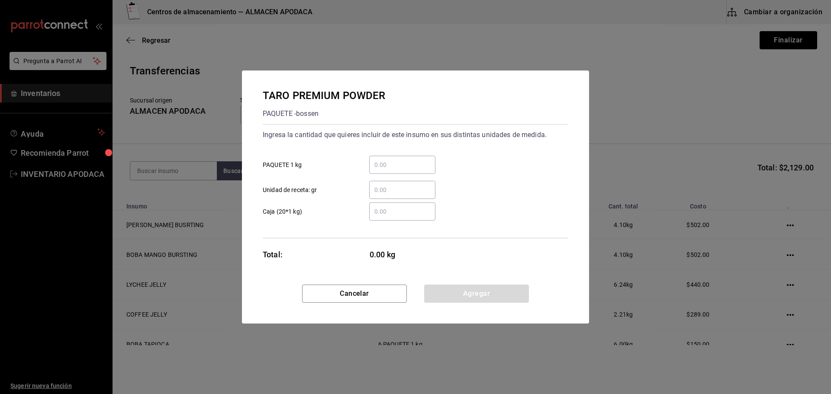
click at [398, 157] on div "​" at bounding box center [402, 165] width 66 height 18
click at [398, 160] on input "​ PAQUETE 1 kg" at bounding box center [402, 165] width 66 height 10
type input "4"
click at [447, 287] on button "Agregar" at bounding box center [476, 294] width 105 height 18
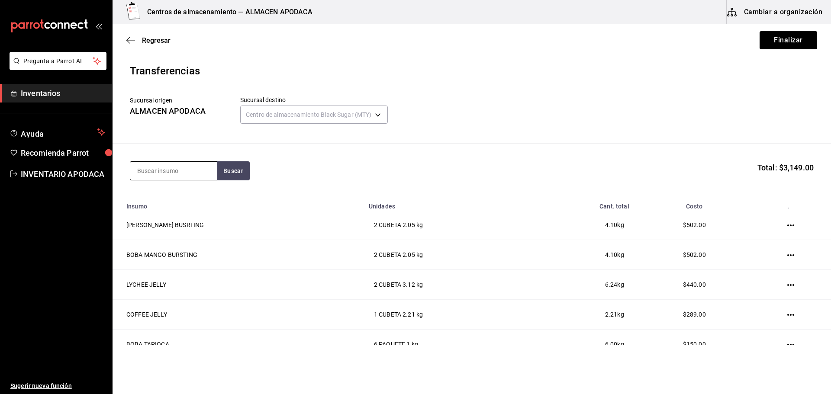
click at [155, 170] on input at bounding box center [173, 171] width 87 height 18
type input "MATCHA"
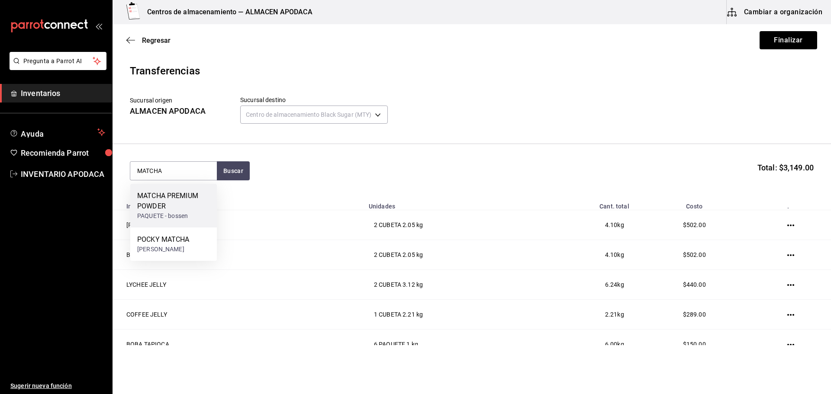
click at [184, 207] on div "MATCHA PREMIUM POWDER" at bounding box center [173, 201] width 73 height 21
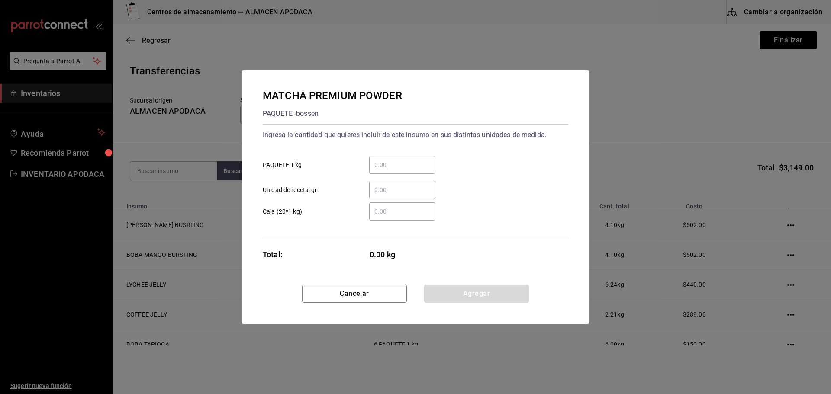
click at [398, 167] on input "​ PAQUETE 1 kg" at bounding box center [402, 165] width 66 height 10
type input "1"
click at [466, 294] on button "Agregar" at bounding box center [476, 294] width 105 height 18
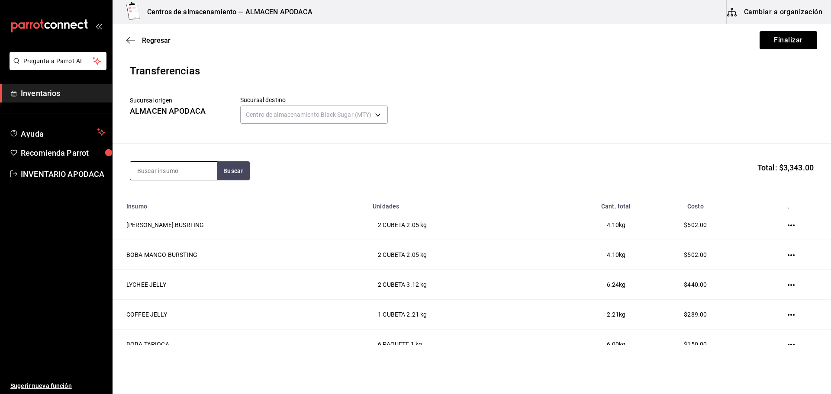
click at [158, 165] on input at bounding box center [173, 171] width 87 height 18
type input "LAVAN"
click at [161, 200] on div "LAVANDER POWDER" at bounding box center [169, 196] width 64 height 10
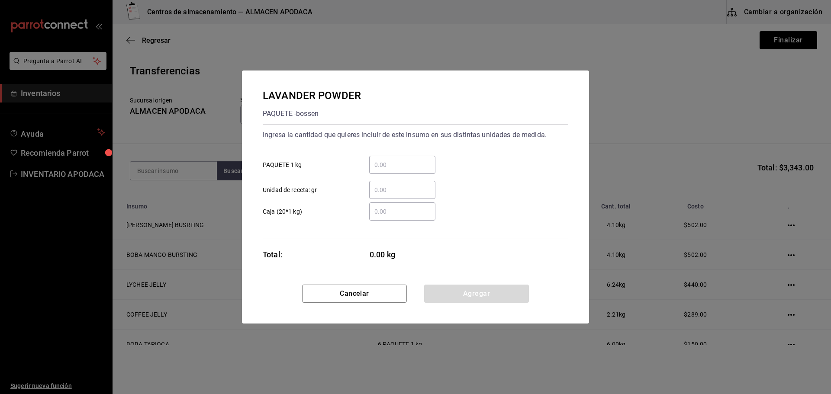
click at [413, 158] on div "​" at bounding box center [402, 165] width 66 height 18
click at [413, 160] on input "​ PAQUETE 1 kg" at bounding box center [402, 165] width 66 height 10
type input "1"
click at [485, 286] on button "Agregar" at bounding box center [476, 294] width 105 height 18
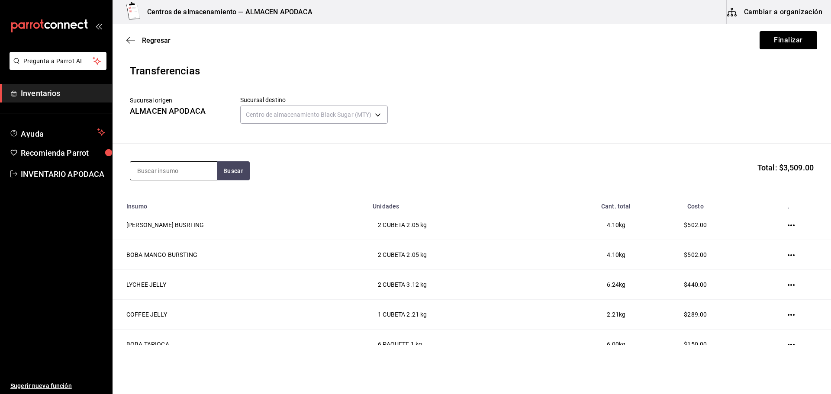
click at [178, 177] on input at bounding box center [173, 171] width 87 height 18
type input "CHAI"
click at [180, 190] on div "TE CHAI POWDER PAQUETE - CAFÉ BOATO" at bounding box center [173, 200] width 87 height 33
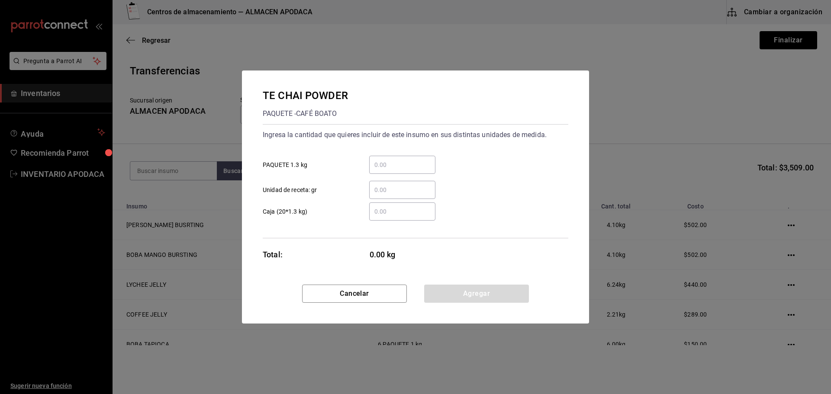
click at [408, 164] on input "​ PAQUETE 1.3 kg" at bounding box center [402, 165] width 66 height 10
type input "1"
click at [446, 287] on button "Agregar" at bounding box center [476, 294] width 105 height 18
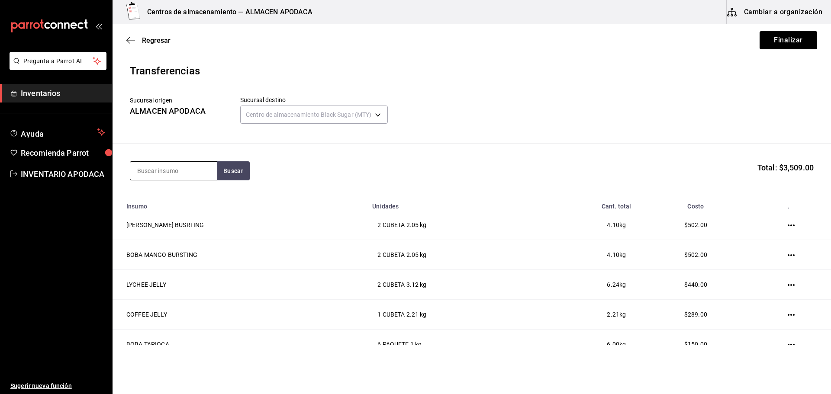
click at [175, 170] on input at bounding box center [173, 171] width 87 height 18
type input "ICE"
click at [182, 190] on div "ICE MOCA POWDER PAQUETE - bossen" at bounding box center [173, 200] width 87 height 33
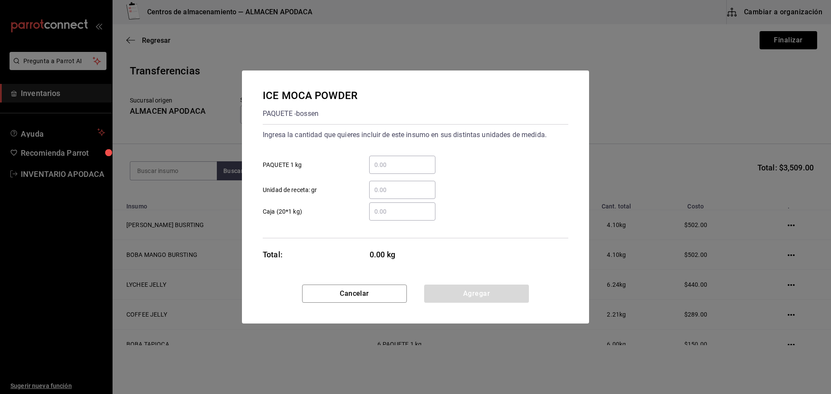
click at [398, 169] on input "​ PAQUETE 1 kg" at bounding box center [402, 165] width 66 height 10
type input "1"
click at [435, 296] on button "Agregar" at bounding box center [476, 294] width 105 height 18
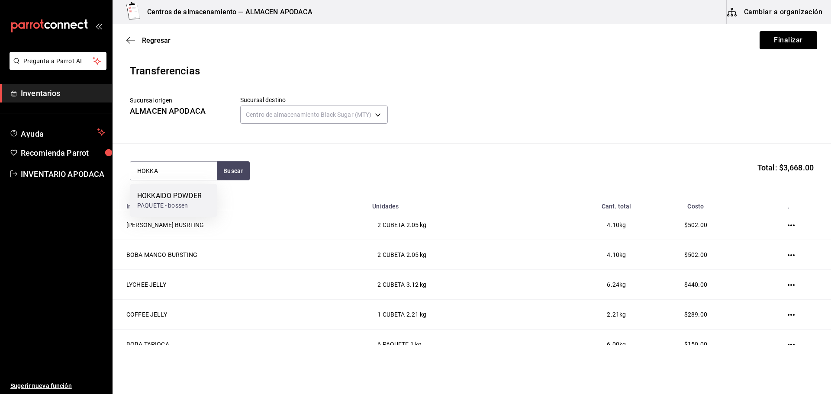
click at [198, 202] on div "PAQUETE - bossen" at bounding box center [169, 205] width 64 height 9
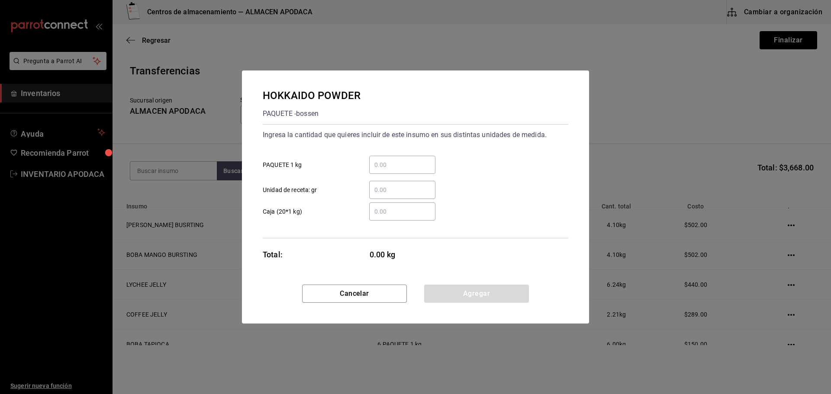
click at [404, 151] on div "​ PAQUETE 1 kg" at bounding box center [412, 161] width 312 height 25
click at [398, 168] on input "​ PAQUETE 1 kg" at bounding box center [402, 165] width 66 height 10
click at [454, 296] on button "Agregar" at bounding box center [476, 294] width 105 height 18
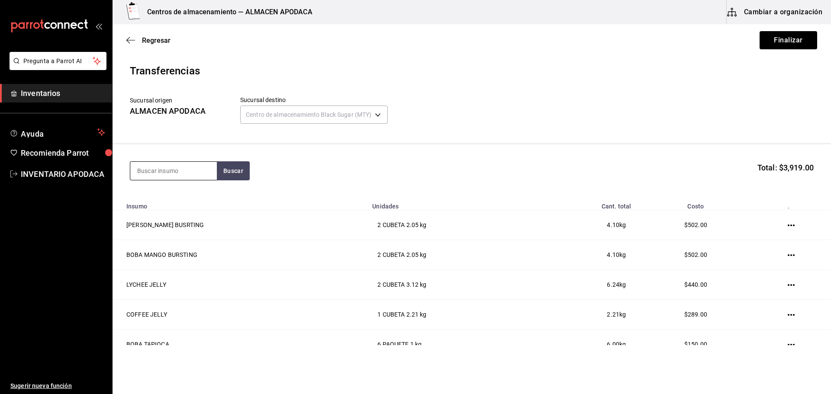
click at [170, 164] on input at bounding box center [173, 171] width 87 height 18
click at [170, 207] on div "PAQUETE - bossen" at bounding box center [164, 205] width 55 height 9
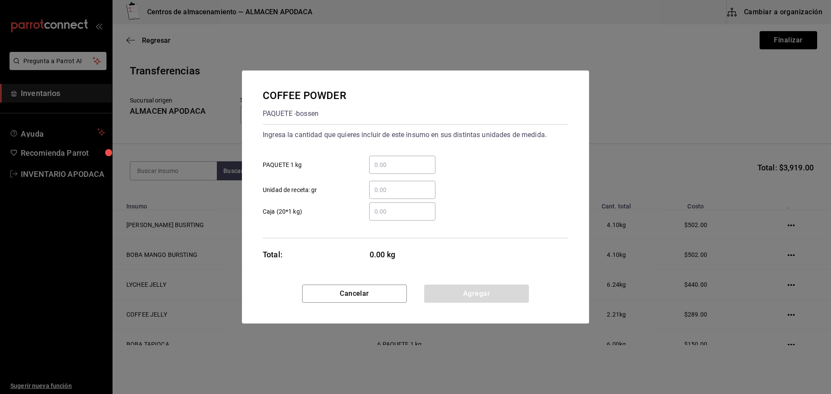
click at [379, 170] on input "​ PAQUETE 1 kg" at bounding box center [402, 165] width 66 height 10
click at [449, 287] on button "Agregar" at bounding box center [476, 294] width 105 height 18
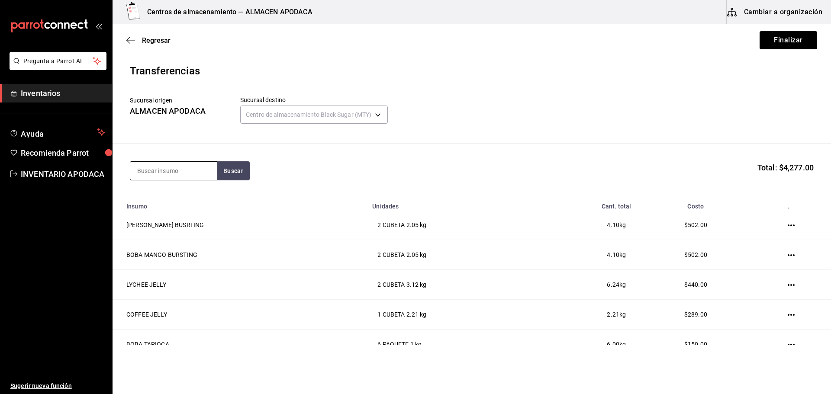
click at [193, 166] on input at bounding box center [173, 171] width 87 height 18
click at [173, 214] on div "TAJIN POLVO Botella - COTSCO" at bounding box center [173, 200] width 87 height 33
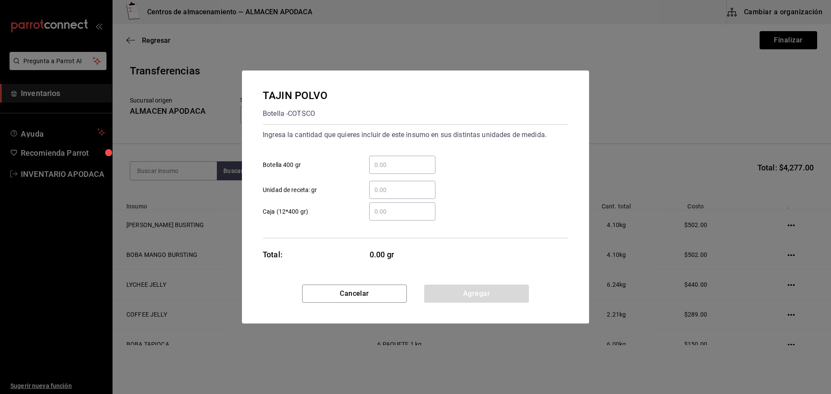
click at [375, 164] on input "​ Botella 400 gr" at bounding box center [402, 165] width 66 height 10
click at [455, 296] on button "Agregar" at bounding box center [476, 294] width 105 height 18
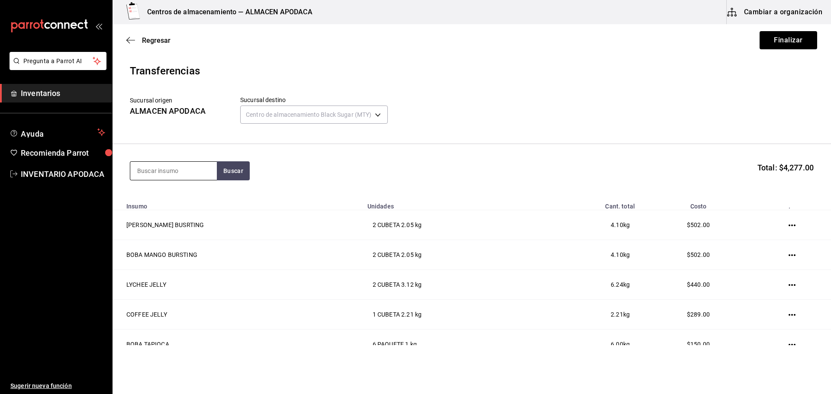
click at [173, 165] on input at bounding box center [173, 171] width 87 height 18
click at [173, 192] on div "CHAMOY SYRUP" at bounding box center [165, 196] width 57 height 10
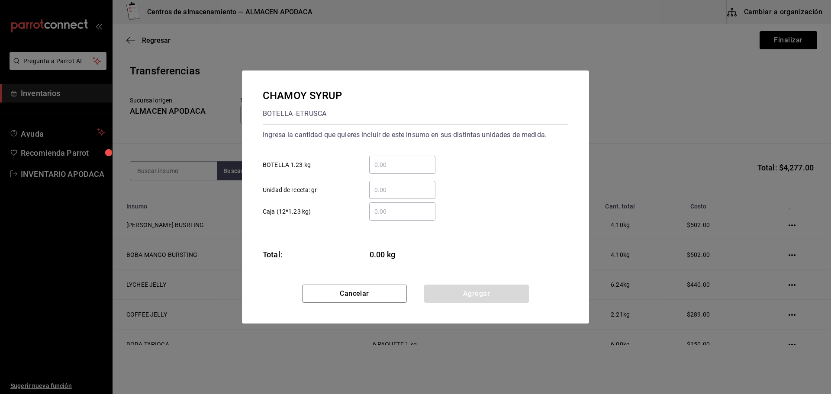
click at [421, 165] on input "​ BOTELLA 1.23 kg" at bounding box center [402, 165] width 66 height 10
click at [454, 290] on button "Agregar" at bounding box center [476, 294] width 105 height 18
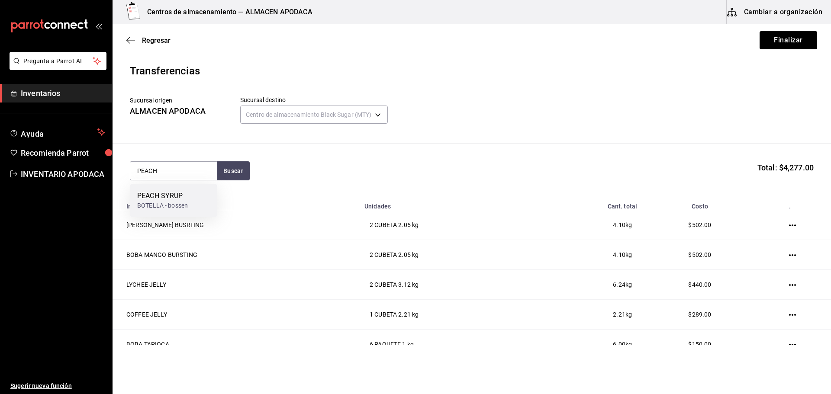
click at [199, 199] on div "PEACH SYRUP BOTELLA - bossen" at bounding box center [173, 200] width 87 height 33
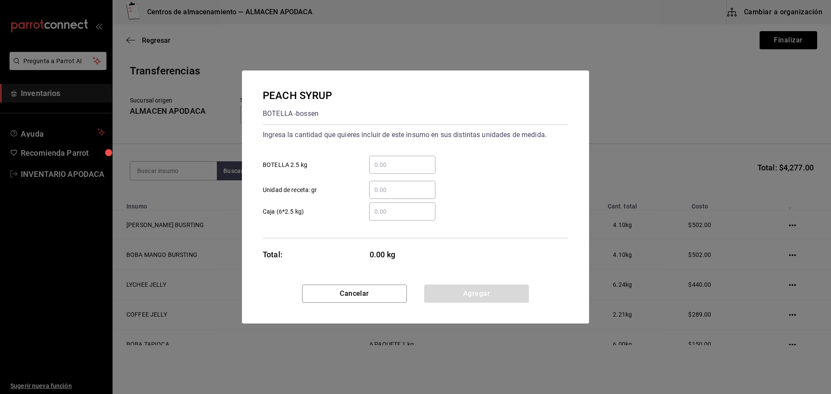
drag, startPoint x: 372, startPoint y: 160, endPoint x: 376, endPoint y: 164, distance: 5.5
click at [372, 160] on input "​ BOTELLA 2.5 kg" at bounding box center [402, 165] width 66 height 10
click at [447, 292] on button "Agregar" at bounding box center [476, 294] width 105 height 18
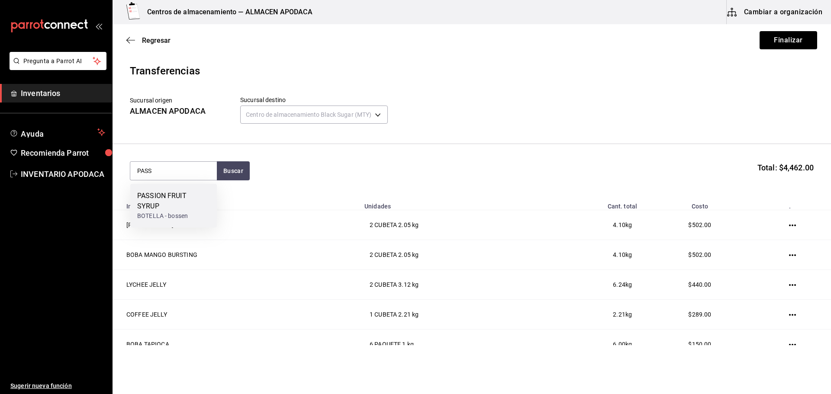
click at [165, 212] on div "BOTELLA - bossen" at bounding box center [173, 216] width 73 height 9
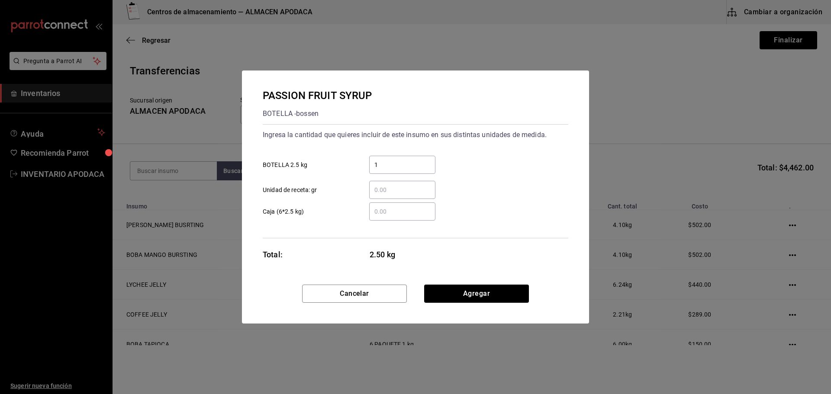
click at [419, 165] on input "1" at bounding box center [402, 165] width 66 height 10
click at [454, 286] on button "Agregar" at bounding box center [476, 294] width 105 height 18
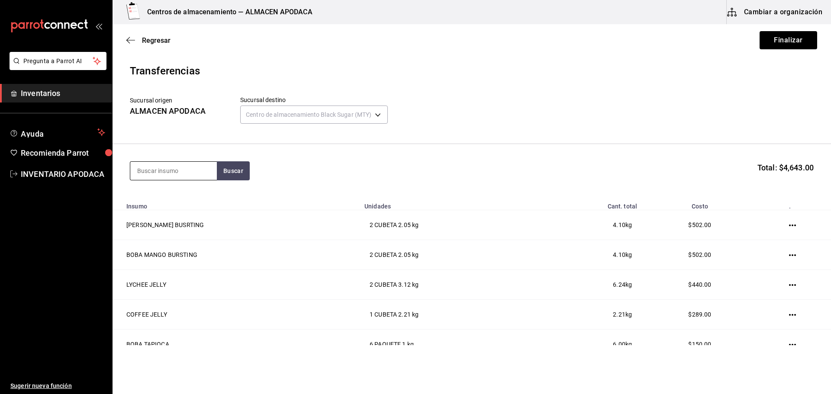
click at [168, 173] on input at bounding box center [173, 171] width 87 height 18
click at [179, 198] on div "CARAMEL SYRUP" at bounding box center [164, 196] width 55 height 10
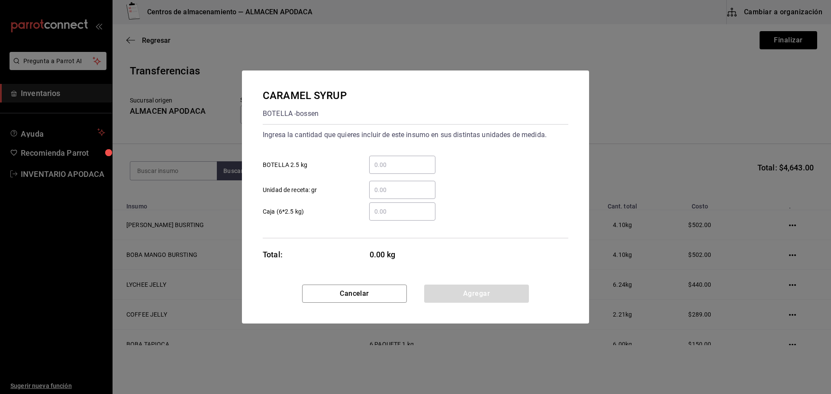
click at [394, 158] on div "​" at bounding box center [402, 165] width 66 height 18
click at [394, 160] on input "​ BOTELLA 2.5 kg" at bounding box center [402, 165] width 66 height 10
click at [443, 289] on button "Agregar" at bounding box center [476, 294] width 105 height 18
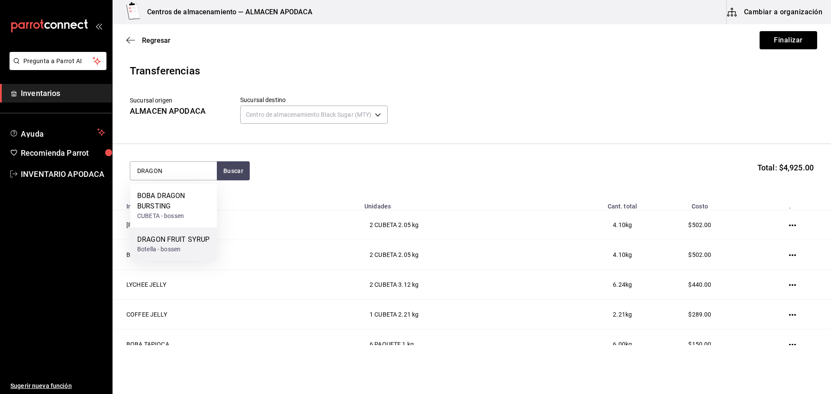
click at [168, 228] on div "DRAGON FRUIT SYRUP Botella - bossen" at bounding box center [173, 244] width 87 height 33
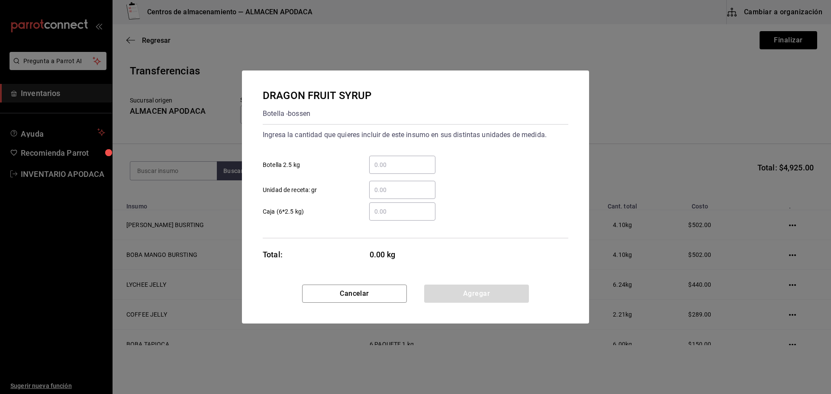
click at [387, 164] on input "​ Botella 2.5 kg" at bounding box center [402, 165] width 66 height 10
click at [457, 287] on button "Agregar" at bounding box center [476, 294] width 105 height 18
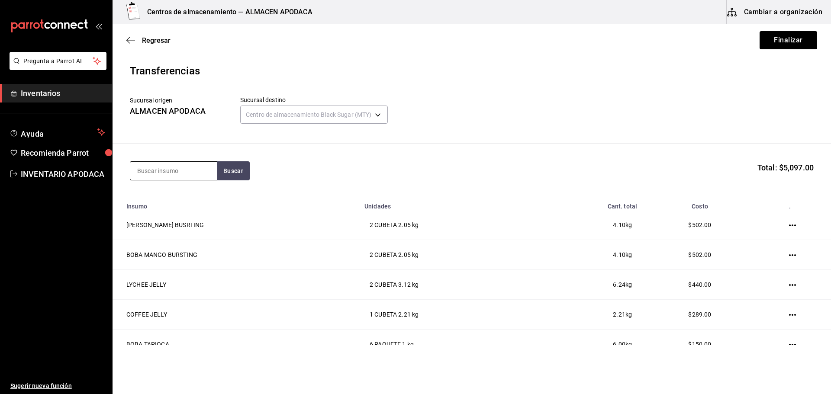
click at [172, 169] on input at bounding box center [173, 171] width 87 height 18
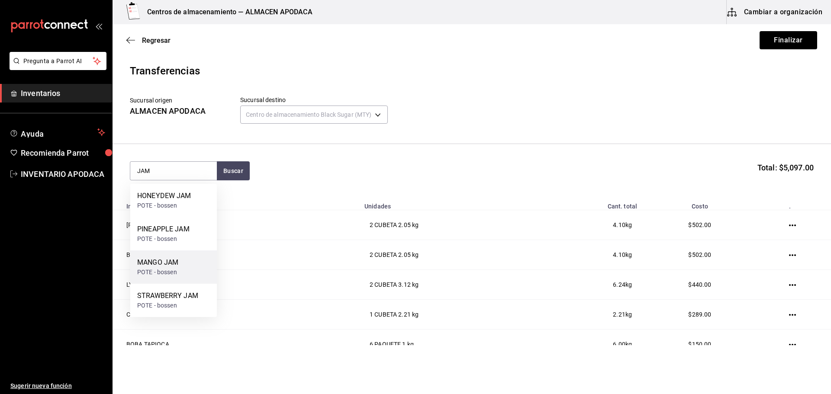
click at [152, 261] on div "MANGO JAM" at bounding box center [157, 262] width 41 height 10
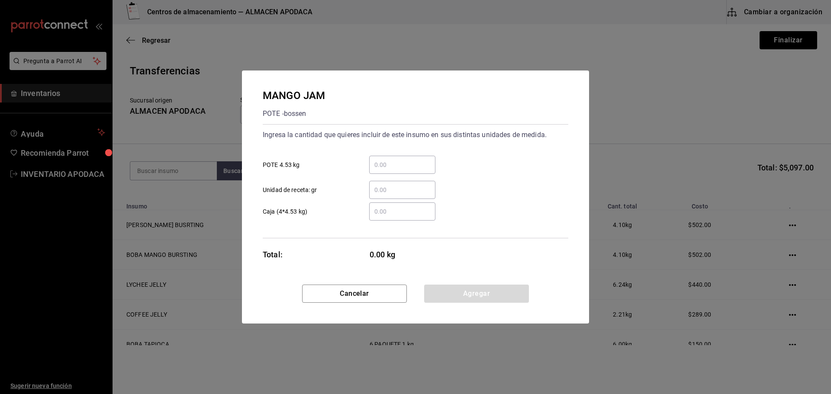
click at [398, 163] on input "​ POTE 4.53 kg" at bounding box center [402, 165] width 66 height 10
click at [448, 292] on button "Agregar" at bounding box center [476, 294] width 105 height 18
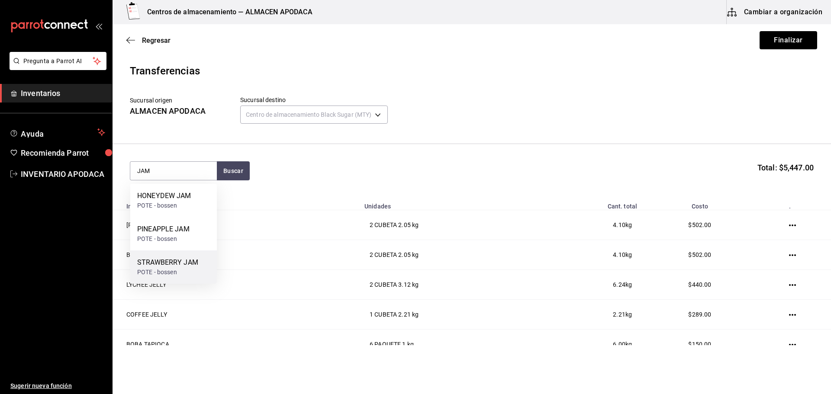
drag, startPoint x: 165, startPoint y: 270, endPoint x: 184, endPoint y: 258, distance: 22.7
click at [184, 258] on div "STRAWBERRY JAM POTE - bossen" at bounding box center [167, 266] width 61 height 19
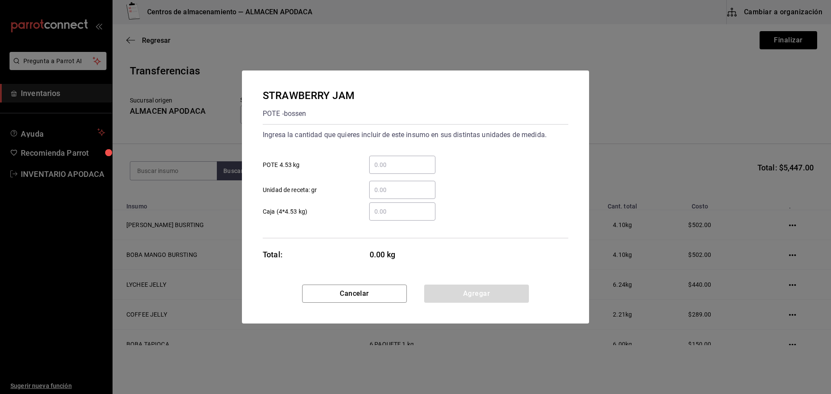
click at [376, 164] on input "​ POTE 4.53 kg" at bounding box center [402, 165] width 66 height 10
click at [469, 293] on button "Agregar" at bounding box center [476, 294] width 105 height 18
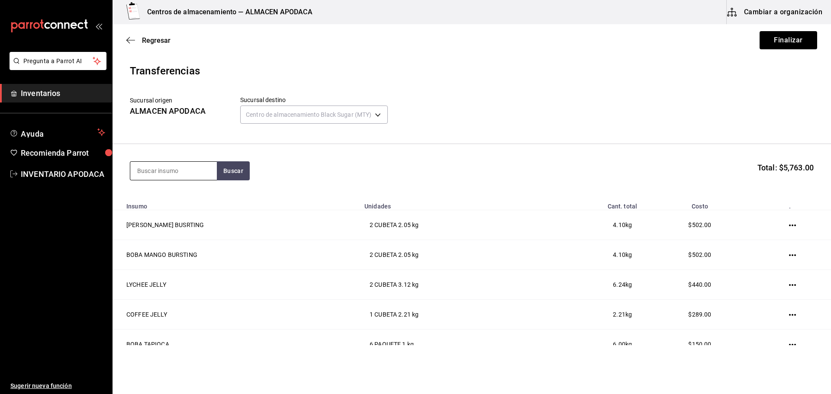
click at [165, 169] on input at bounding box center [173, 171] width 87 height 18
click at [189, 202] on div "PAQUETE - bossen/LOKYO" at bounding box center [173, 210] width 73 height 18
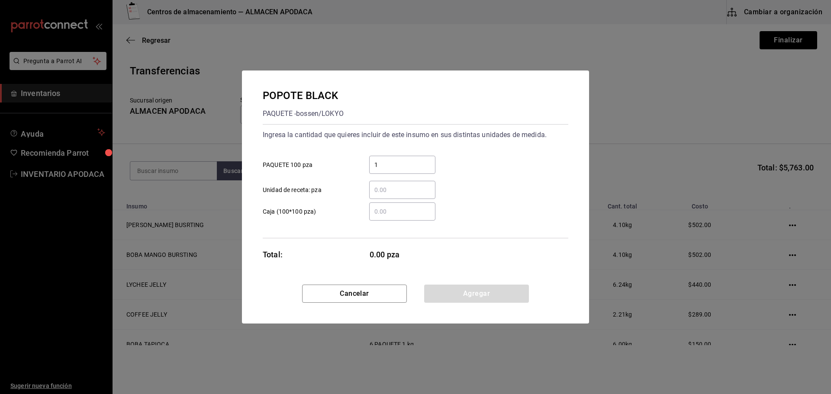
click at [406, 167] on input "1" at bounding box center [402, 165] width 66 height 10
click at [451, 296] on button "Agregar" at bounding box center [476, 294] width 105 height 18
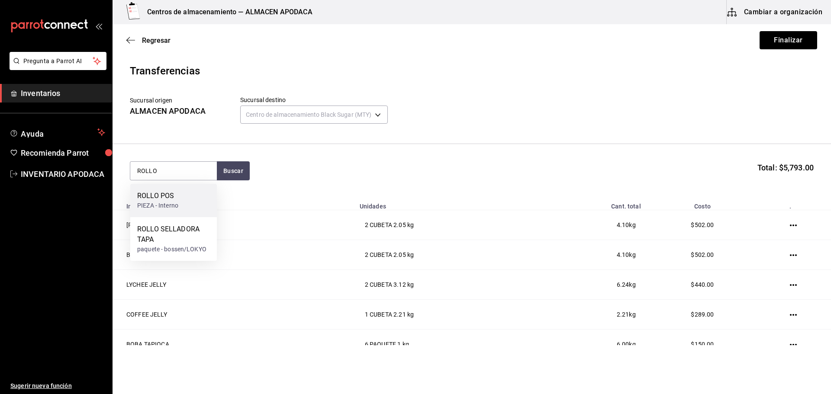
click at [163, 200] on div "ROLLO POS" at bounding box center [157, 196] width 41 height 10
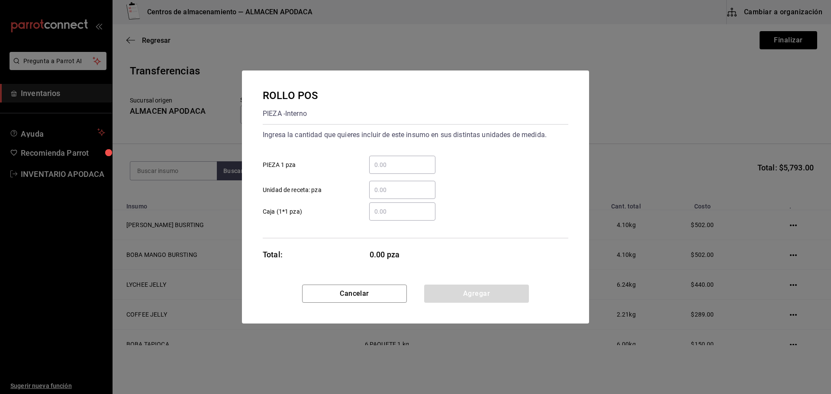
click at [391, 186] on input "​ Unidad de receta: pza" at bounding box center [402, 190] width 66 height 10
click at [394, 172] on div "​" at bounding box center [402, 165] width 66 height 18
click at [394, 170] on input "​ PIEZA 1 pza" at bounding box center [402, 165] width 66 height 10
click at [452, 292] on button "Agregar" at bounding box center [476, 294] width 105 height 18
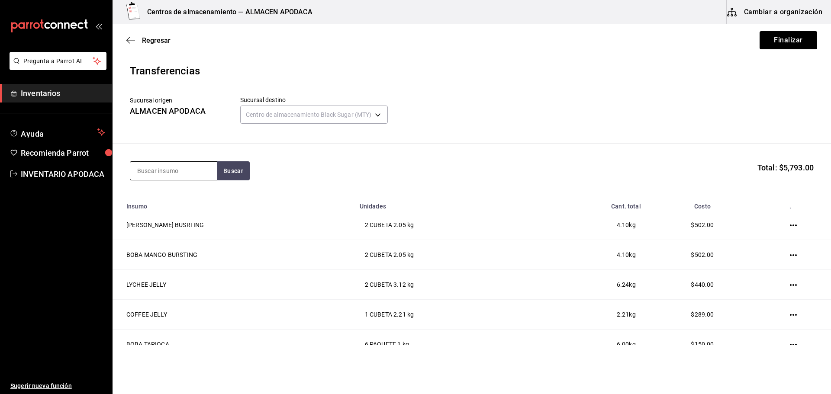
click at [173, 173] on input at bounding box center [173, 171] width 87 height 18
click at [172, 197] on div "PORTA VASO DOBLE" at bounding box center [169, 196] width 64 height 10
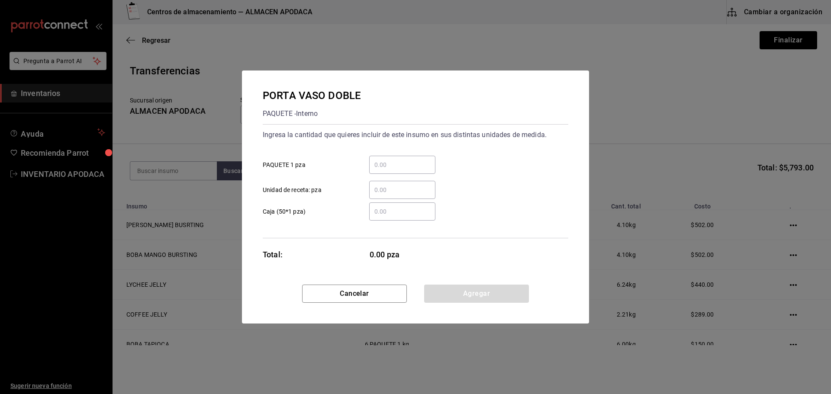
click at [411, 164] on input "​ PAQUETE 1 pza" at bounding box center [402, 165] width 66 height 10
click at [453, 297] on button "Agregar" at bounding box center [476, 294] width 105 height 18
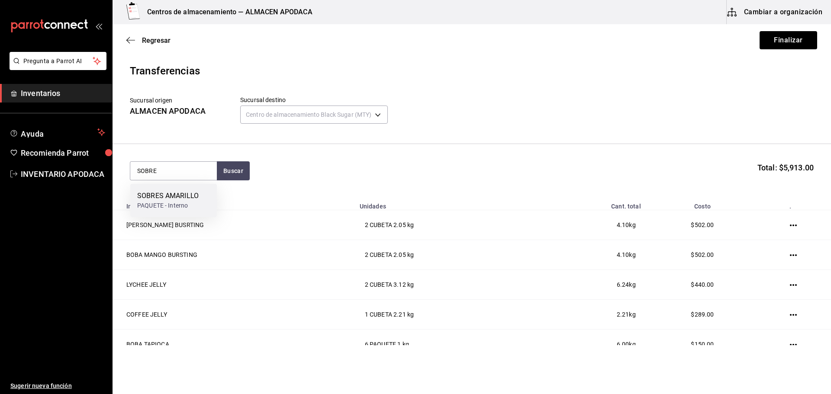
click at [161, 191] on div "SOBRES AMARILLO" at bounding box center [167, 196] width 61 height 10
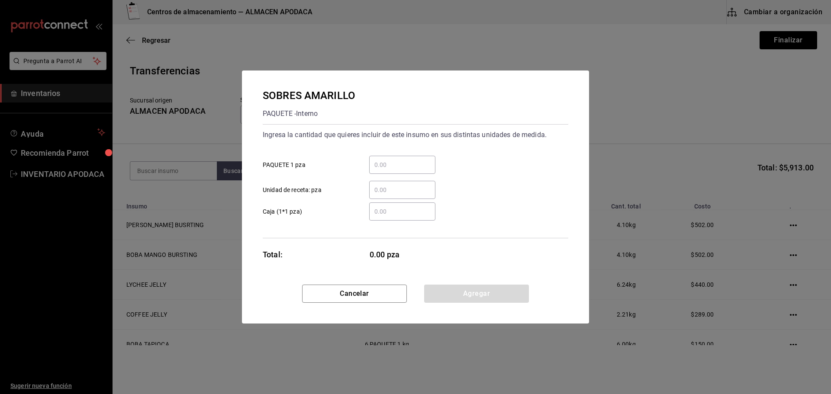
click at [392, 150] on div "​ PAQUETE 1 pza" at bounding box center [412, 161] width 312 height 25
click at [384, 169] on input "​ PAQUETE 1 pza" at bounding box center [402, 165] width 66 height 10
click at [485, 298] on button "Agregar" at bounding box center [476, 294] width 105 height 18
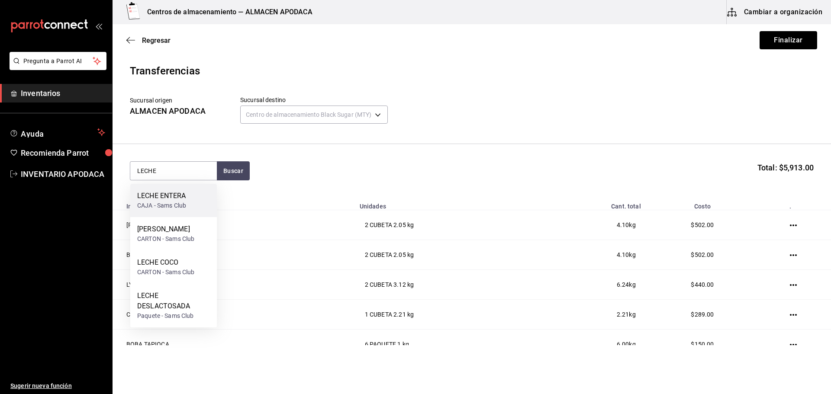
click at [172, 193] on div "LECHE ENTERA" at bounding box center [161, 196] width 49 height 10
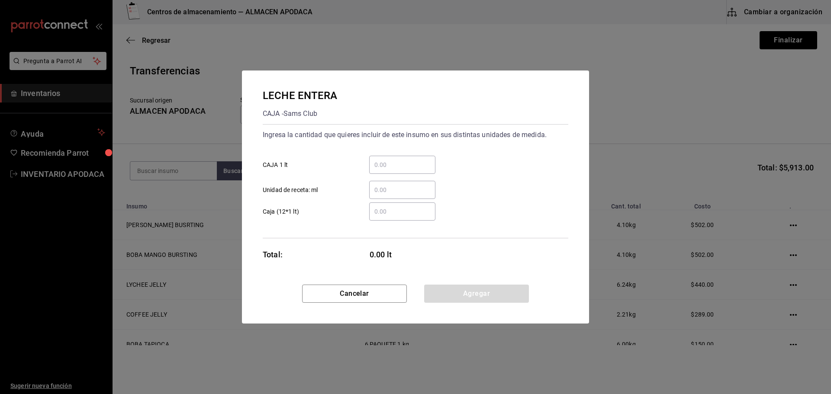
click at [407, 148] on div "Ingresa la cantidad que quieres incluir de este insumo en sus distintas unidade…" at bounding box center [415, 163] width 305 height 71
click at [385, 167] on input "​ CAJA 1 lt" at bounding box center [402, 165] width 66 height 10
click at [446, 295] on button "Agregar" at bounding box center [476, 294] width 105 height 18
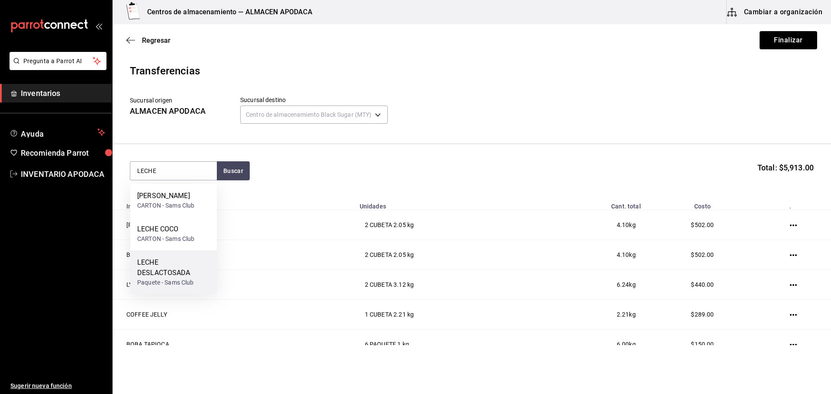
click at [210, 276] on div "LECHE DESLACTOSADA Paquete - Sams Club" at bounding box center [173, 272] width 87 height 44
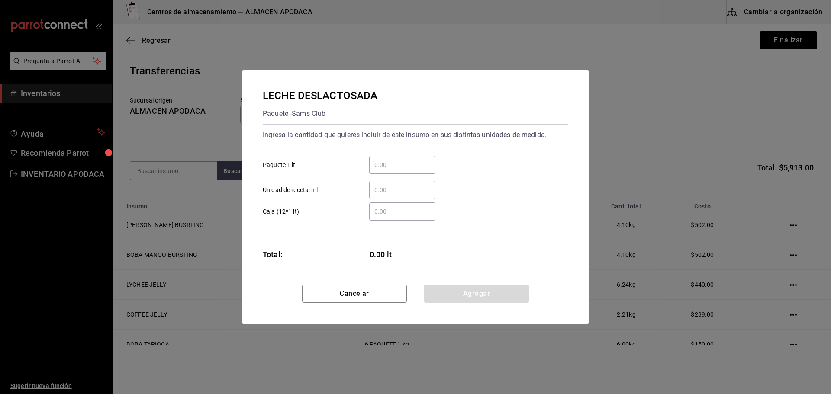
click at [422, 164] on input "​ Paquete 1 lt" at bounding box center [402, 165] width 66 height 10
click at [449, 296] on button "Agregar" at bounding box center [476, 294] width 105 height 18
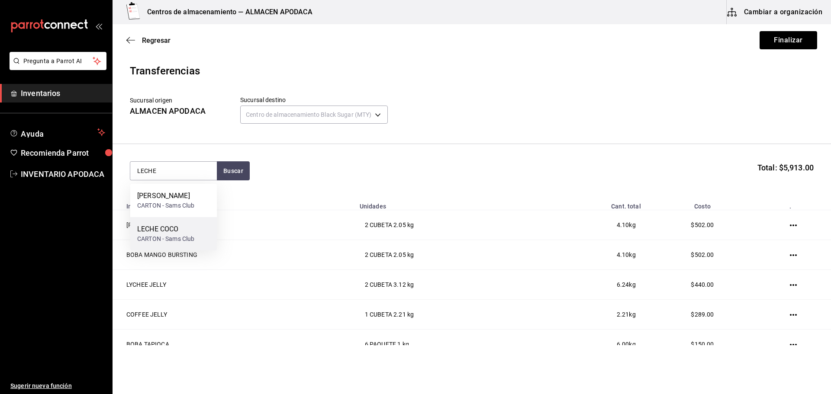
click at [182, 247] on div "LECHE COCO CARTON - Sams Club" at bounding box center [173, 233] width 87 height 33
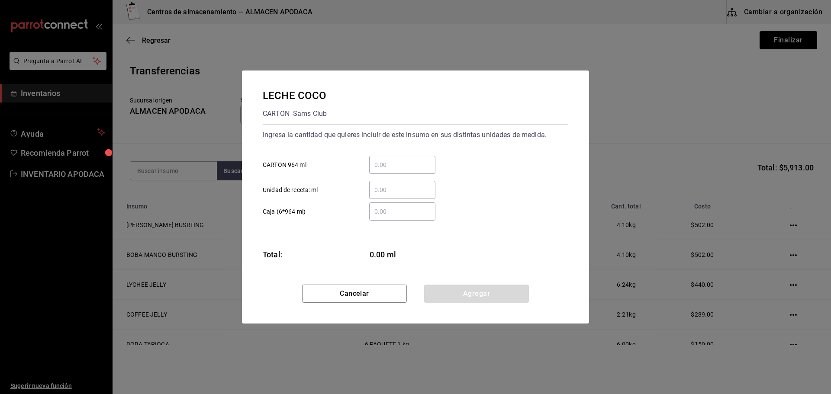
click at [392, 166] on input "​ CARTON 964 ml" at bounding box center [402, 165] width 66 height 10
drag, startPoint x: 498, startPoint y: 296, endPoint x: 477, endPoint y: 290, distance: 21.5
click at [497, 295] on button "Agregar" at bounding box center [476, 294] width 105 height 18
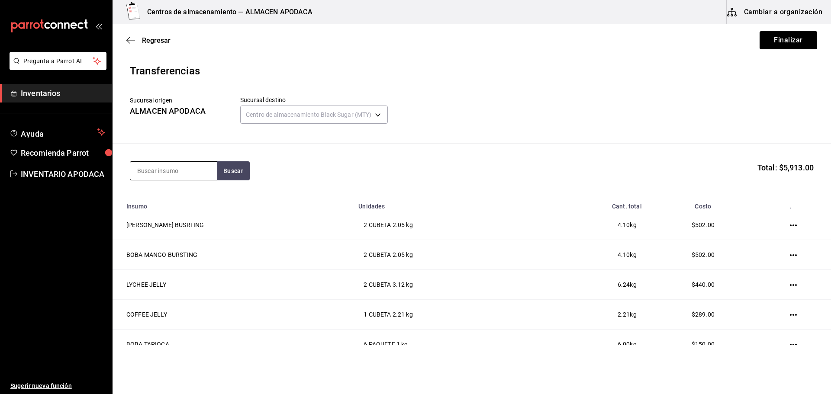
click at [202, 173] on input at bounding box center [173, 171] width 87 height 18
click at [190, 196] on div "FABULOSO BOTE - Interno" at bounding box center [173, 200] width 87 height 33
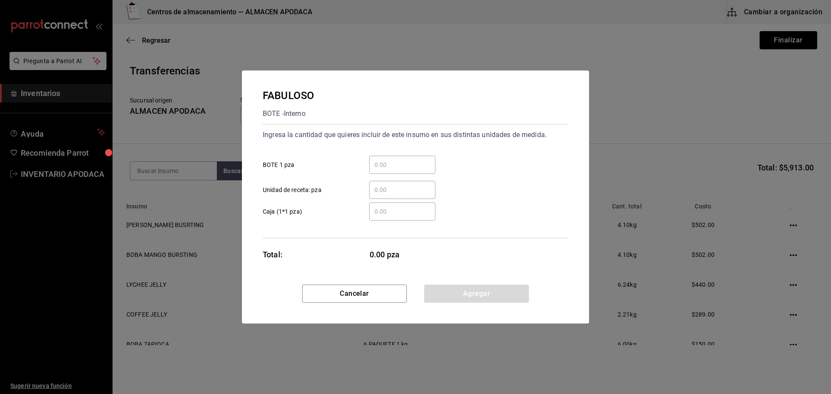
click at [416, 158] on div "​" at bounding box center [402, 165] width 66 height 18
click at [416, 160] on input "​ BOTE 1 pza" at bounding box center [402, 165] width 66 height 10
click at [456, 298] on button "Agregar" at bounding box center [476, 294] width 105 height 18
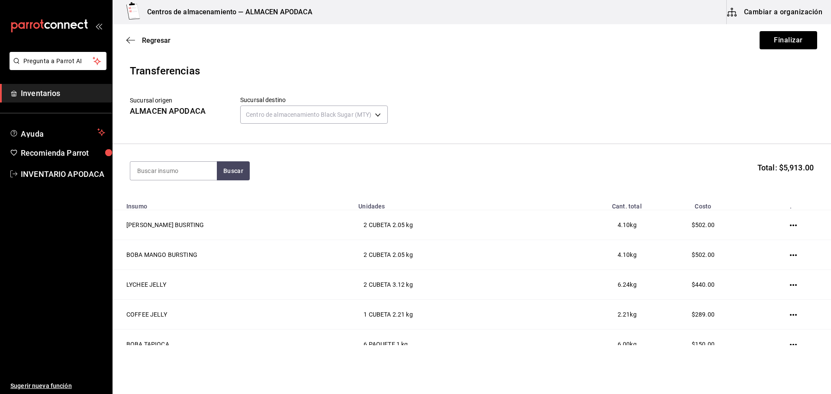
click at [778, 51] on div "Regresar Finalizar" at bounding box center [471, 40] width 718 height 32
click at [777, 36] on button "Finalizar" at bounding box center [788, 40] width 58 height 18
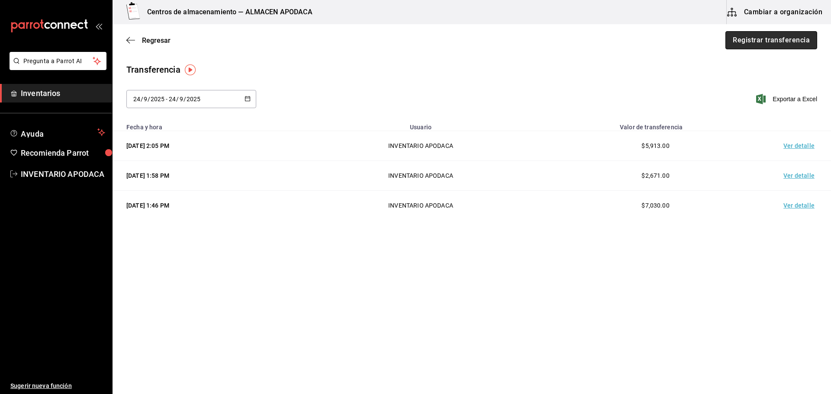
click at [741, 41] on button "Registrar transferencia" at bounding box center [771, 40] width 92 height 18
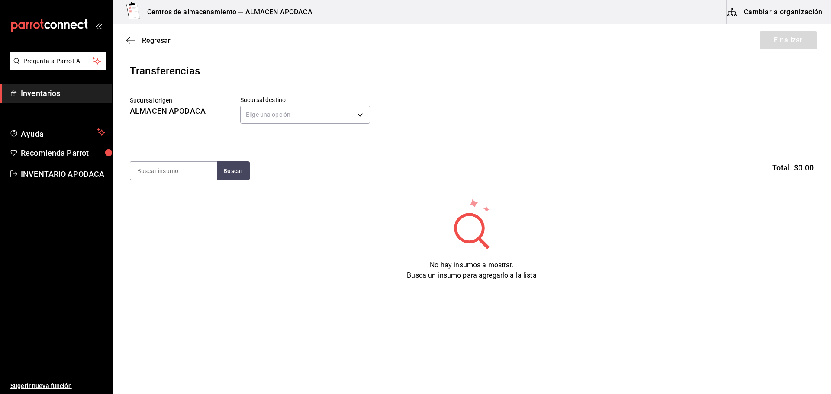
click at [322, 124] on div "Elige una opción default" at bounding box center [305, 113] width 130 height 23
click at [322, 121] on body "Pregunta a Parrot AI Inventarios Ayuda Recomienda Parrot INVENTARIO APODACA Sug…" at bounding box center [415, 172] width 831 height 345
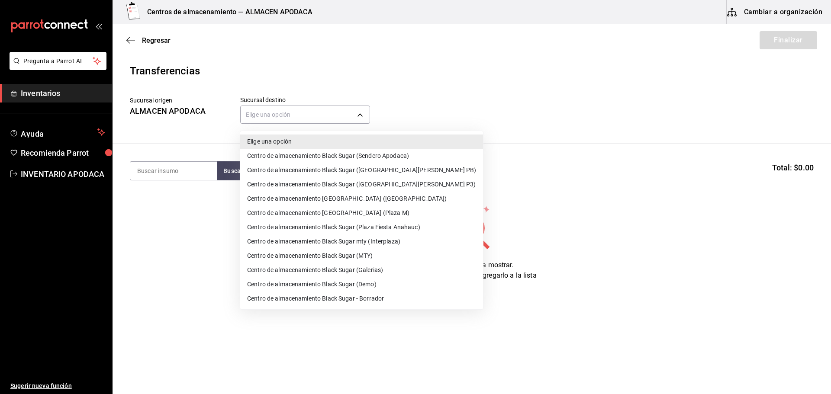
click at [392, 236] on li "Centro de almacenamiento Black Sugar mty (Interplaza)" at bounding box center [361, 241] width 243 height 14
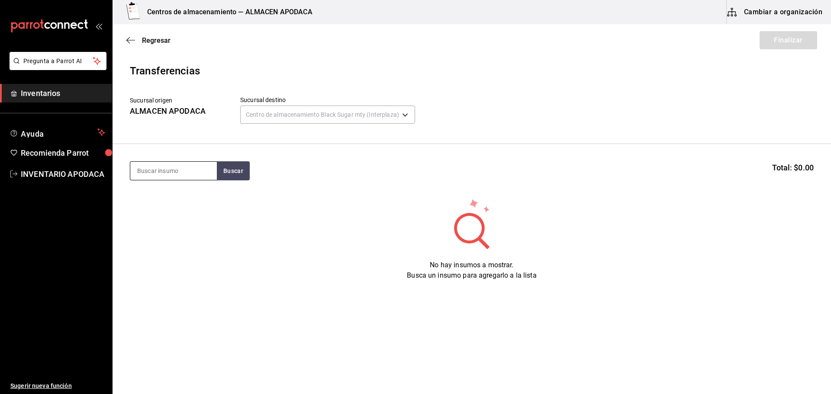
click at [176, 165] on input at bounding box center [173, 171] width 87 height 18
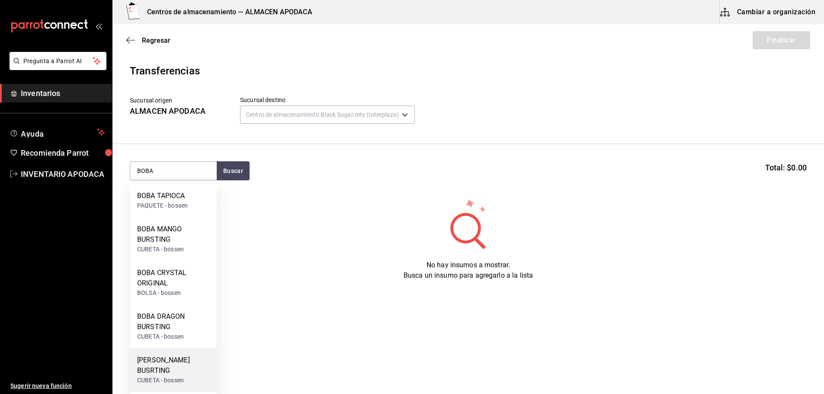
click at [173, 379] on div "CUBETA - bossen" at bounding box center [173, 380] width 73 height 9
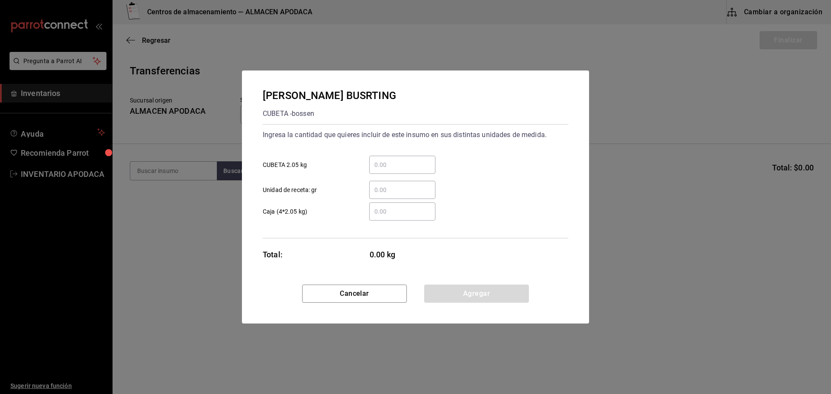
click at [383, 154] on div "​ CUBETA 2.05 kg" at bounding box center [412, 161] width 312 height 25
click at [382, 159] on div "​" at bounding box center [402, 165] width 66 height 18
click at [382, 160] on input "​ CUBETA 2.05 kg" at bounding box center [402, 165] width 66 height 10
click at [440, 291] on button "Agregar" at bounding box center [476, 294] width 105 height 18
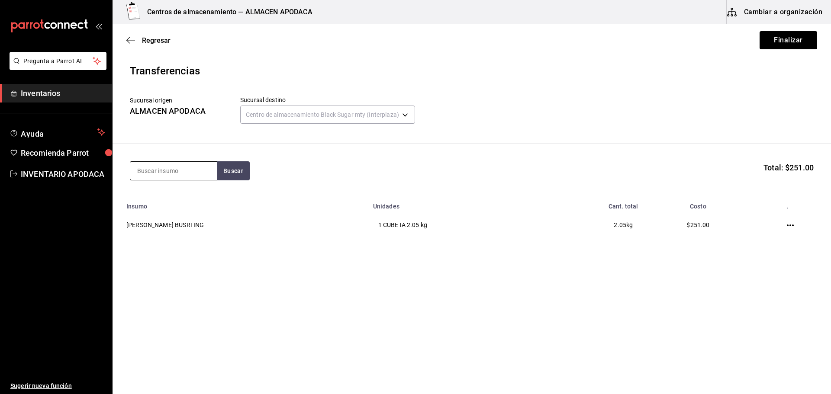
click at [177, 176] on input at bounding box center [173, 171] width 87 height 18
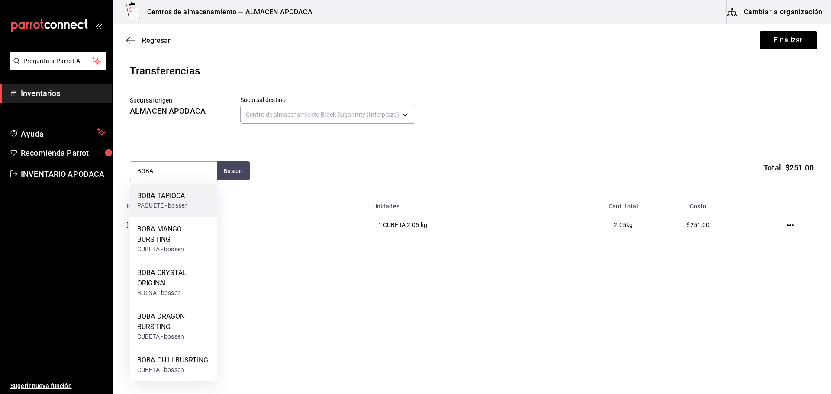
click at [202, 199] on div "BOBA TAPIOCA PAQUETE - bossen" at bounding box center [173, 200] width 87 height 33
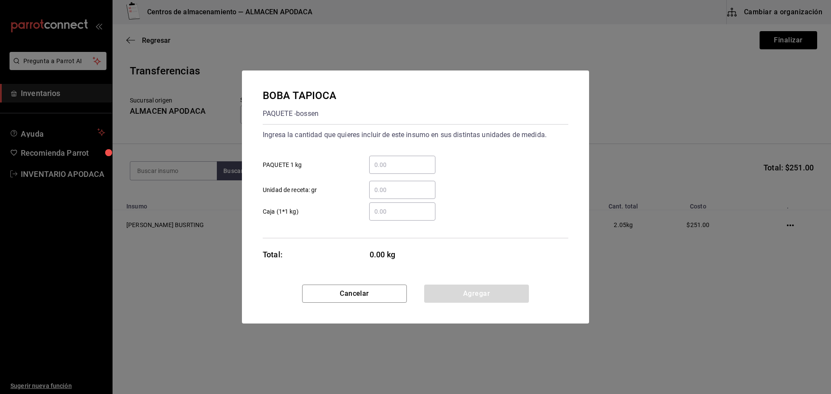
click at [391, 164] on input "​ PAQUETE 1 kg" at bounding box center [402, 165] width 66 height 10
click at [462, 297] on button "Agregar" at bounding box center [476, 294] width 105 height 18
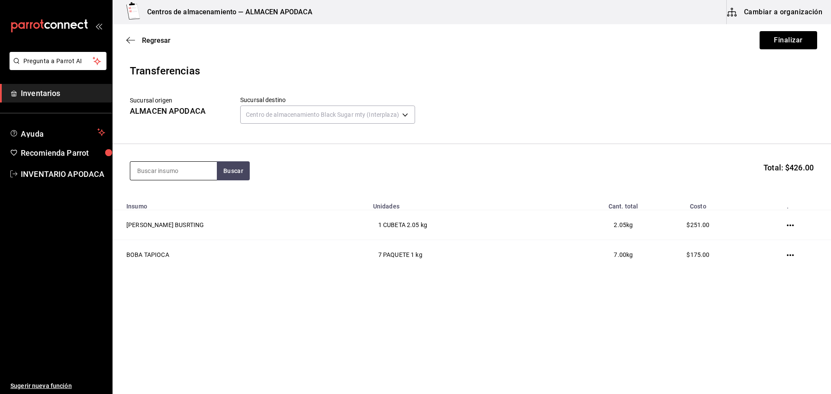
click at [175, 163] on input at bounding box center [173, 171] width 87 height 18
click at [179, 196] on div "GALLETA OREO" at bounding box center [170, 196] width 67 height 10
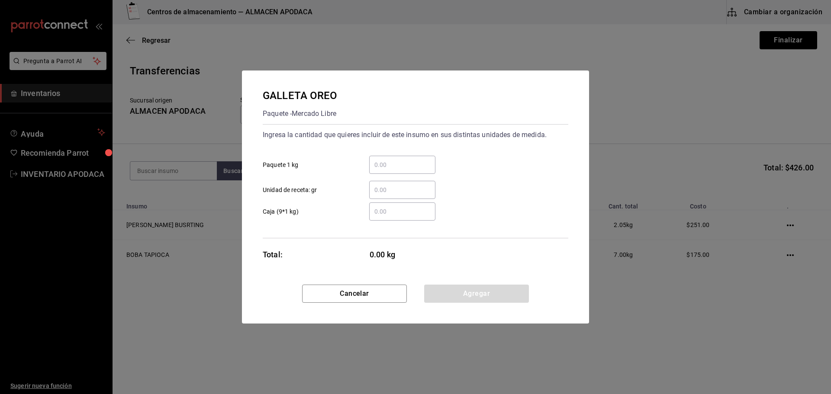
click at [386, 166] on input "​ Paquete 1 kg" at bounding box center [402, 165] width 66 height 10
click at [441, 295] on button "Agregar" at bounding box center [476, 294] width 105 height 18
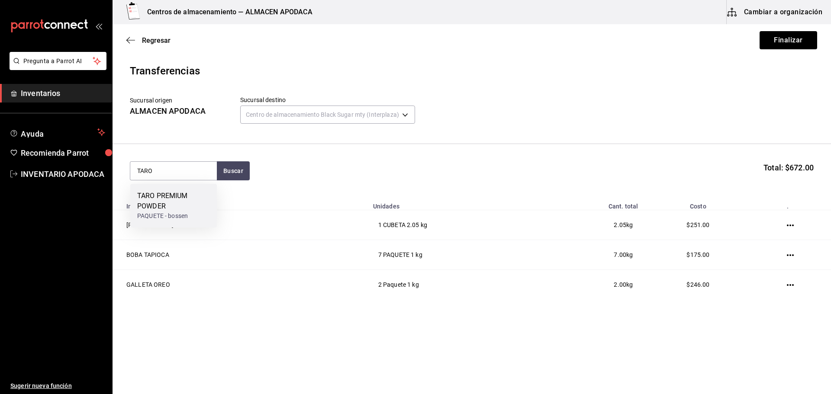
click at [164, 196] on div "TARO PREMIUM POWDER" at bounding box center [173, 201] width 73 height 21
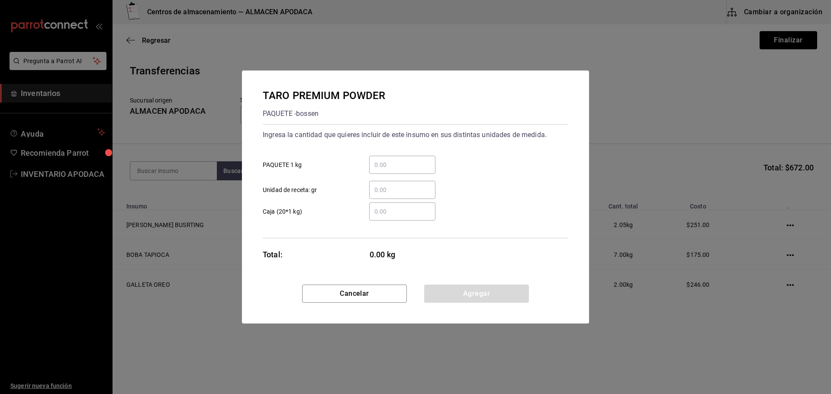
click at [385, 155] on div "​ PAQUETE 1 kg" at bounding box center [412, 161] width 312 height 25
click at [382, 158] on div "​" at bounding box center [402, 165] width 66 height 18
click at [382, 160] on input "​ PAQUETE 1 kg" at bounding box center [402, 165] width 66 height 10
click at [443, 288] on button "Agregar" at bounding box center [476, 294] width 105 height 18
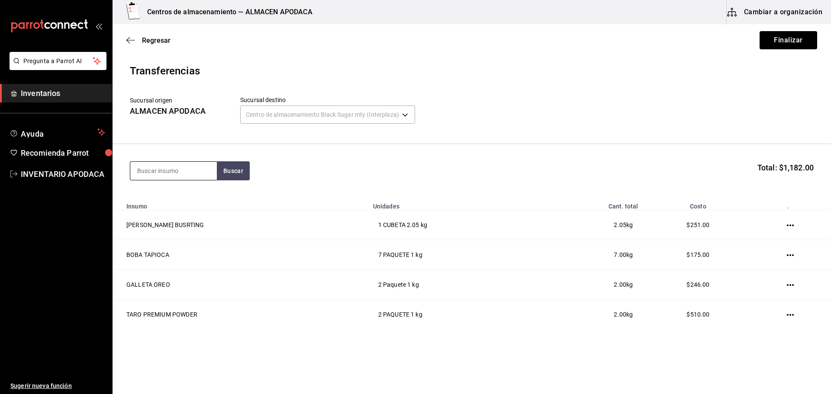
drag, startPoint x: 175, startPoint y: 155, endPoint x: 171, endPoint y: 161, distance: 7.6
click at [172, 159] on section "Buscar Total: $1,182.00" at bounding box center [471, 171] width 718 height 54
click at [171, 162] on input at bounding box center [173, 171] width 87 height 18
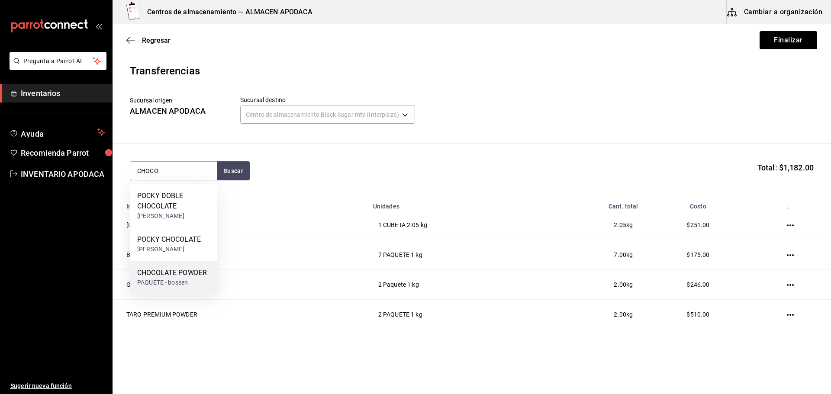
click at [157, 267] on div "CHOCOLATE POWDER PAQUETE - bossen" at bounding box center [173, 277] width 87 height 33
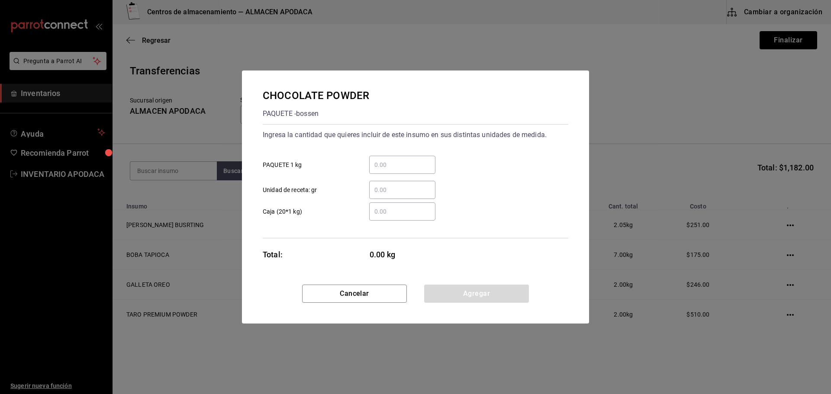
click at [387, 171] on div "​" at bounding box center [402, 165] width 66 height 18
click at [387, 170] on input "​ PAQUETE 1 kg" at bounding box center [402, 165] width 66 height 10
click at [449, 297] on button "Agregar" at bounding box center [476, 294] width 105 height 18
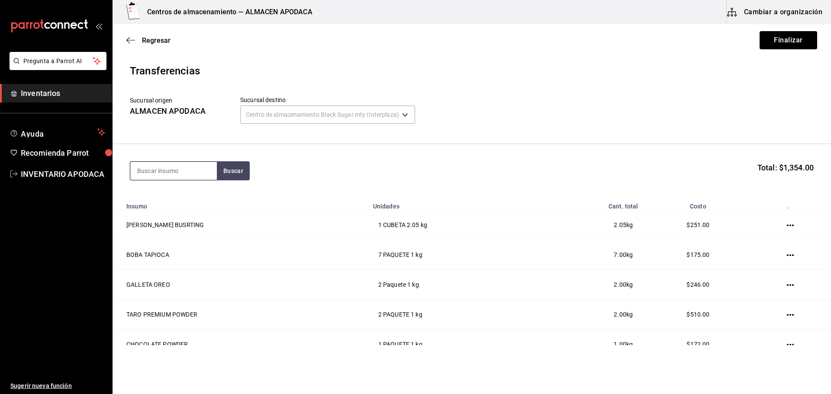
click at [157, 170] on input at bounding box center [173, 171] width 87 height 18
click at [156, 205] on div "PAQUETE - bossen" at bounding box center [168, 205] width 62 height 9
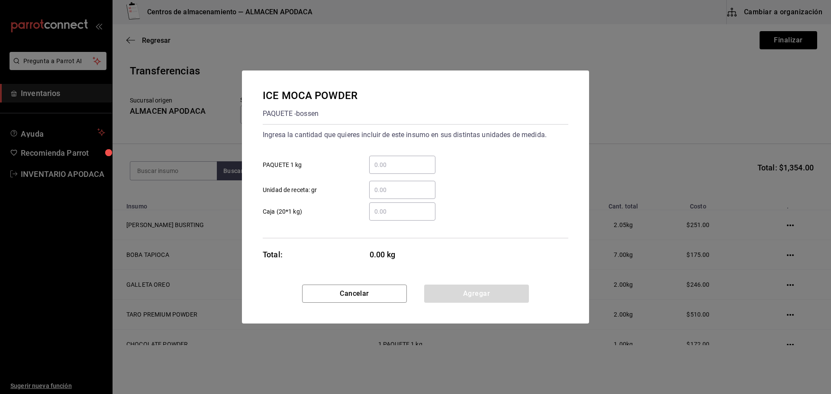
click at [394, 158] on div "​" at bounding box center [402, 165] width 66 height 18
click at [394, 160] on input "​ PAQUETE 1 kg" at bounding box center [402, 165] width 66 height 10
click at [455, 285] on button "Agregar" at bounding box center [476, 294] width 105 height 18
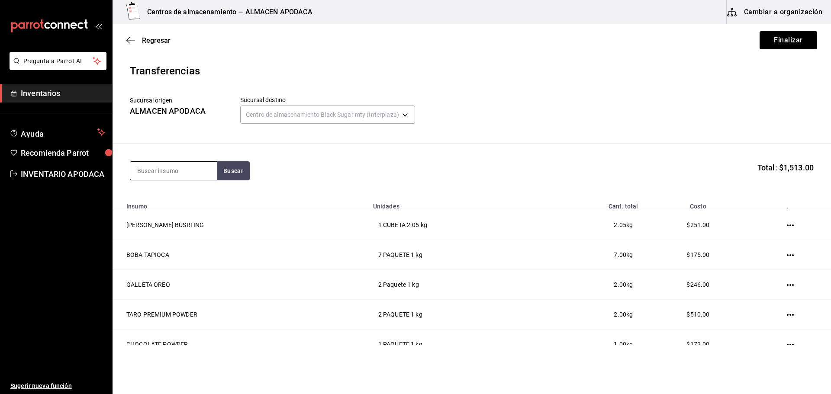
click at [162, 171] on input at bounding box center [173, 171] width 87 height 18
click at [178, 232] on div "COFFEE POWDER" at bounding box center [164, 229] width 55 height 10
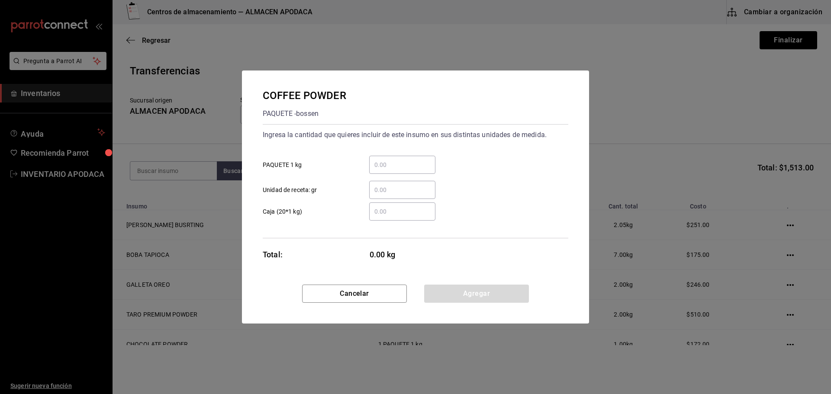
drag, startPoint x: 382, startPoint y: 164, endPoint x: 388, endPoint y: 169, distance: 7.7
click at [382, 164] on input "​ PAQUETE 1 kg" at bounding box center [402, 165] width 66 height 10
click at [485, 295] on button "Agregar" at bounding box center [476, 294] width 105 height 18
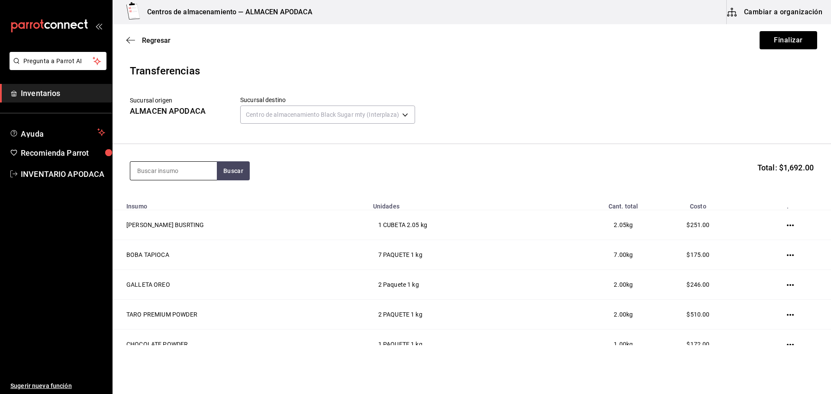
click at [188, 166] on input at bounding box center [173, 171] width 87 height 18
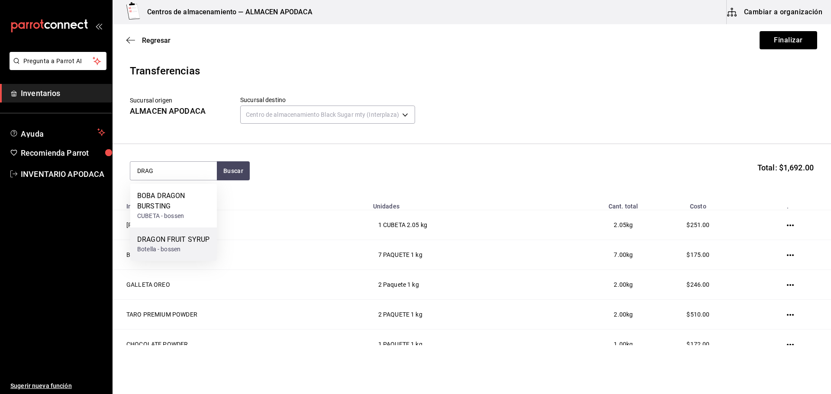
click at [147, 229] on div "DRAGON FRUIT SYRUP Botella - bossen" at bounding box center [173, 244] width 87 height 33
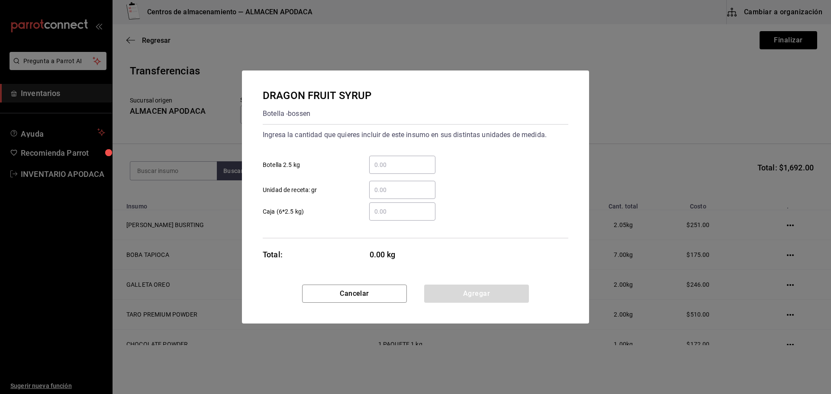
click at [388, 168] on input "​ Botella 2.5 kg" at bounding box center [402, 165] width 66 height 10
click at [453, 299] on button "Agregar" at bounding box center [476, 294] width 105 height 18
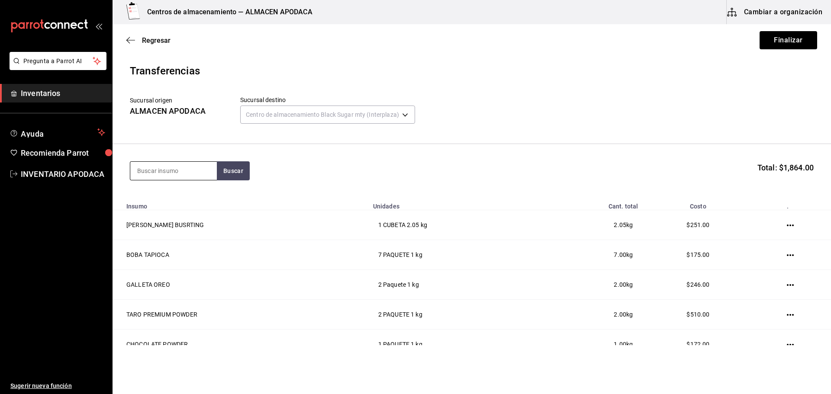
click at [166, 177] on input at bounding box center [173, 171] width 87 height 18
click at [172, 194] on div "JARABE FRUCTOSE" at bounding box center [168, 196] width 62 height 10
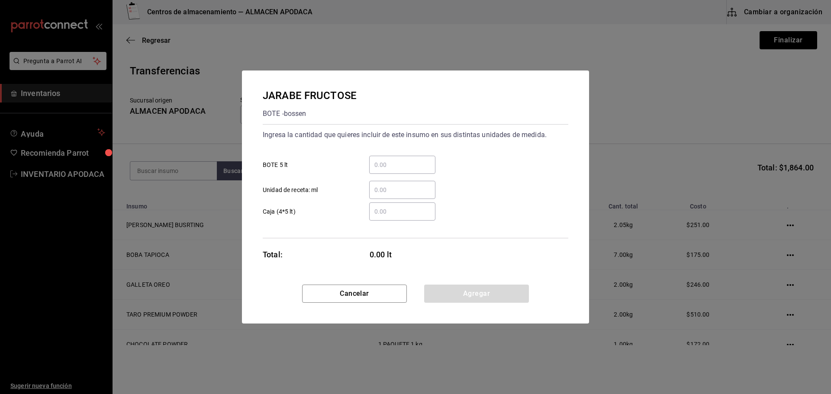
click at [382, 161] on input "​ BOTE 5 lt" at bounding box center [402, 165] width 66 height 10
click at [447, 289] on button "Agregar" at bounding box center [476, 294] width 105 height 18
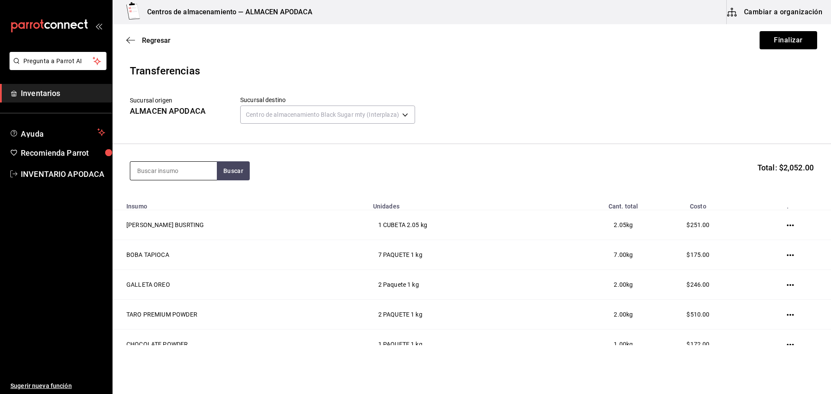
click at [161, 166] on input at bounding box center [173, 171] width 87 height 18
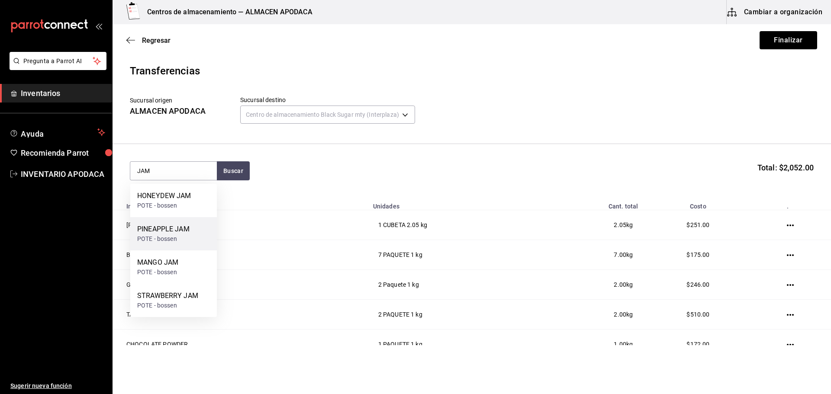
click at [189, 224] on div "PINEAPPLE JAM POTE - bossen" at bounding box center [173, 233] width 87 height 33
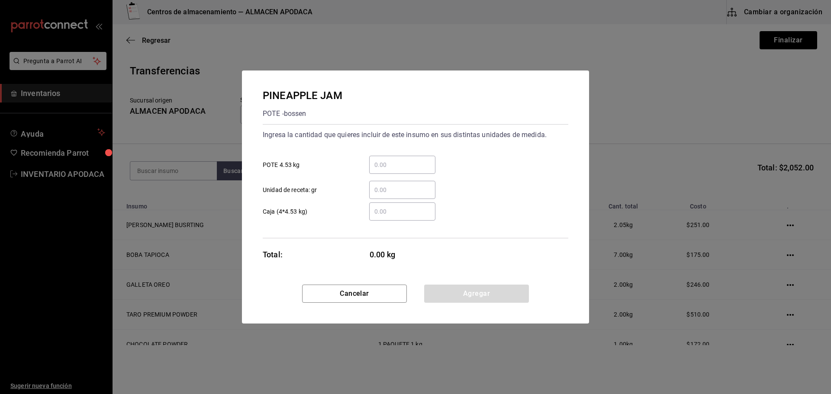
click at [410, 164] on input "​ POTE 4.53 kg" at bounding box center [402, 165] width 66 height 10
click at [473, 295] on button "Agregar" at bounding box center [476, 294] width 105 height 18
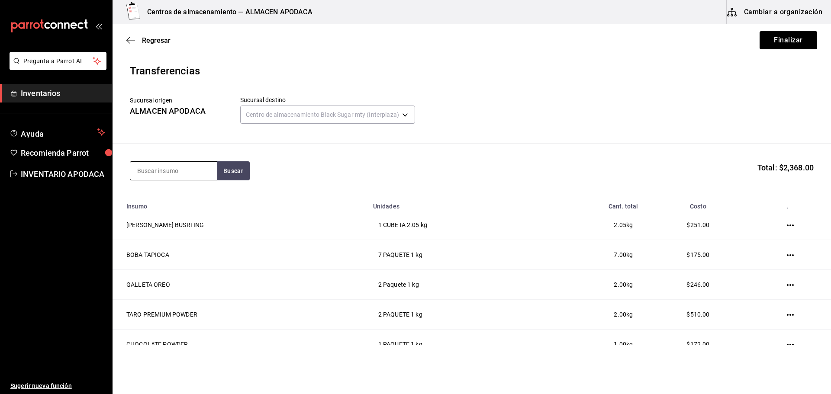
click at [161, 170] on input at bounding box center [173, 171] width 87 height 18
click at [169, 202] on div "PAQUETE - bossen/LOKYO" at bounding box center [173, 210] width 73 height 18
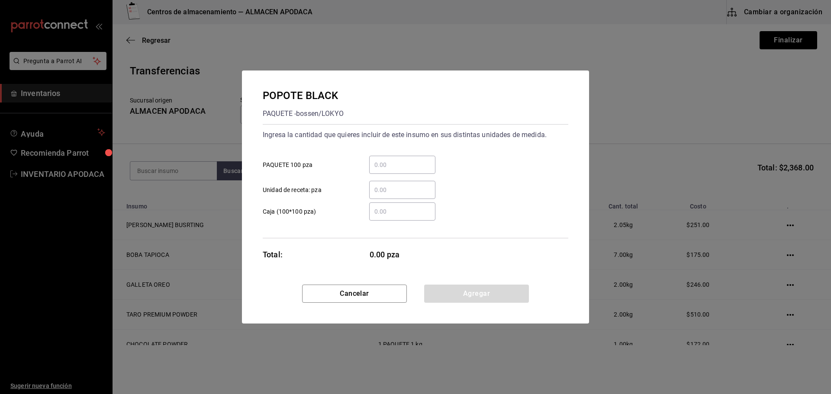
click at [418, 172] on div "​" at bounding box center [402, 165] width 66 height 18
click at [418, 170] on input "​ PAQUETE 100 pza" at bounding box center [402, 165] width 66 height 10
click at [454, 303] on div "Cancelar Agregar" at bounding box center [415, 304] width 347 height 39
click at [456, 291] on button "Agregar" at bounding box center [476, 294] width 105 height 18
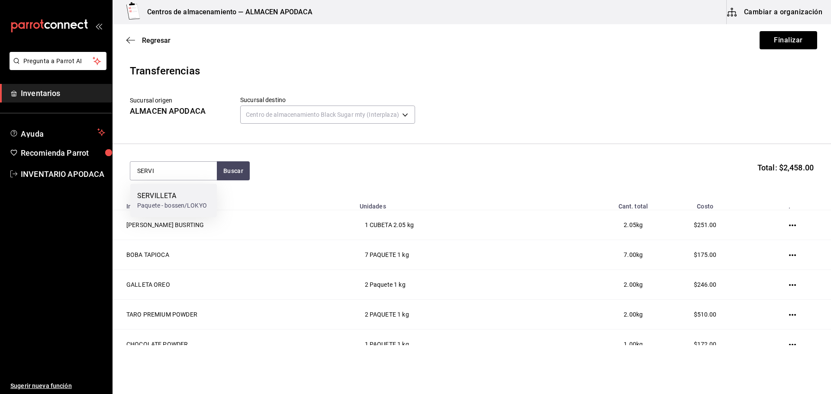
click at [151, 189] on div "SERVILLETA Paquete - bossen/LOKYO" at bounding box center [173, 200] width 87 height 33
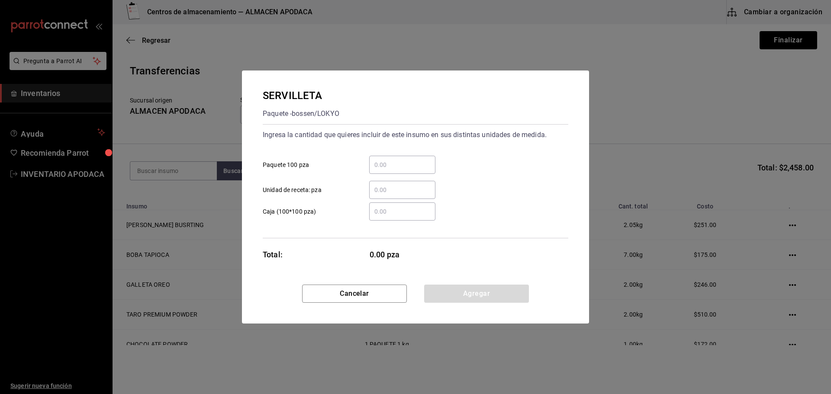
click at [397, 164] on input "​ Paquete 100 pza" at bounding box center [402, 165] width 66 height 10
drag, startPoint x: 466, startPoint y: 290, endPoint x: 438, endPoint y: 280, distance: 30.0
click at [466, 291] on button "Agregar" at bounding box center [476, 294] width 105 height 18
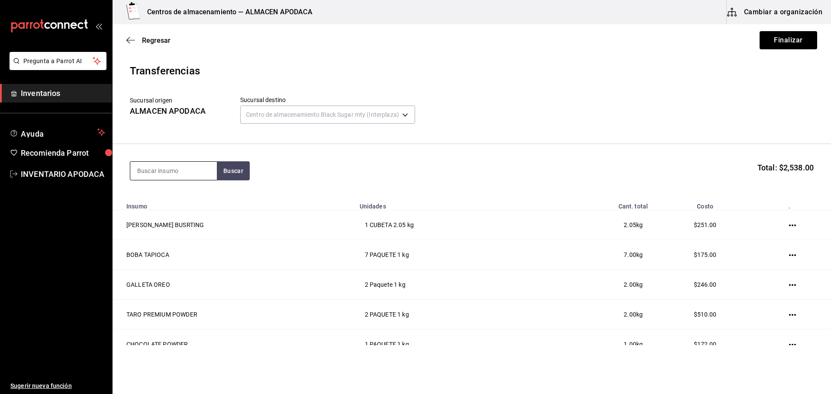
click at [192, 176] on input at bounding box center [173, 171] width 87 height 18
click at [181, 206] on div "ROLLO POS PIEZA - Interno" at bounding box center [173, 200] width 87 height 33
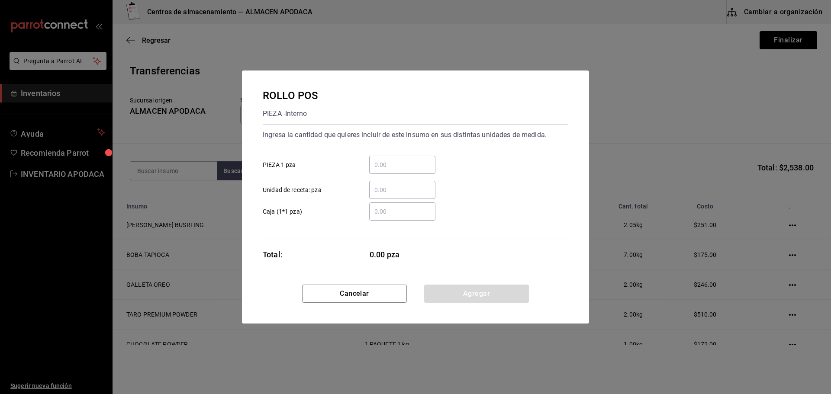
click at [399, 162] on input "​ PIEZA 1 pza" at bounding box center [402, 165] width 66 height 10
click at [494, 297] on button "Agregar" at bounding box center [476, 294] width 105 height 18
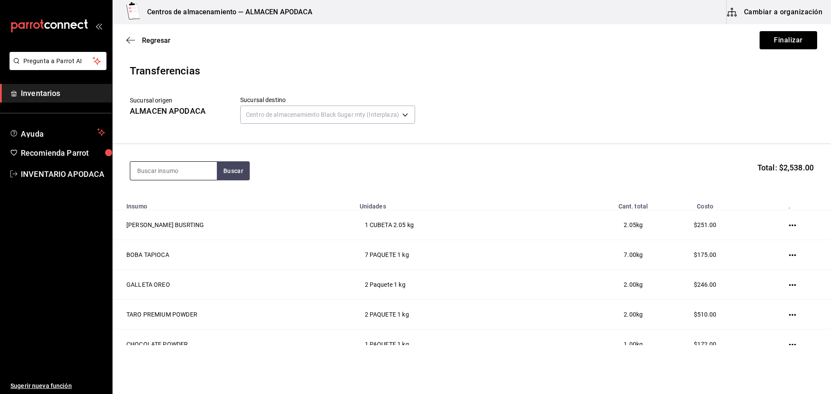
click at [180, 172] on input at bounding box center [173, 171] width 87 height 18
click at [141, 193] on div "SOBRES AMARILLO" at bounding box center [167, 196] width 61 height 10
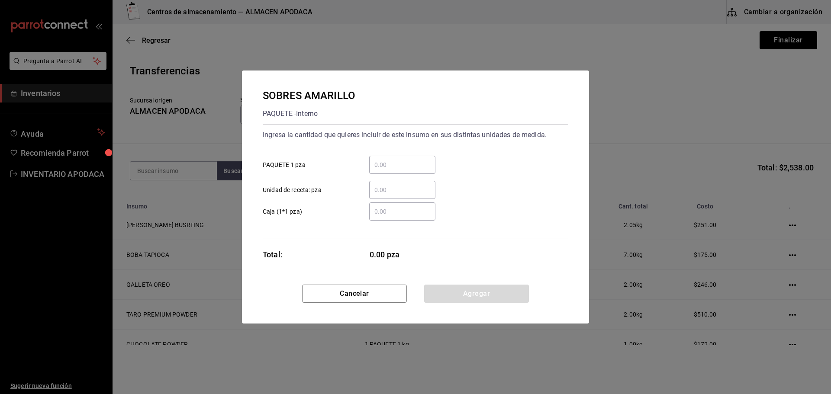
click at [414, 158] on div "​" at bounding box center [402, 165] width 66 height 18
click at [414, 160] on input "​ PAQUETE 1 pza" at bounding box center [402, 165] width 66 height 10
click at [483, 297] on button "Agregar" at bounding box center [476, 294] width 105 height 18
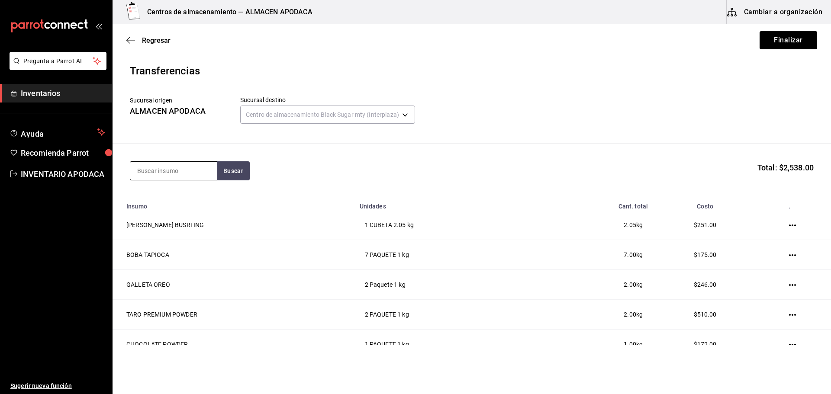
click at [167, 176] on input at bounding box center [173, 171] width 87 height 18
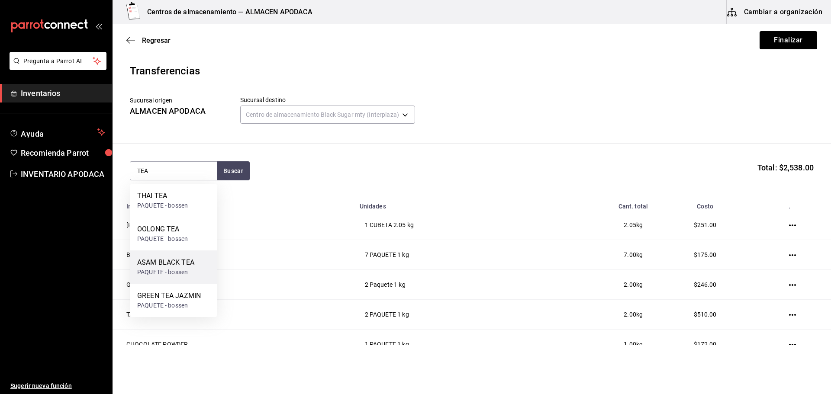
click at [187, 265] on div "ASAM BLACK TEA" at bounding box center [165, 262] width 57 height 10
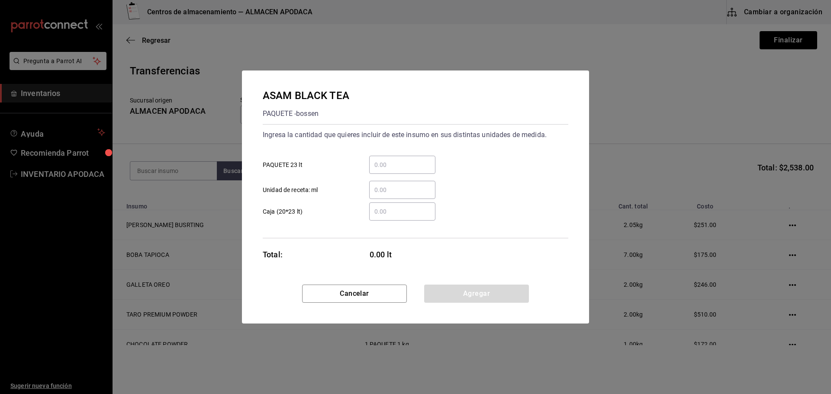
click at [403, 168] on input "​ PAQUETE 23 lt" at bounding box center [402, 165] width 66 height 10
click at [477, 298] on button "Agregar" at bounding box center [476, 294] width 105 height 18
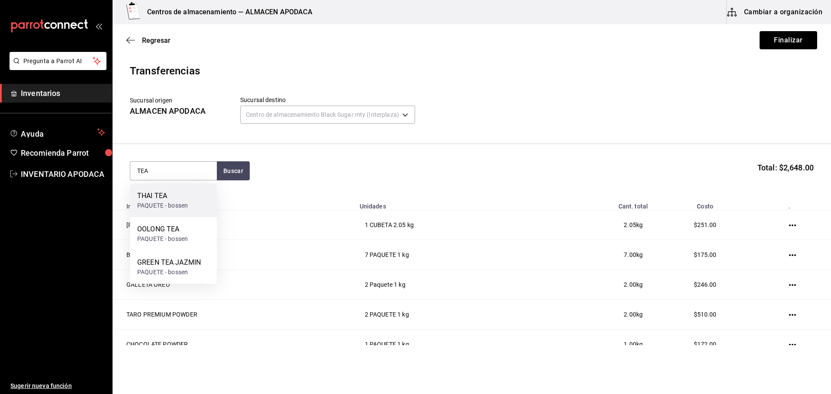
click at [177, 198] on div "THAI TEA" at bounding box center [162, 196] width 51 height 10
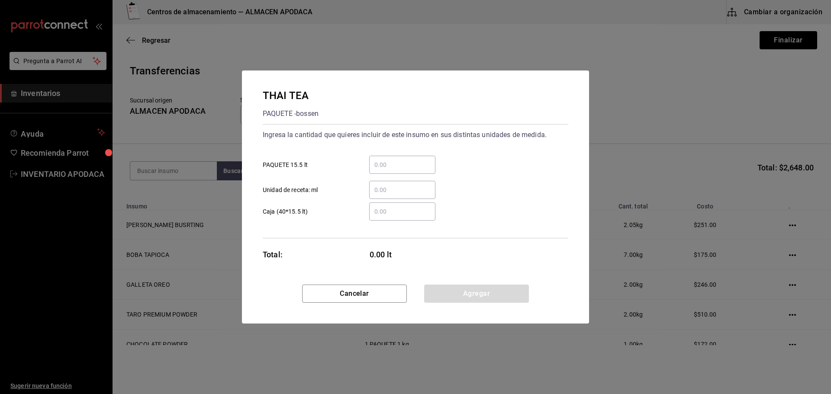
click at [423, 178] on div "​ Unidad de receta: ml" at bounding box center [412, 186] width 312 height 25
drag, startPoint x: 399, startPoint y: 164, endPoint x: 392, endPoint y: 165, distance: 7.0
click at [399, 164] on input "​ PAQUETE 15.5 lt" at bounding box center [402, 165] width 66 height 10
click at [449, 288] on button "Agregar" at bounding box center [476, 294] width 105 height 18
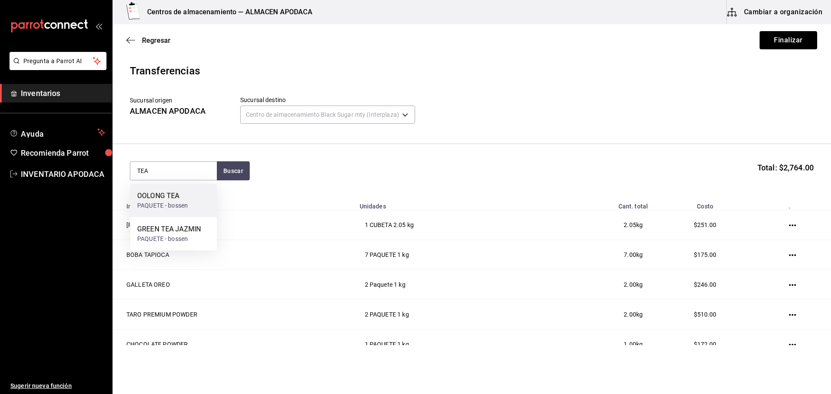
click at [177, 191] on div "OOLONG TEA" at bounding box center [162, 196] width 51 height 10
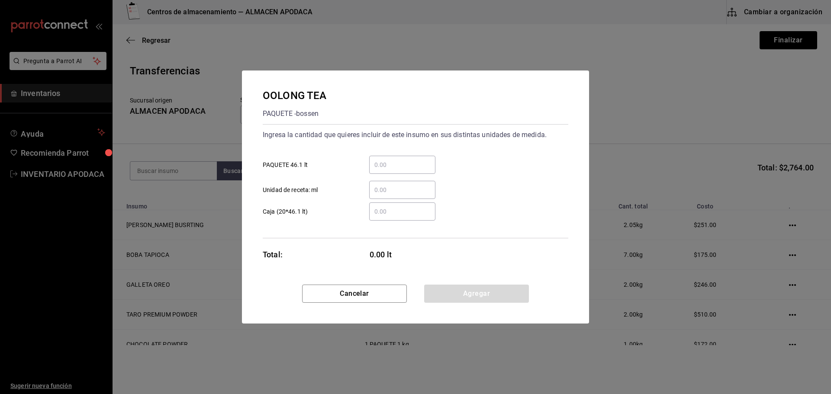
click at [403, 169] on input "​ PAQUETE 46.1 lt" at bounding box center [402, 165] width 66 height 10
click at [441, 293] on button "Agregar" at bounding box center [476, 294] width 105 height 18
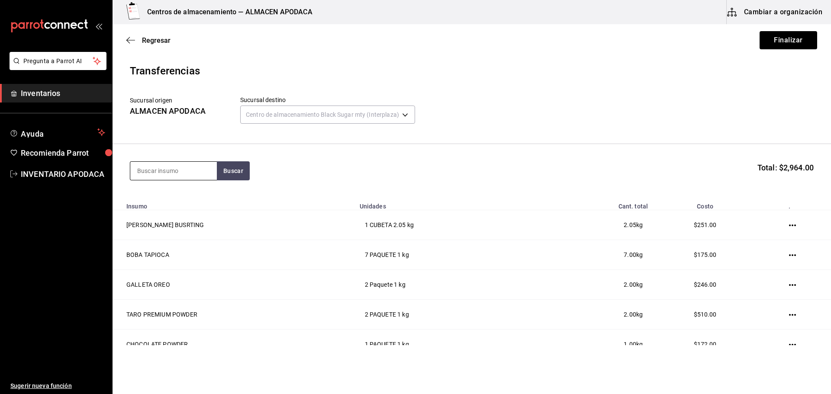
click at [173, 168] on input at bounding box center [173, 171] width 87 height 18
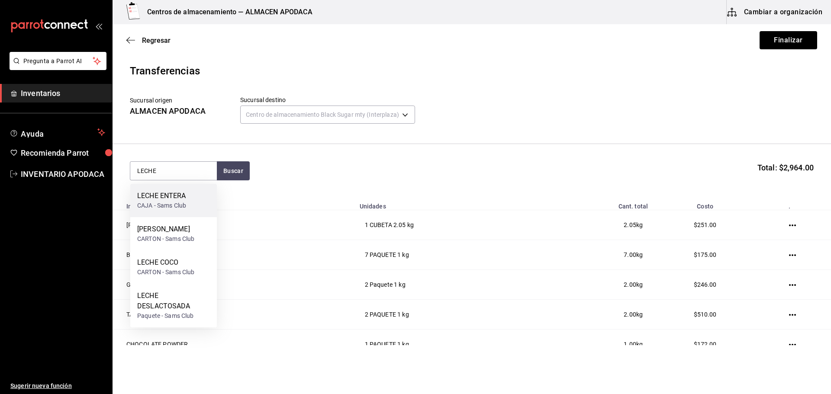
click at [188, 191] on div "LECHE ENTERA CAJA - Sams Club" at bounding box center [173, 200] width 87 height 33
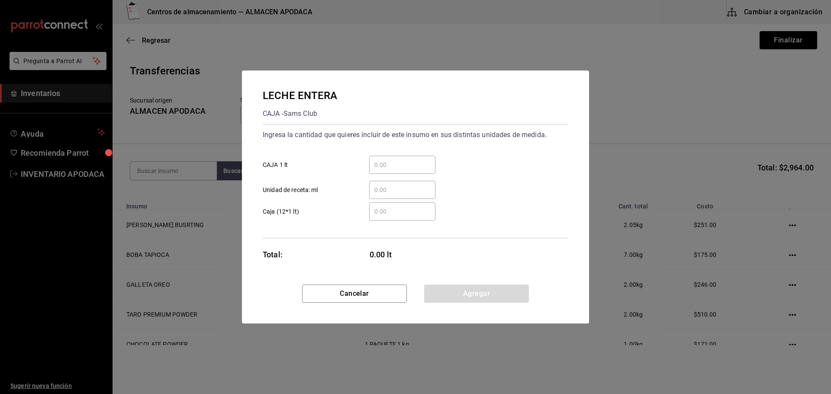
click at [384, 167] on input "​ CAJA 1 lt" at bounding box center [402, 165] width 66 height 10
